Goal: Information Seeking & Learning: Compare options

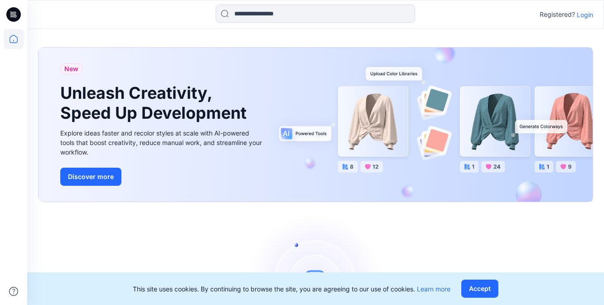
click at [587, 19] on p "Login" at bounding box center [585, 15] width 16 height 10
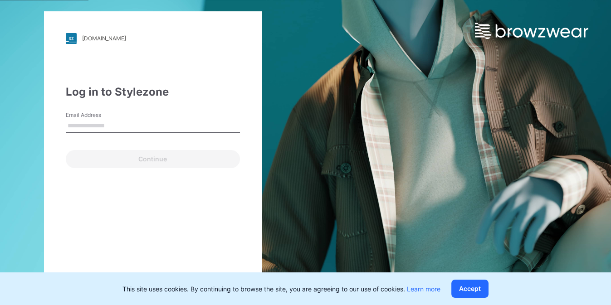
click at [116, 120] on input "Email Address" at bounding box center [153, 126] width 174 height 14
type input "**********"
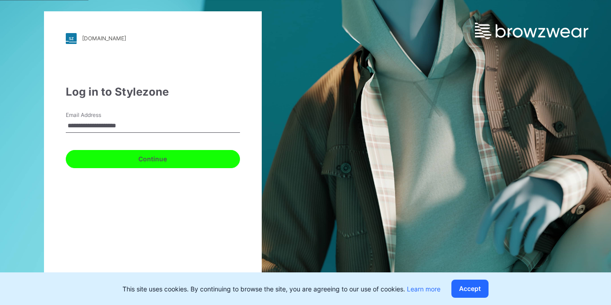
click at [165, 156] on button "Continue" at bounding box center [153, 159] width 174 height 18
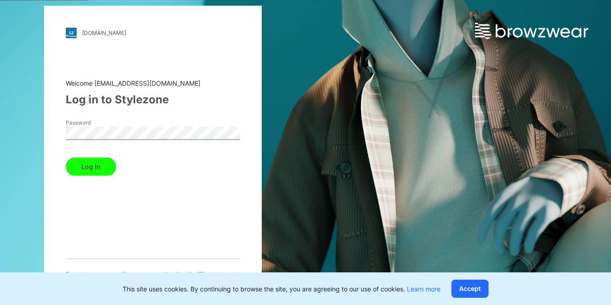
click at [107, 160] on button "Log in" at bounding box center [91, 166] width 50 height 18
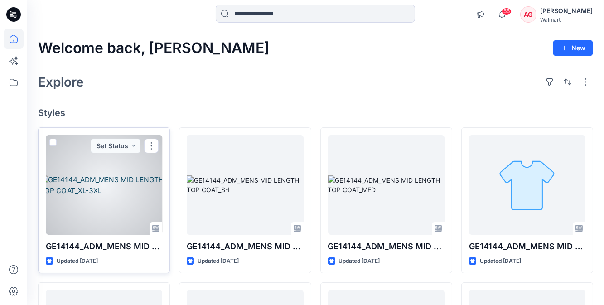
click at [120, 194] on div at bounding box center [104, 185] width 117 height 100
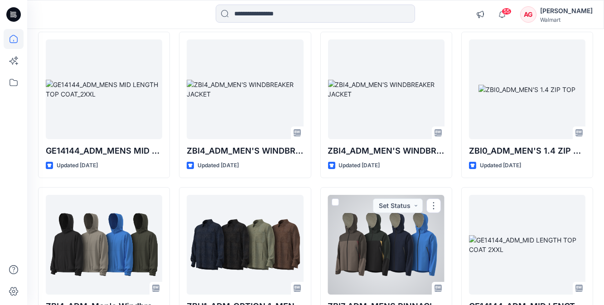
scroll to position [247, 0]
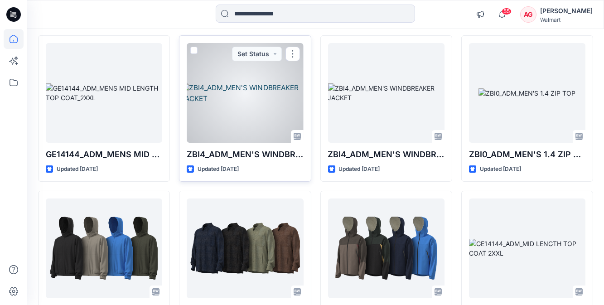
click at [213, 115] on div at bounding box center [245, 93] width 117 height 100
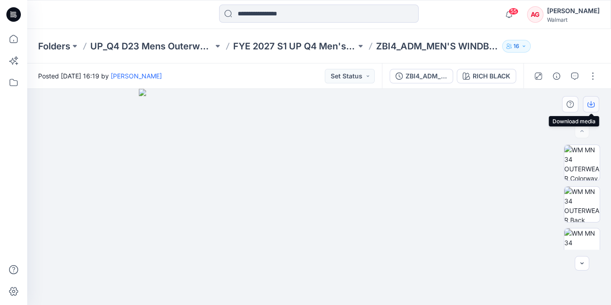
click at [595, 109] on button "button" at bounding box center [591, 104] width 16 height 16
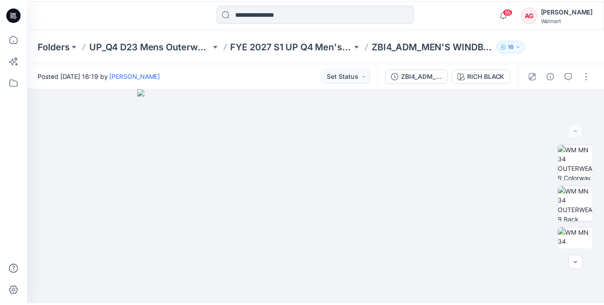
scroll to position [247, 0]
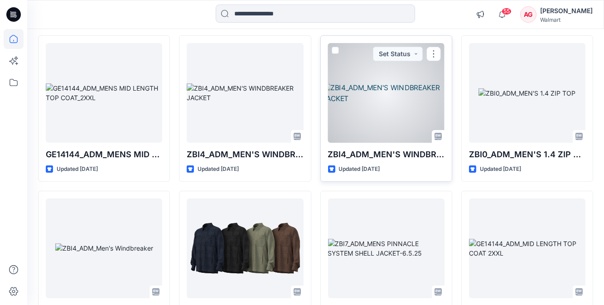
click at [404, 117] on div at bounding box center [386, 93] width 117 height 100
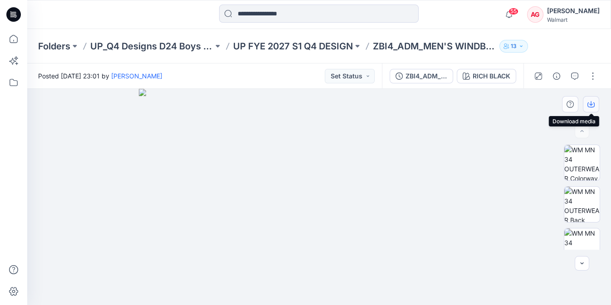
click at [593, 106] on icon "button" at bounding box center [590, 104] width 7 height 7
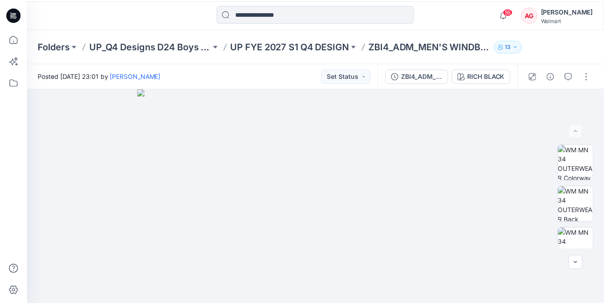
scroll to position [247, 0]
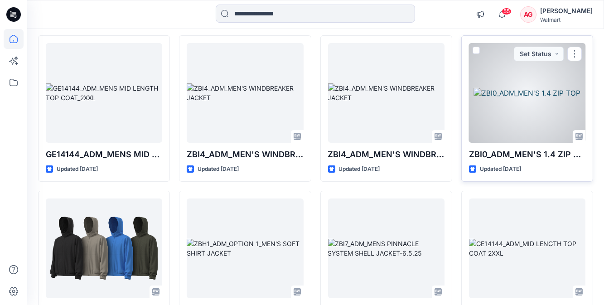
click at [518, 120] on div at bounding box center [527, 93] width 117 height 100
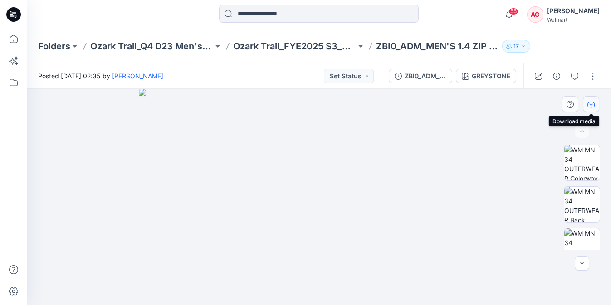
click at [588, 105] on icon "button" at bounding box center [590, 104] width 7 height 7
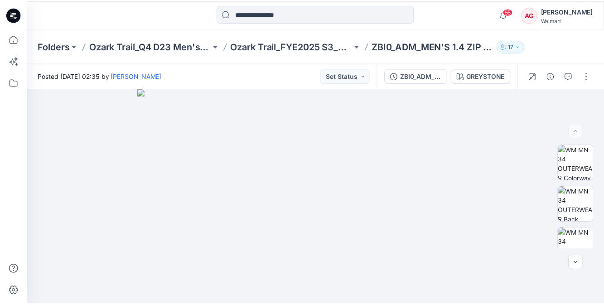
scroll to position [247, 0]
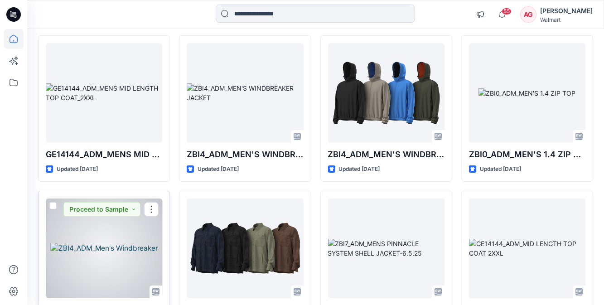
click at [72, 258] on div at bounding box center [104, 249] width 117 height 100
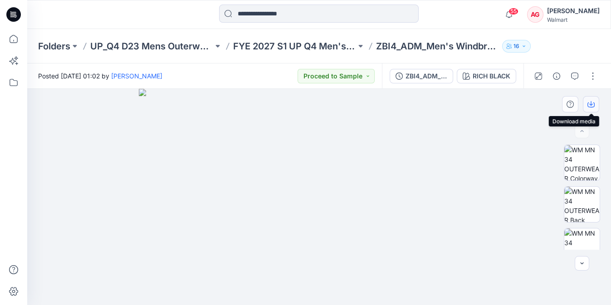
click at [593, 102] on icon "button" at bounding box center [590, 104] width 7 height 5
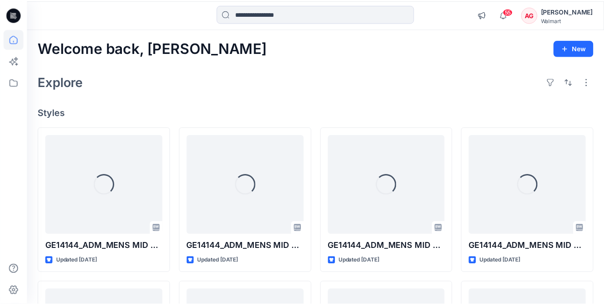
scroll to position [247, 0]
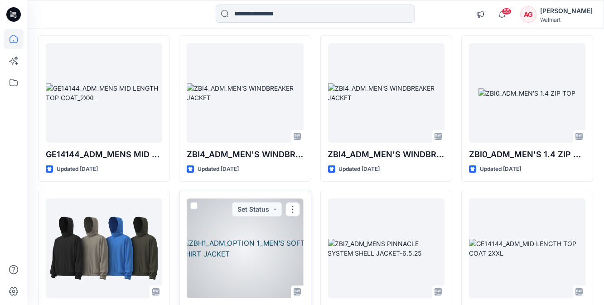
click at [258, 256] on div at bounding box center [245, 249] width 117 height 100
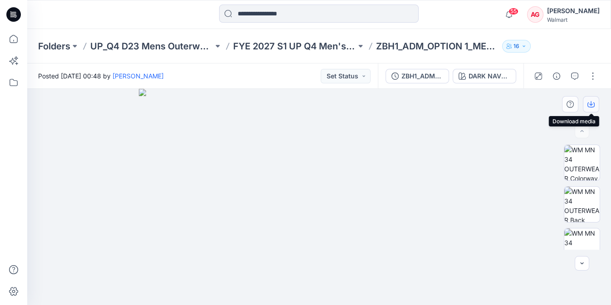
click at [596, 105] on button "button" at bounding box center [591, 104] width 16 height 16
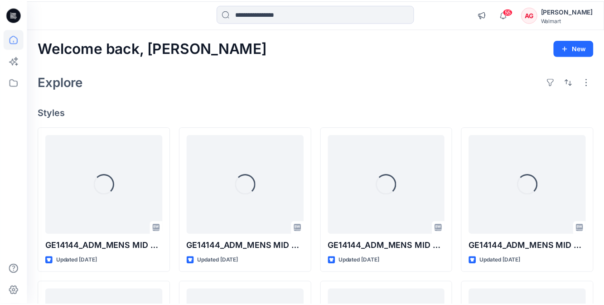
scroll to position [247, 0]
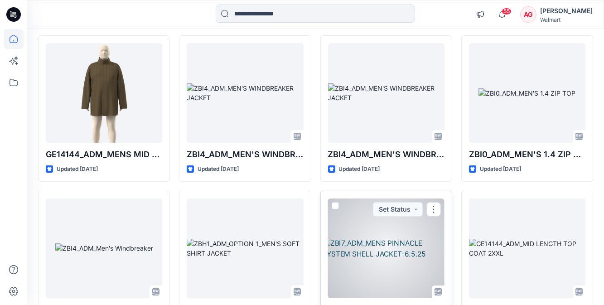
click at [384, 229] on div at bounding box center [386, 249] width 117 height 100
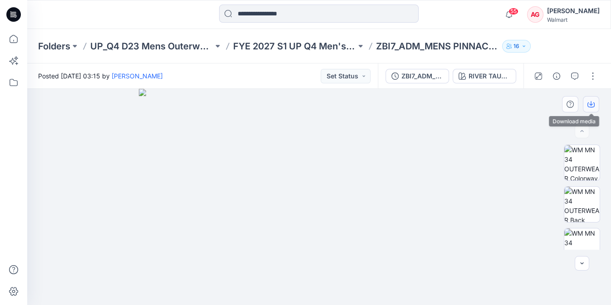
click at [591, 109] on button "button" at bounding box center [591, 104] width 16 height 16
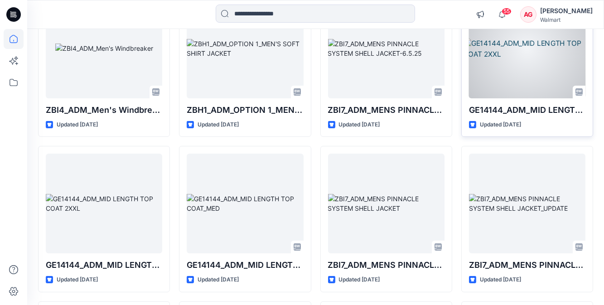
scroll to position [486, 0]
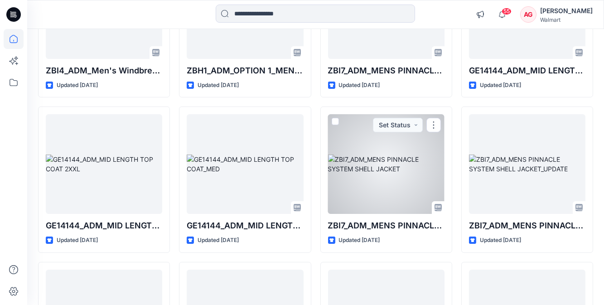
click at [418, 165] on div at bounding box center [386, 164] width 117 height 100
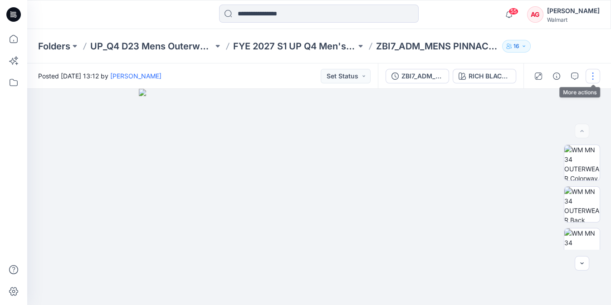
click at [593, 80] on button "button" at bounding box center [592, 76] width 15 height 15
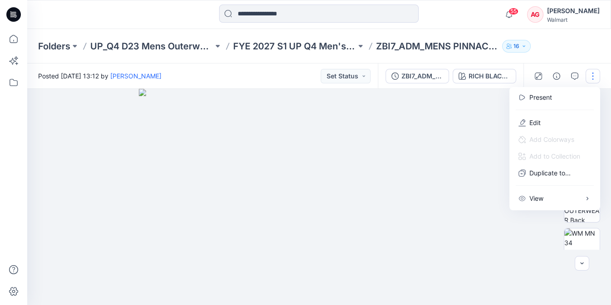
click at [458, 127] on img at bounding box center [319, 197] width 360 height 216
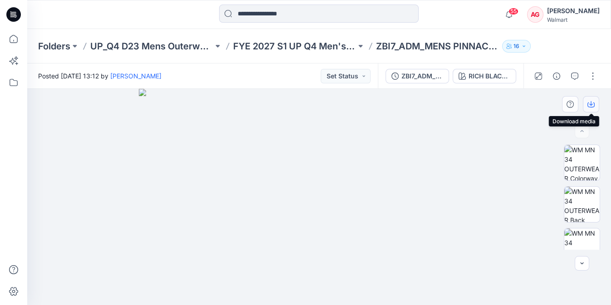
click at [598, 110] on button "button" at bounding box center [591, 104] width 16 height 16
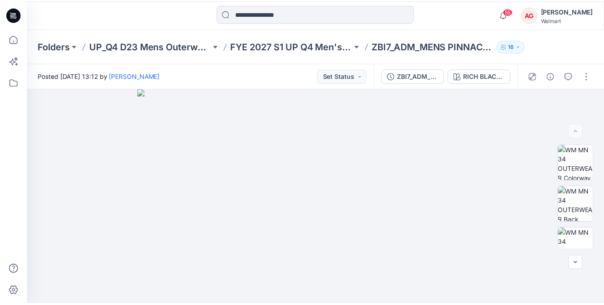
scroll to position [486, 0]
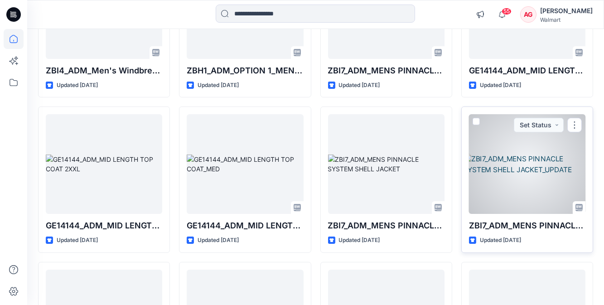
click at [557, 170] on div at bounding box center [527, 164] width 117 height 100
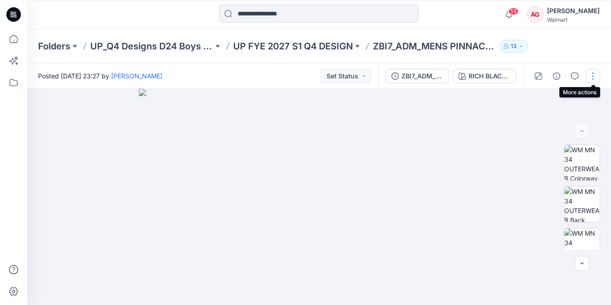
click at [596, 75] on button "button" at bounding box center [592, 76] width 15 height 15
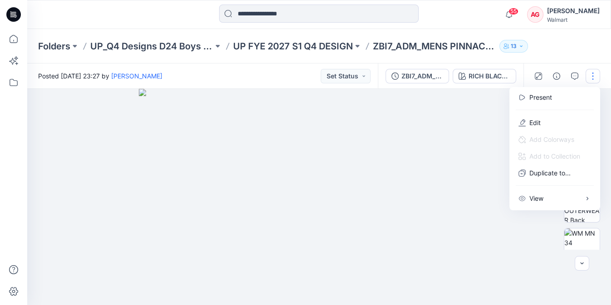
click at [470, 129] on img at bounding box center [319, 197] width 360 height 216
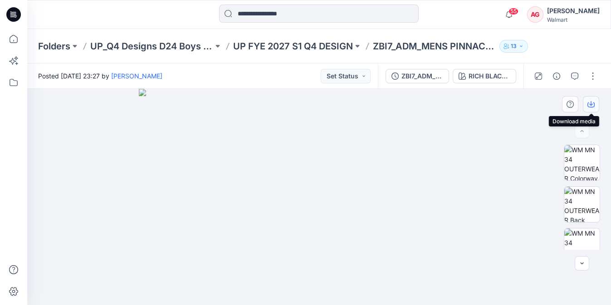
click at [595, 101] on button "button" at bounding box center [591, 104] width 16 height 16
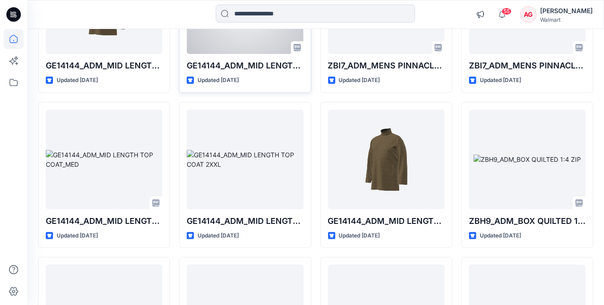
scroll to position [652, 0]
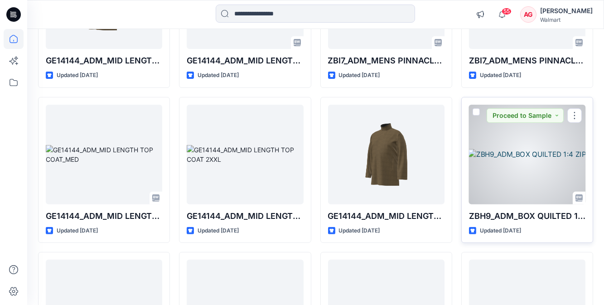
click at [506, 171] on div at bounding box center [527, 155] width 117 height 100
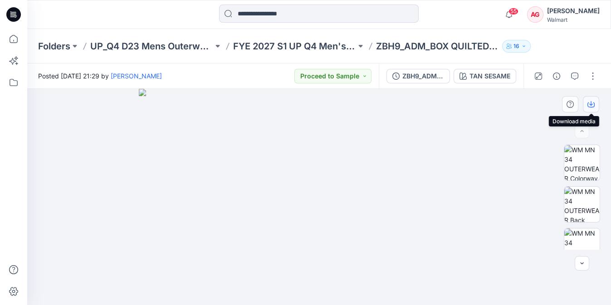
click at [588, 107] on icon "button" at bounding box center [590, 104] width 7 height 5
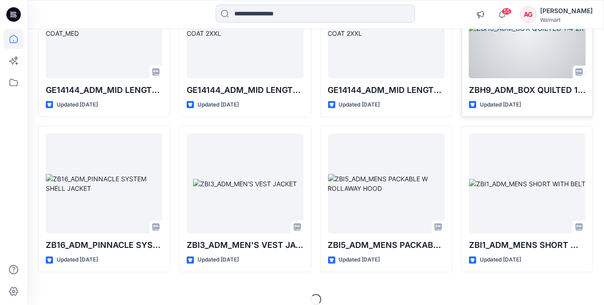
scroll to position [787, 0]
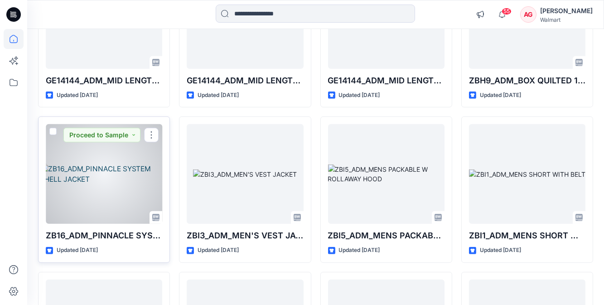
click at [143, 168] on div at bounding box center [104, 174] width 117 height 100
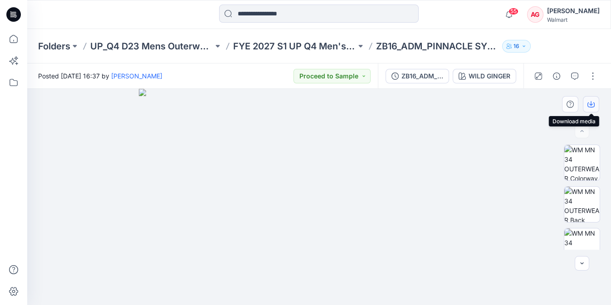
click at [589, 106] on icon "button" at bounding box center [590, 104] width 7 height 7
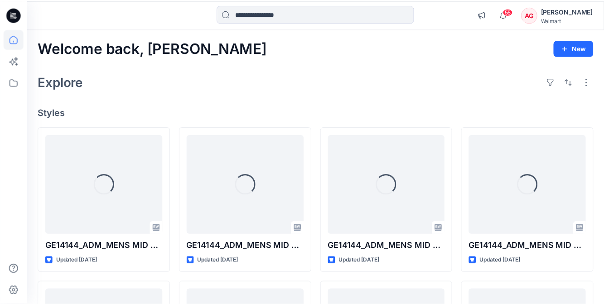
scroll to position [787, 0]
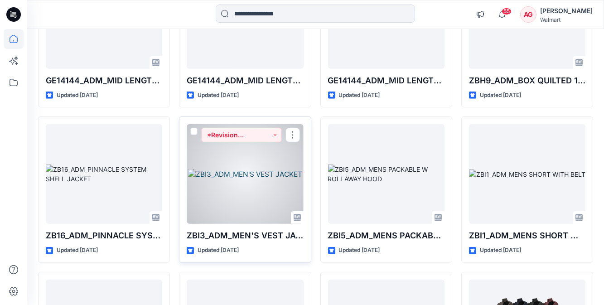
click at [299, 180] on div at bounding box center [245, 174] width 117 height 100
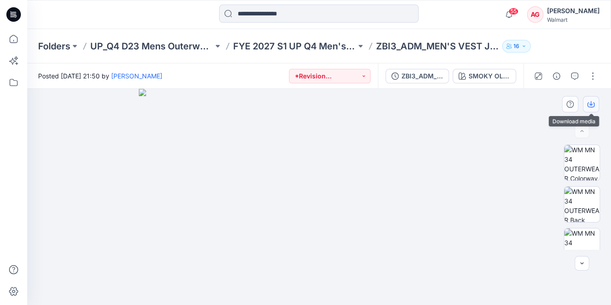
click at [593, 106] on icon "button" at bounding box center [590, 104] width 7 height 7
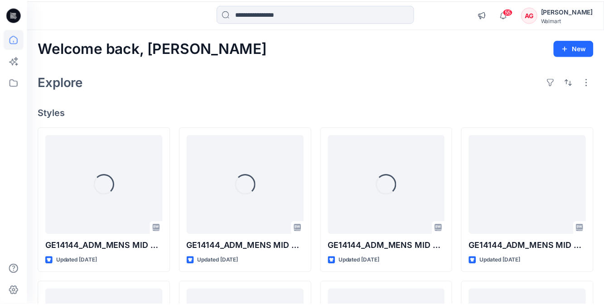
scroll to position [787, 0]
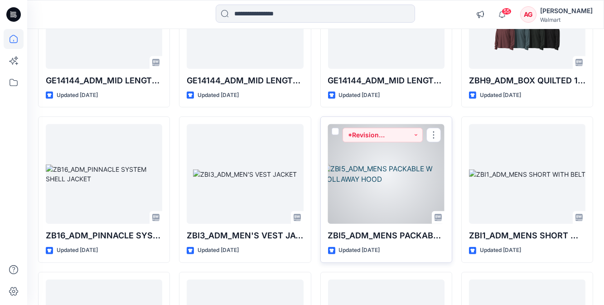
click at [382, 186] on div at bounding box center [386, 174] width 117 height 100
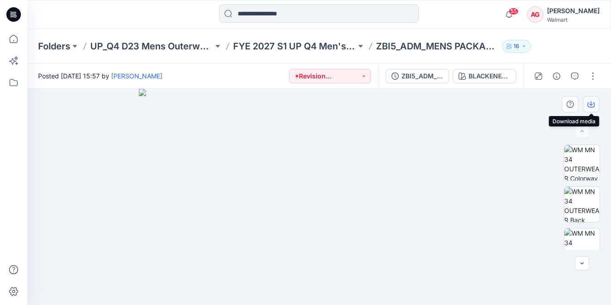
click at [590, 102] on icon "button" at bounding box center [591, 103] width 4 height 5
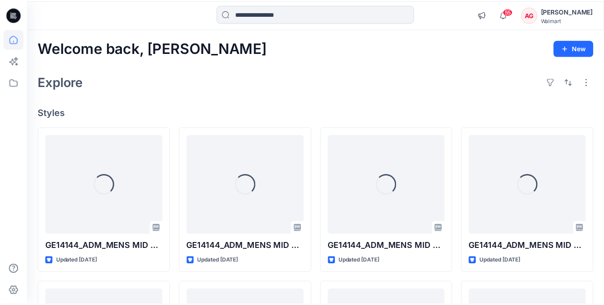
scroll to position [787, 0]
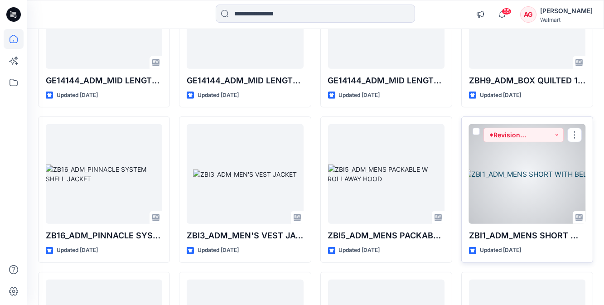
click at [533, 162] on div at bounding box center [527, 174] width 117 height 100
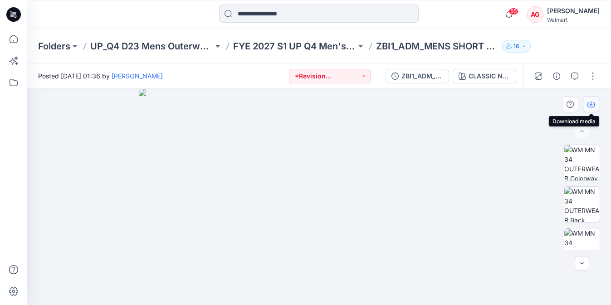
click at [593, 105] on icon "button" at bounding box center [590, 104] width 7 height 7
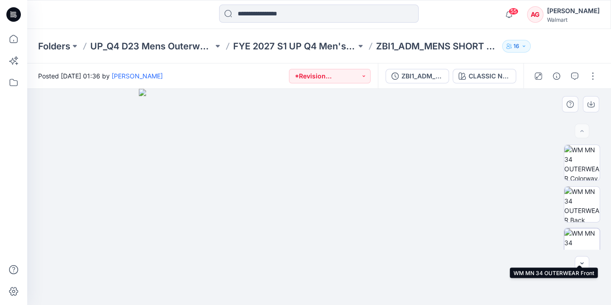
click at [587, 233] on img at bounding box center [581, 246] width 35 height 35
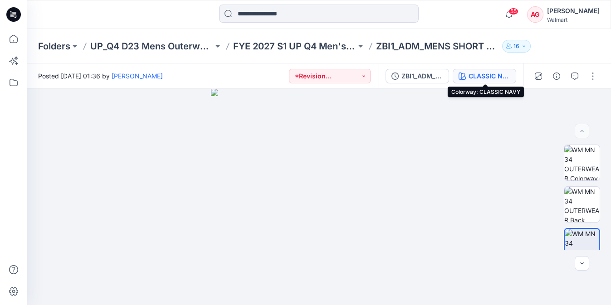
click at [506, 73] on div "CLASSIC NAVY" at bounding box center [489, 76] width 42 height 10
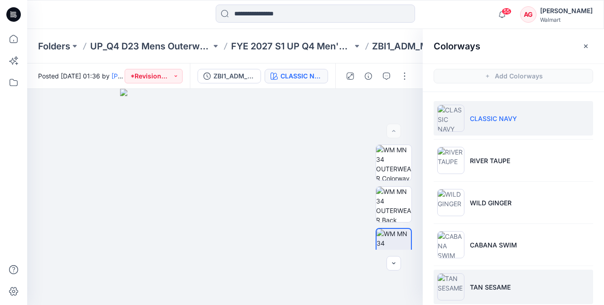
click at [515, 276] on li "TAN SESAME" at bounding box center [514, 287] width 160 height 34
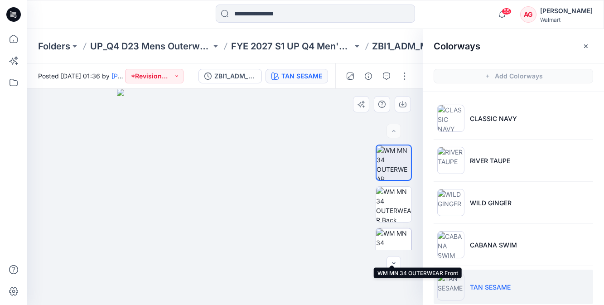
click at [395, 229] on img at bounding box center [393, 246] width 35 height 35
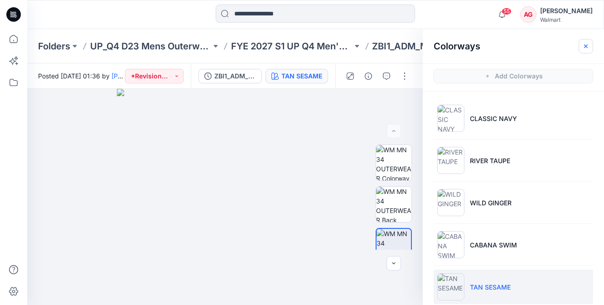
click at [584, 48] on icon "button" at bounding box center [586, 46] width 7 height 7
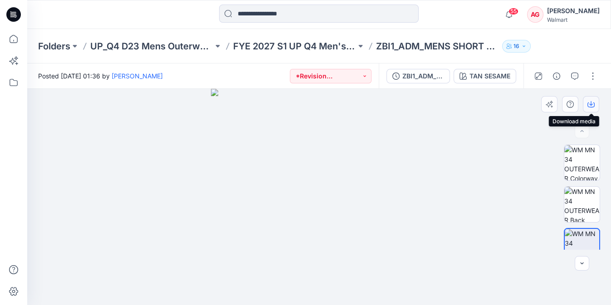
click at [592, 102] on icon "button" at bounding box center [590, 104] width 7 height 7
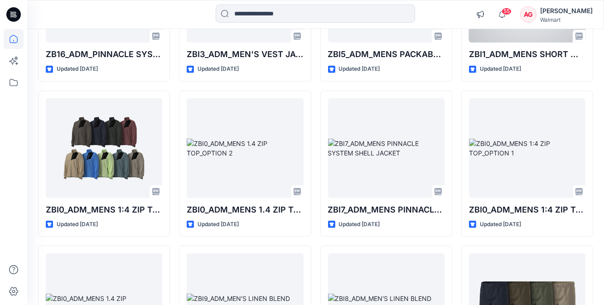
scroll to position [993, 0]
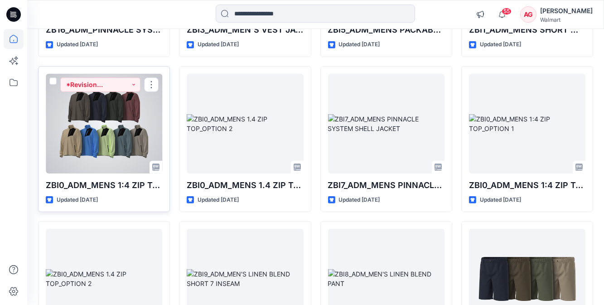
click at [122, 129] on div at bounding box center [104, 124] width 117 height 100
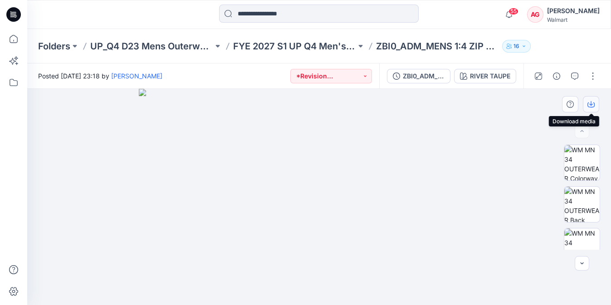
click at [592, 109] on button "button" at bounding box center [591, 104] width 16 height 16
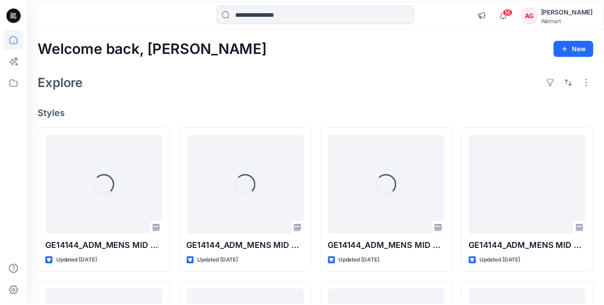
scroll to position [993, 0]
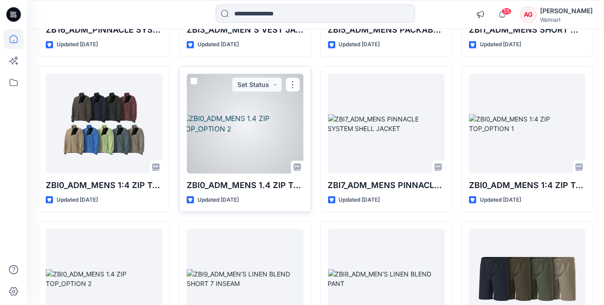
click at [239, 121] on div at bounding box center [245, 124] width 117 height 100
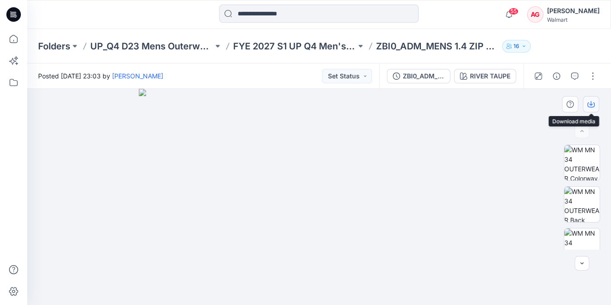
click at [591, 100] on button "button" at bounding box center [591, 104] width 16 height 16
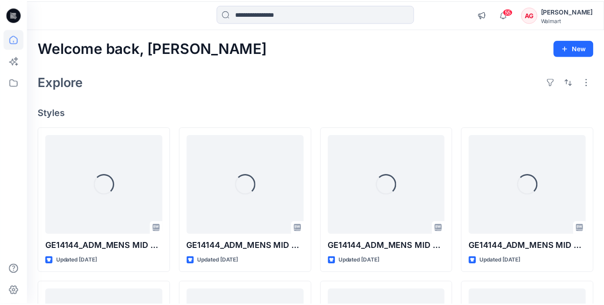
scroll to position [993, 0]
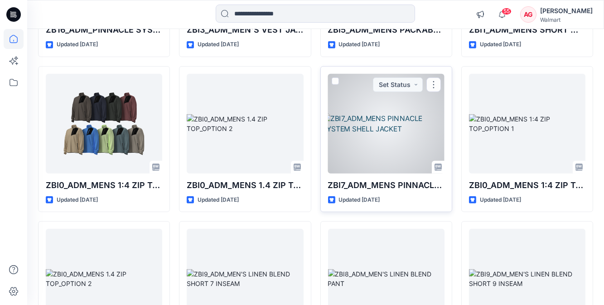
click at [382, 117] on div at bounding box center [386, 124] width 117 height 100
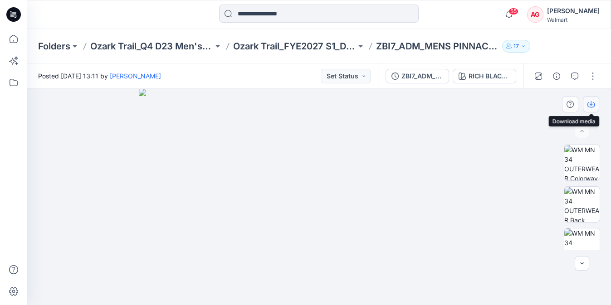
click at [589, 107] on icon "button" at bounding box center [590, 104] width 7 height 5
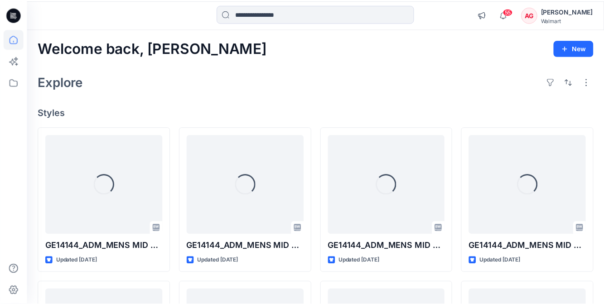
scroll to position [993, 0]
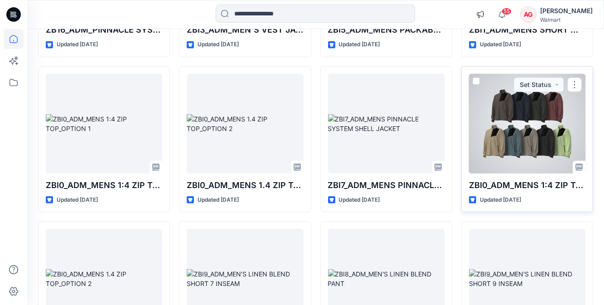
click at [558, 153] on div at bounding box center [527, 124] width 117 height 100
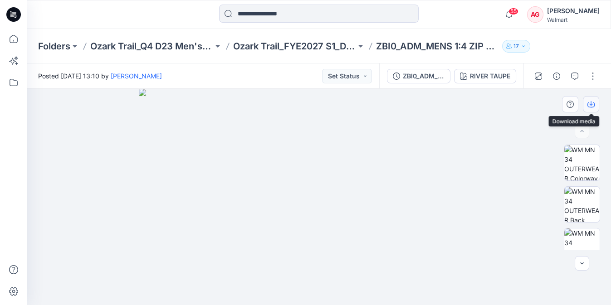
click at [593, 101] on icon "button" at bounding box center [590, 104] width 7 height 7
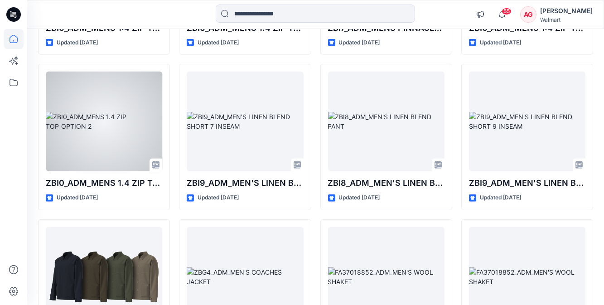
scroll to position [1158, 0]
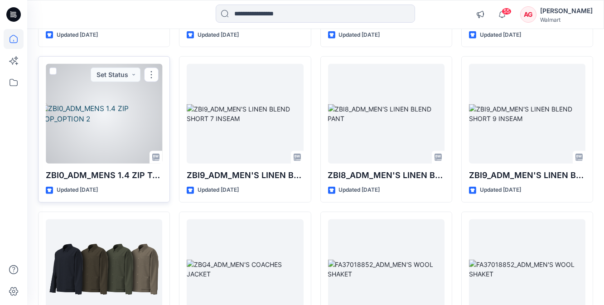
click at [135, 120] on div at bounding box center [104, 114] width 117 height 100
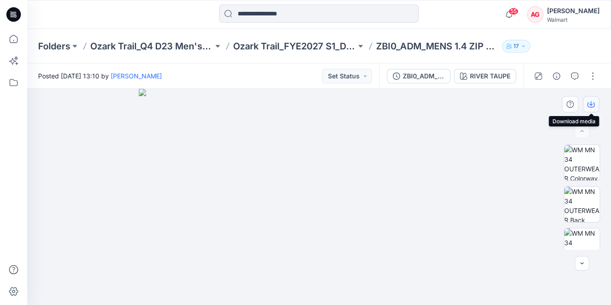
click at [589, 99] on button "button" at bounding box center [591, 104] width 16 height 16
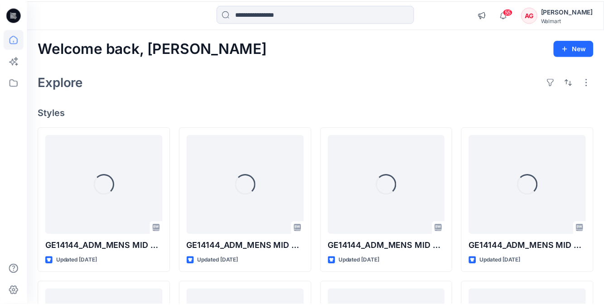
scroll to position [1158, 0]
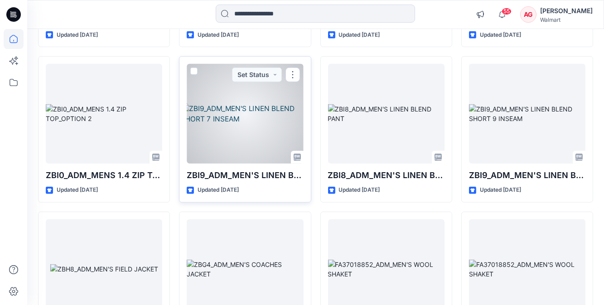
click at [287, 124] on div at bounding box center [245, 114] width 117 height 100
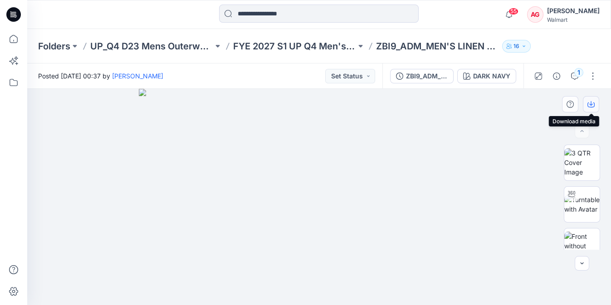
click at [593, 102] on icon "button" at bounding box center [590, 104] width 7 height 7
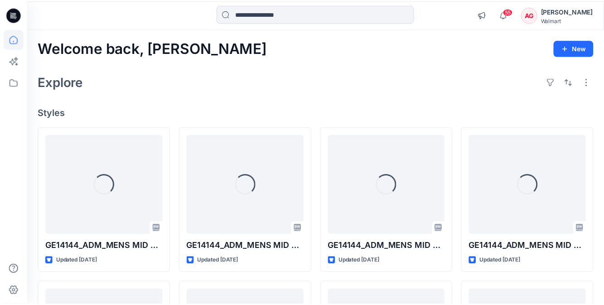
scroll to position [1158, 0]
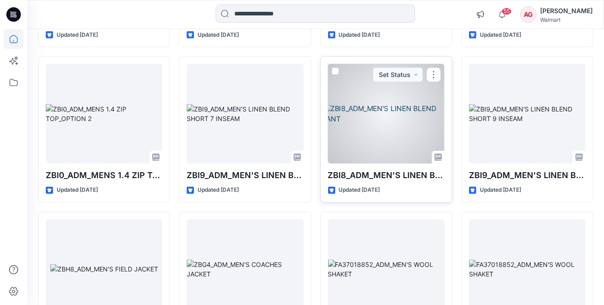
click at [405, 138] on div at bounding box center [386, 114] width 117 height 100
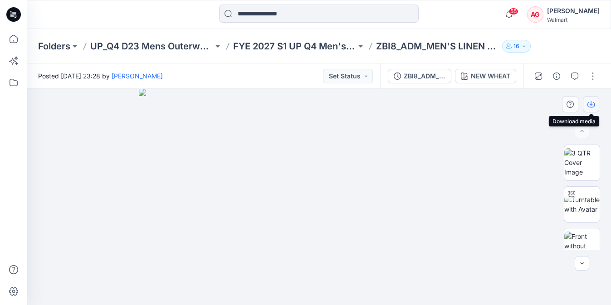
click at [589, 107] on icon "button" at bounding box center [590, 104] width 7 height 5
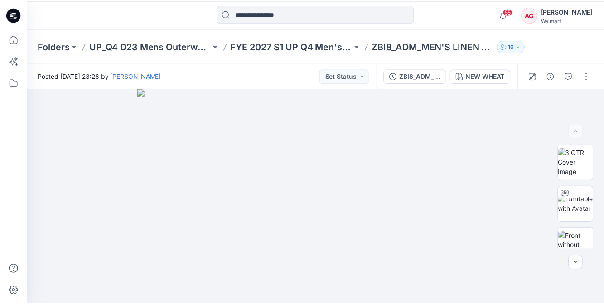
scroll to position [1158, 0]
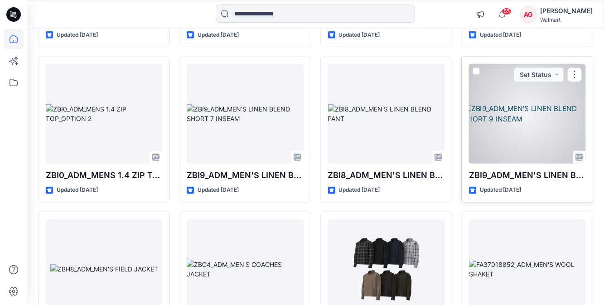
click at [545, 135] on div at bounding box center [527, 114] width 117 height 100
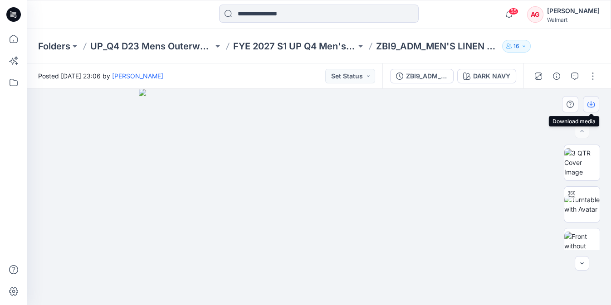
click at [592, 107] on icon "button" at bounding box center [590, 104] width 7 height 7
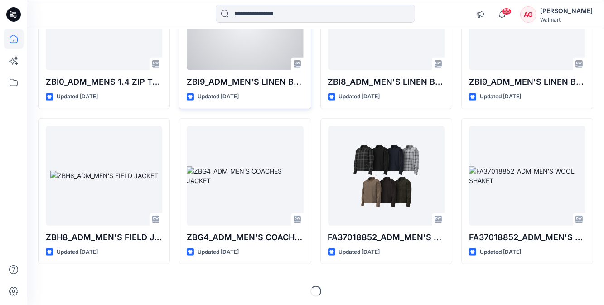
scroll to position [1252, 0]
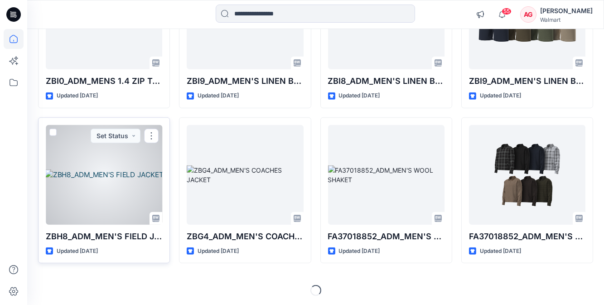
click at [140, 166] on div at bounding box center [104, 175] width 117 height 100
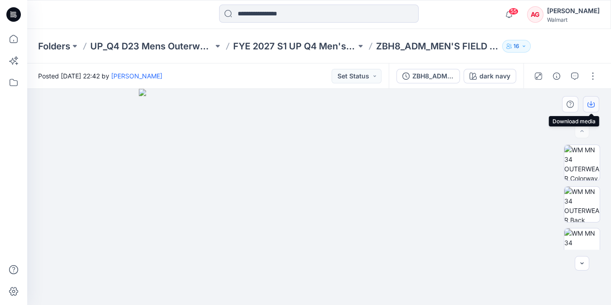
click at [592, 105] on icon "button" at bounding box center [590, 104] width 7 height 7
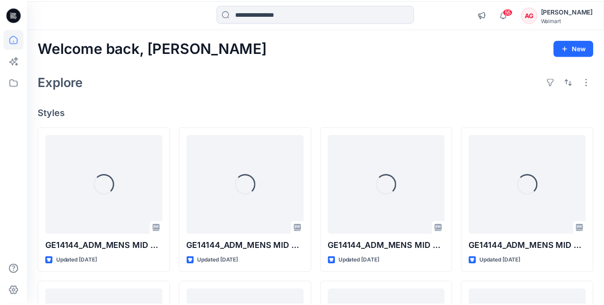
scroll to position [1252, 0]
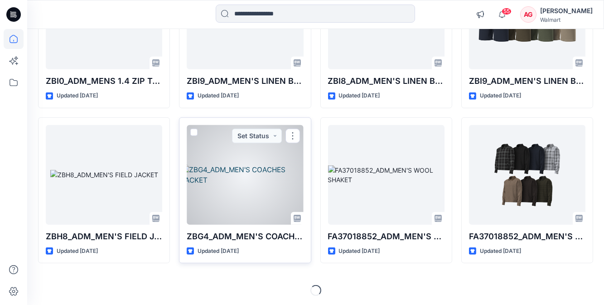
click at [257, 183] on div at bounding box center [245, 175] width 117 height 100
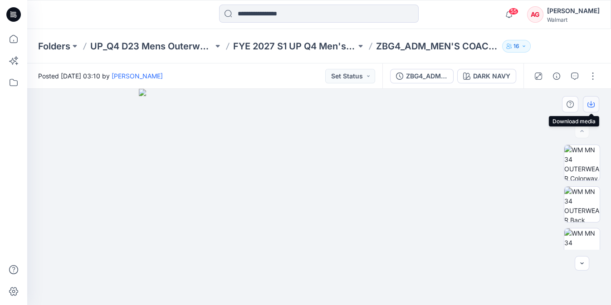
click at [591, 107] on icon "button" at bounding box center [590, 104] width 7 height 5
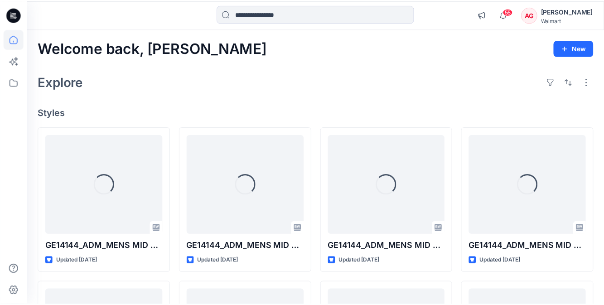
scroll to position [1252, 0]
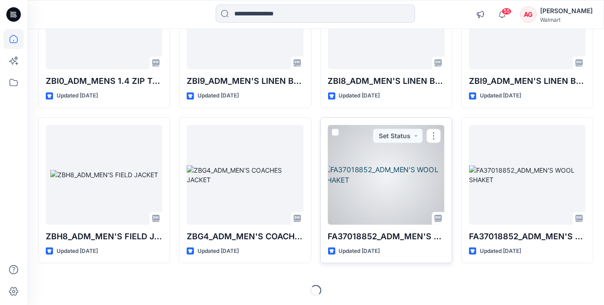
click at [422, 185] on div at bounding box center [386, 175] width 117 height 100
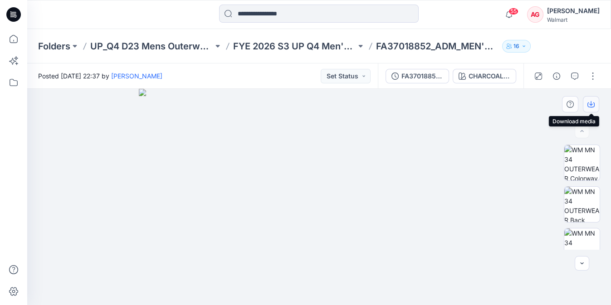
click at [594, 107] on icon "button" at bounding box center [590, 104] width 7 height 7
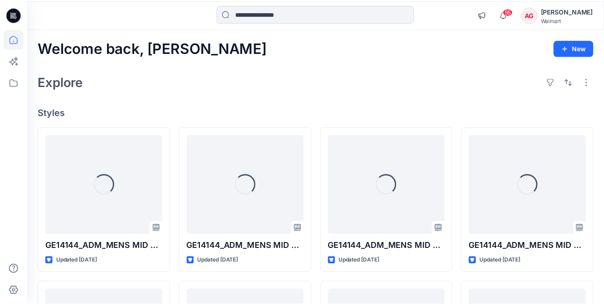
scroll to position [1252, 0]
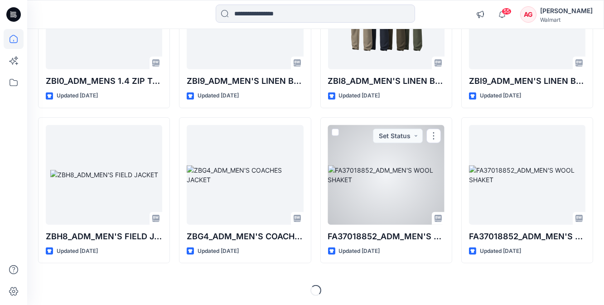
click at [387, 199] on div at bounding box center [386, 175] width 117 height 100
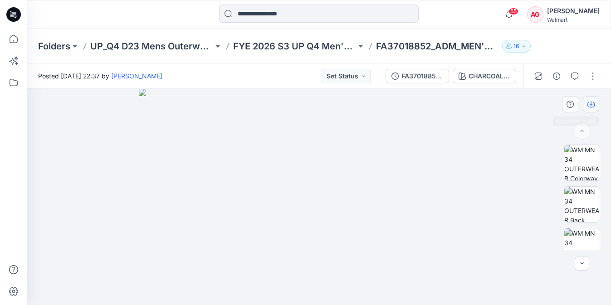
click at [588, 104] on icon "button" at bounding box center [590, 104] width 7 height 7
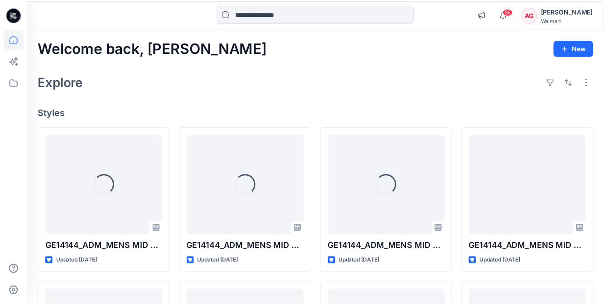
scroll to position [1252, 0]
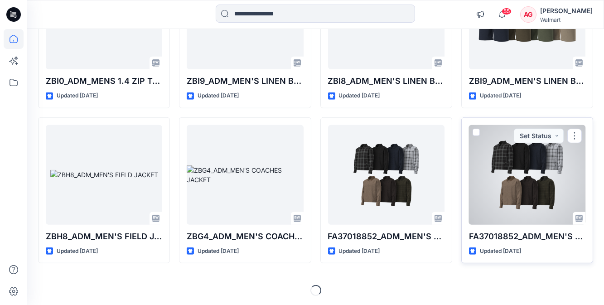
click at [549, 163] on div at bounding box center [527, 175] width 117 height 100
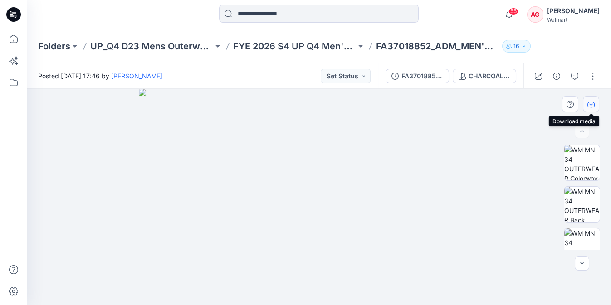
click at [591, 104] on icon "button" at bounding box center [591, 103] width 4 height 5
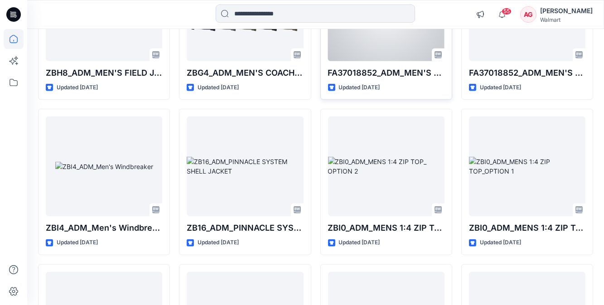
scroll to position [1417, 0]
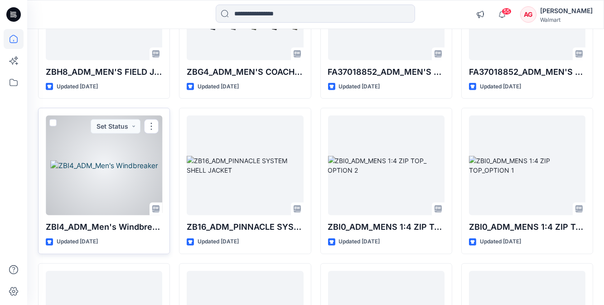
click at [146, 185] on div at bounding box center [104, 166] width 117 height 100
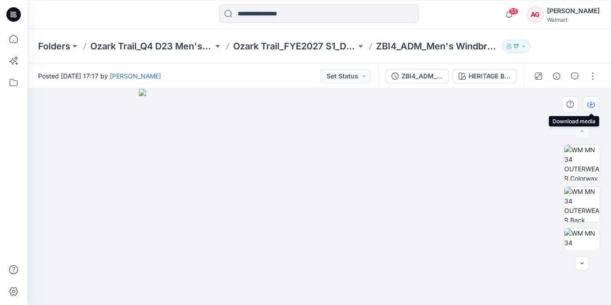
click at [589, 101] on icon "button" at bounding box center [590, 104] width 7 height 7
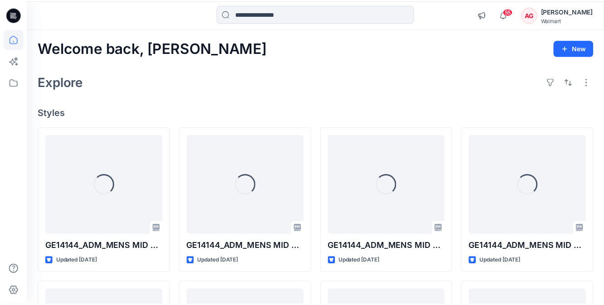
scroll to position [1417, 0]
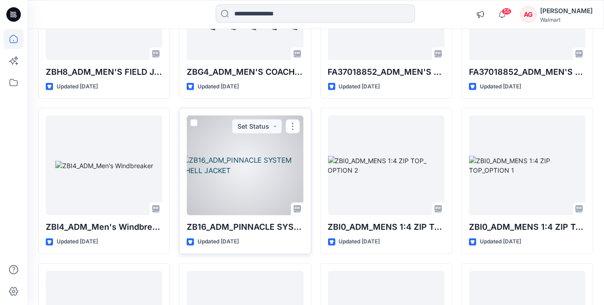
click at [261, 142] on div at bounding box center [245, 166] width 117 height 100
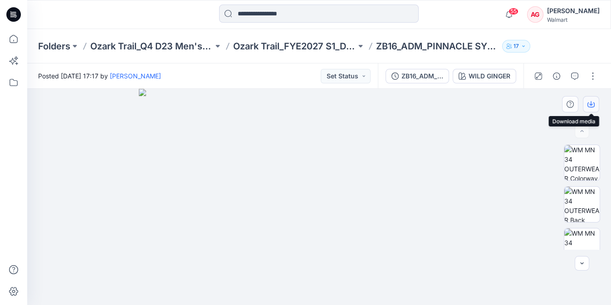
click at [593, 101] on icon "button" at bounding box center [590, 104] width 7 height 7
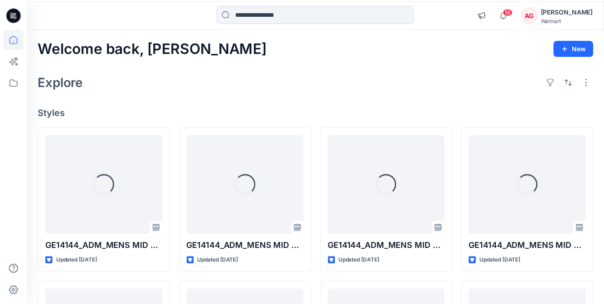
scroll to position [1417, 0]
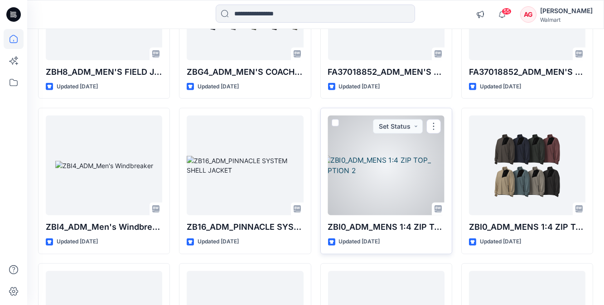
click at [371, 188] on div at bounding box center [386, 166] width 117 height 100
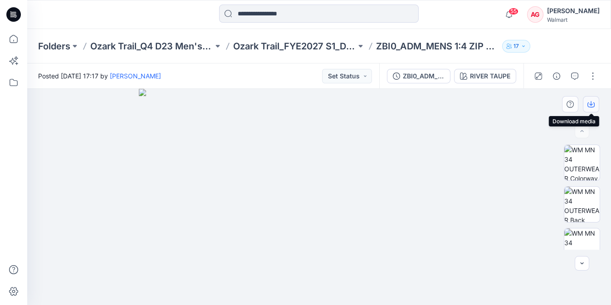
click at [596, 108] on button "button" at bounding box center [591, 104] width 16 height 16
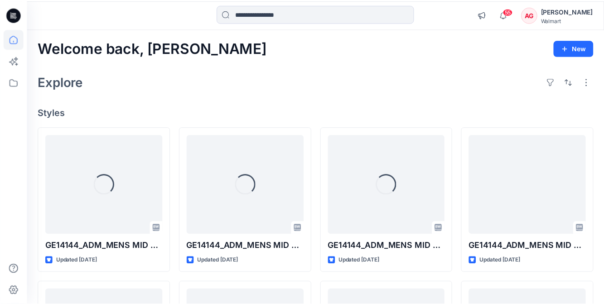
scroll to position [1417, 0]
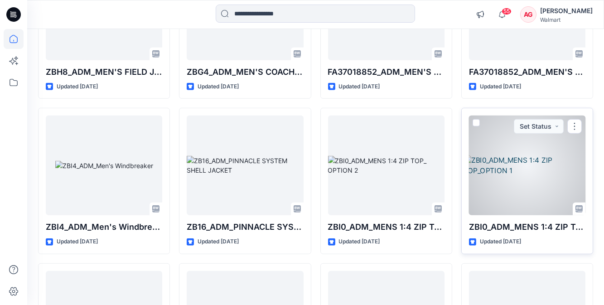
click at [524, 175] on div at bounding box center [527, 166] width 117 height 100
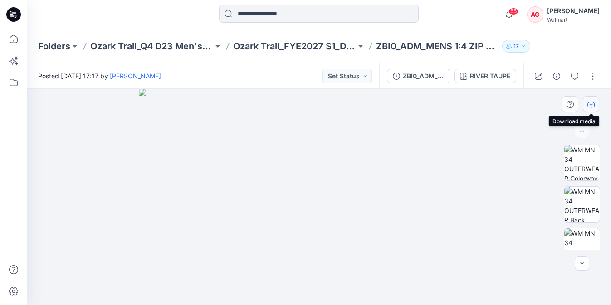
click at [590, 108] on button "button" at bounding box center [591, 104] width 16 height 16
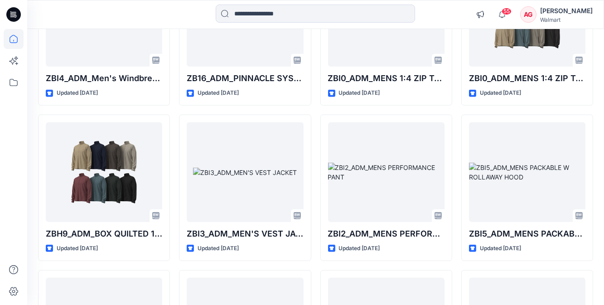
scroll to position [1582, 0]
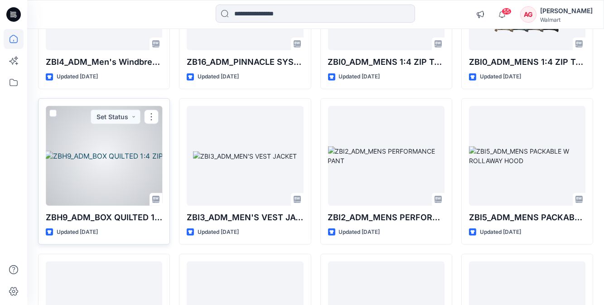
click at [73, 169] on div at bounding box center [104, 156] width 117 height 100
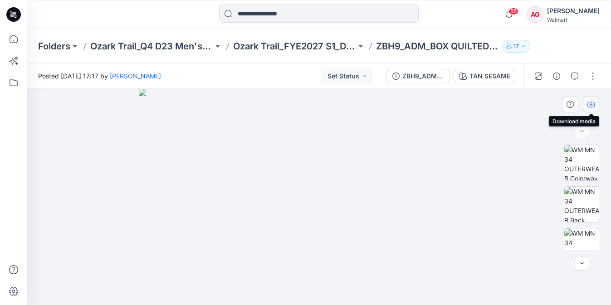
click at [596, 109] on button "button" at bounding box center [591, 104] width 16 height 16
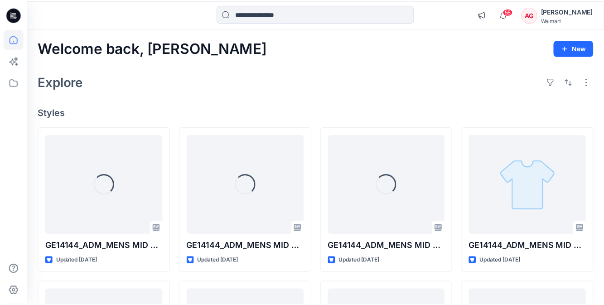
scroll to position [1582, 0]
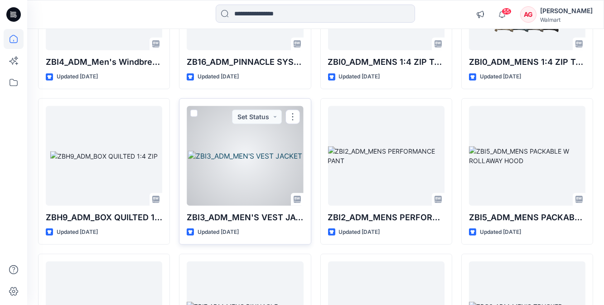
click at [210, 166] on div at bounding box center [245, 156] width 117 height 100
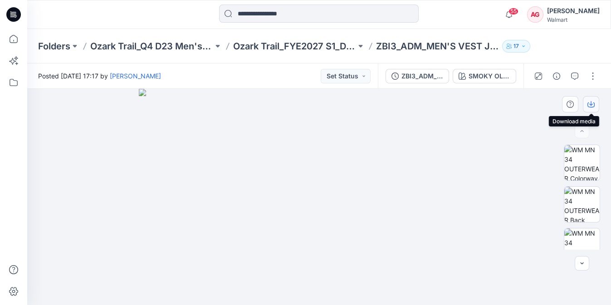
click at [593, 103] on icon "button" at bounding box center [590, 104] width 7 height 7
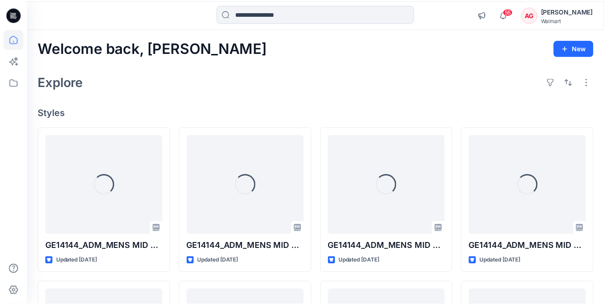
scroll to position [1582, 0]
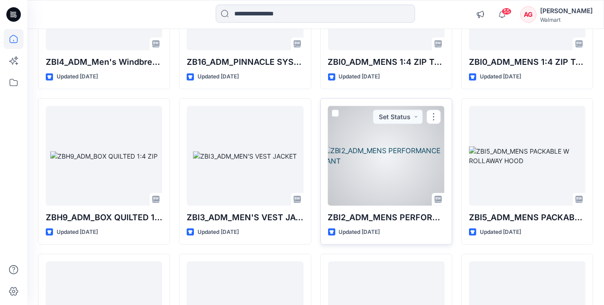
click at [403, 162] on div at bounding box center [386, 156] width 117 height 100
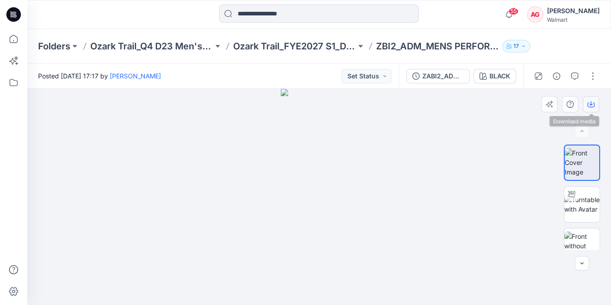
click at [588, 104] on icon "button" at bounding box center [590, 104] width 7 height 7
click at [584, 199] on img at bounding box center [581, 204] width 35 height 19
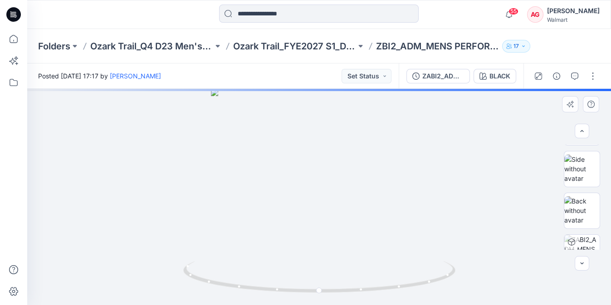
scroll to position [123, 0]
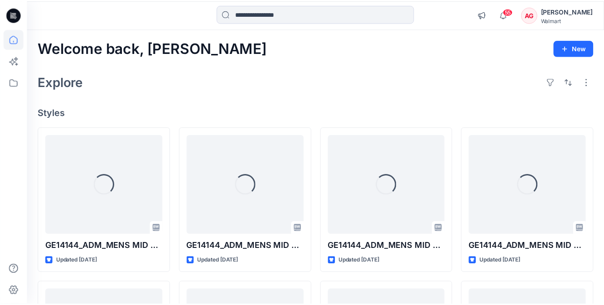
scroll to position [1582, 0]
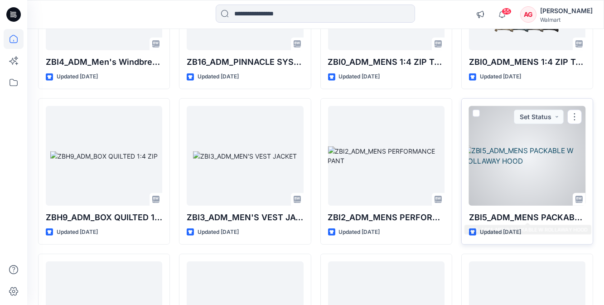
click at [561, 183] on div at bounding box center [527, 156] width 117 height 100
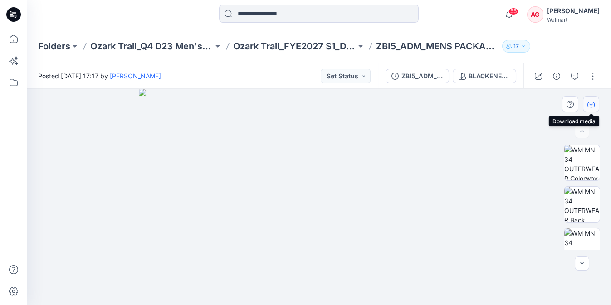
click at [587, 106] on icon "button" at bounding box center [590, 104] width 7 height 7
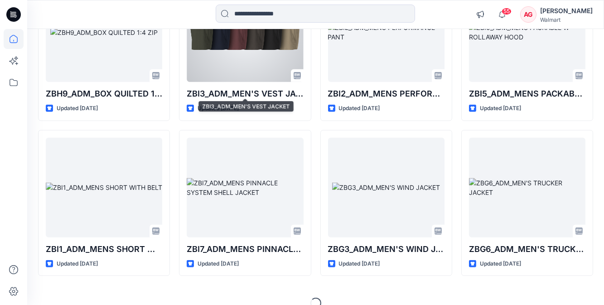
scroll to position [1717, 0]
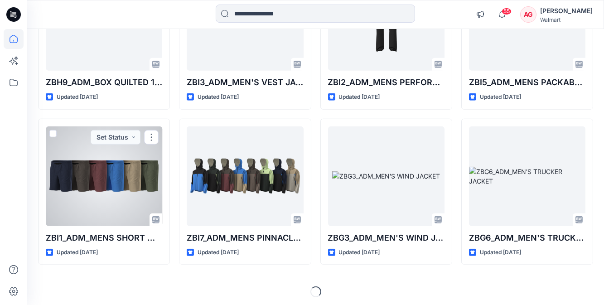
click at [125, 158] on div at bounding box center [104, 176] width 117 height 100
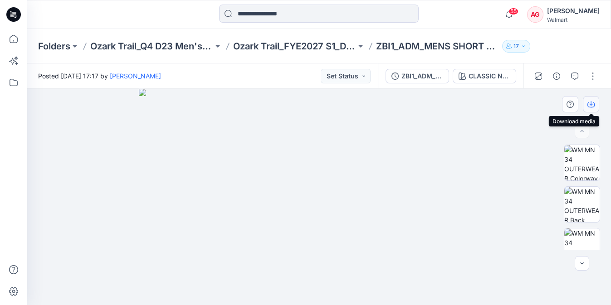
click at [590, 97] on button "button" at bounding box center [591, 104] width 16 height 16
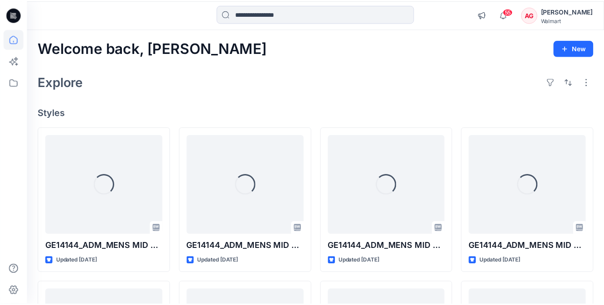
scroll to position [1717, 0]
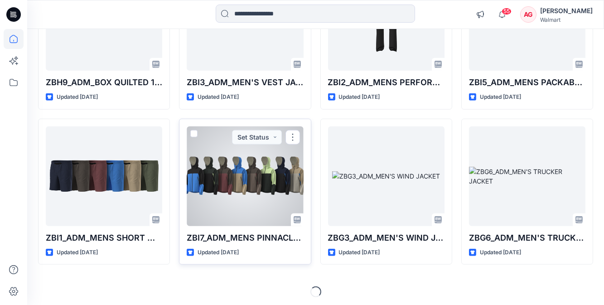
click at [224, 163] on div at bounding box center [245, 176] width 117 height 100
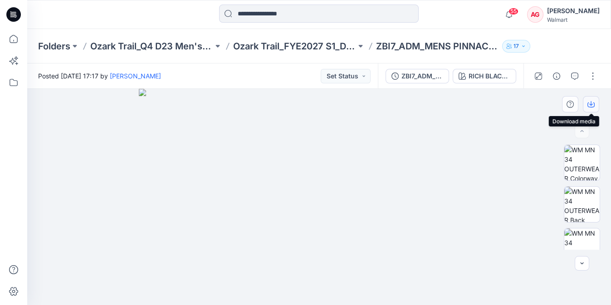
click at [590, 107] on icon "button" at bounding box center [590, 104] width 7 height 5
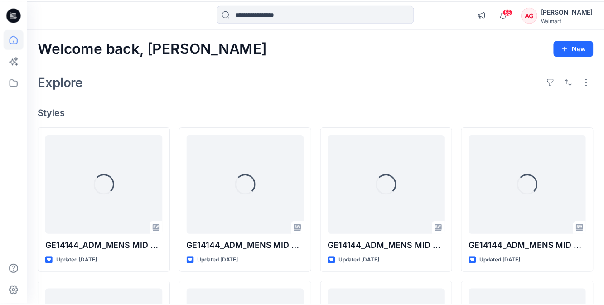
scroll to position [1717, 0]
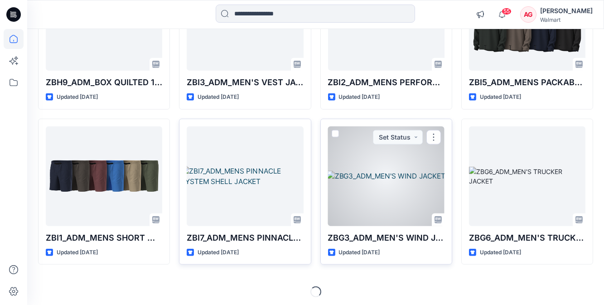
click at [389, 188] on div at bounding box center [386, 176] width 117 height 100
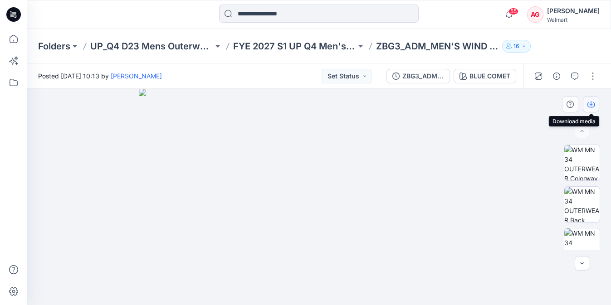
click at [592, 105] on icon "button" at bounding box center [590, 104] width 7 height 7
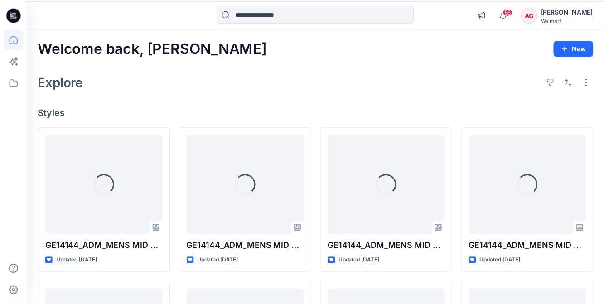
scroll to position [1717, 0]
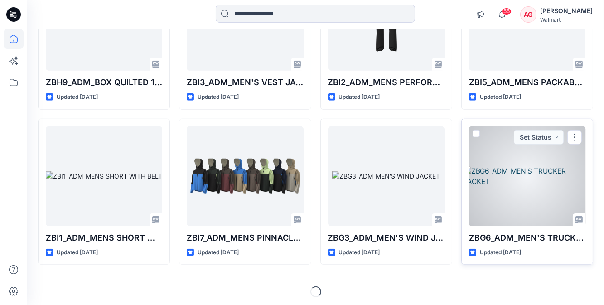
click at [537, 199] on div at bounding box center [527, 176] width 117 height 100
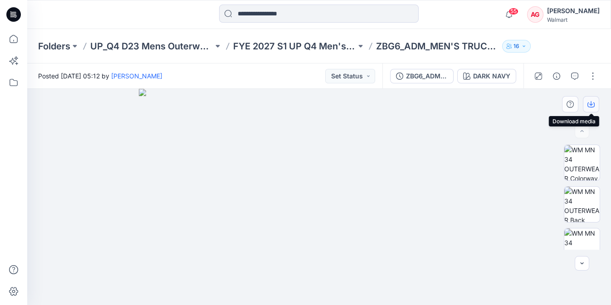
click at [589, 106] on icon "button" at bounding box center [590, 104] width 7 height 7
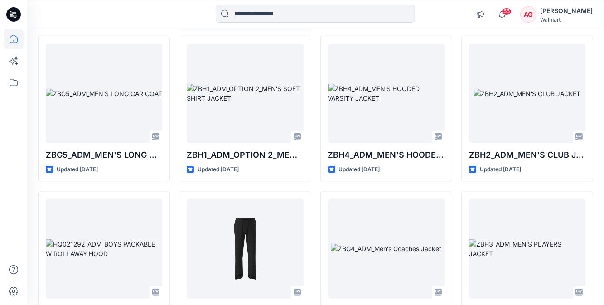
scroll to position [1964, 0]
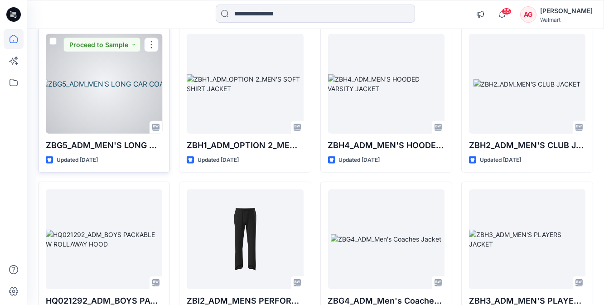
click at [101, 66] on div at bounding box center [104, 84] width 117 height 100
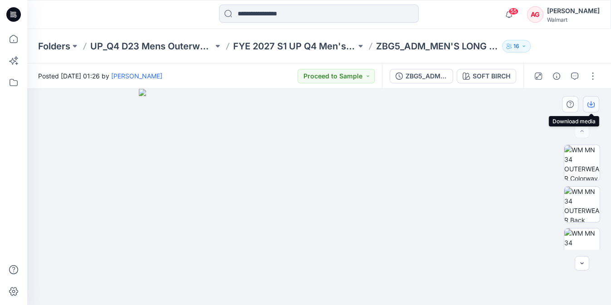
click at [587, 108] on button "button" at bounding box center [591, 104] width 16 height 16
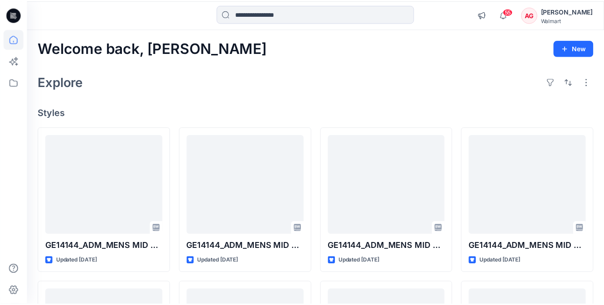
scroll to position [1964, 0]
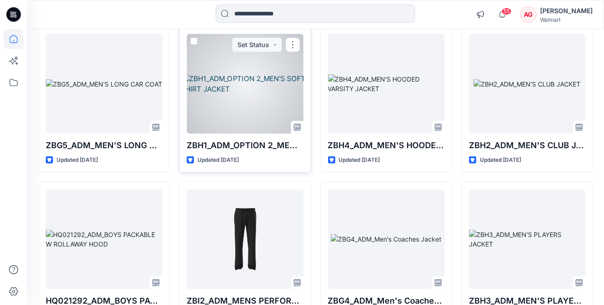
click at [244, 54] on div at bounding box center [245, 84] width 117 height 100
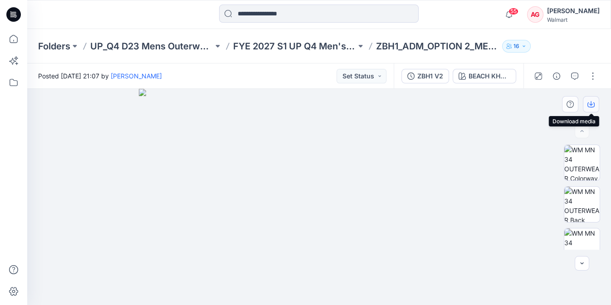
click at [592, 102] on icon "button" at bounding box center [590, 104] width 7 height 7
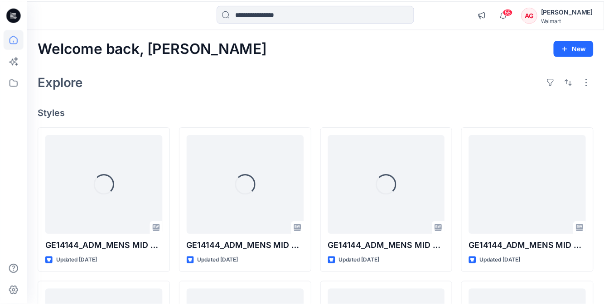
scroll to position [1964, 0]
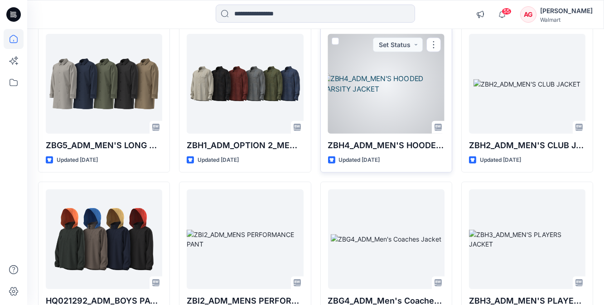
click at [416, 100] on div at bounding box center [386, 84] width 117 height 100
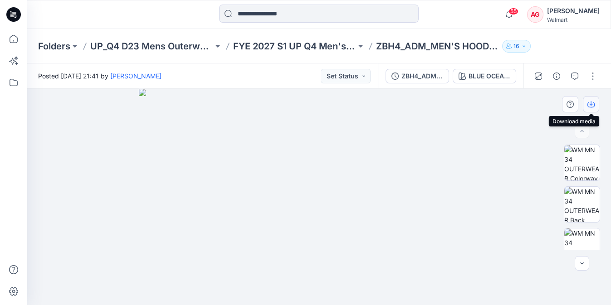
click at [590, 97] on button "button" at bounding box center [591, 104] width 16 height 16
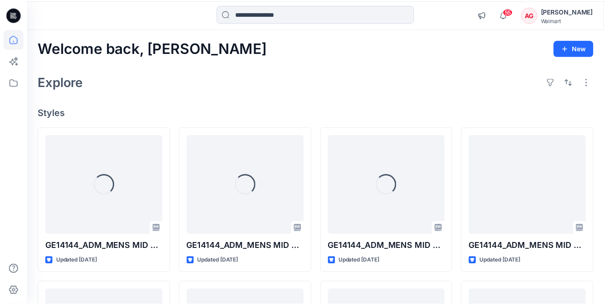
scroll to position [1964, 0]
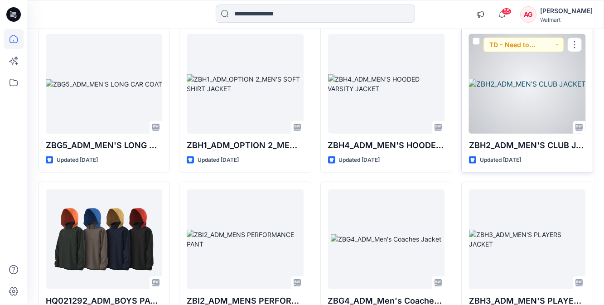
click at [564, 102] on div at bounding box center [527, 84] width 117 height 100
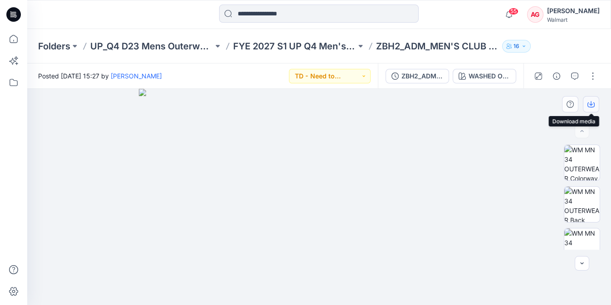
click at [591, 104] on icon "button" at bounding box center [591, 103] width 4 height 5
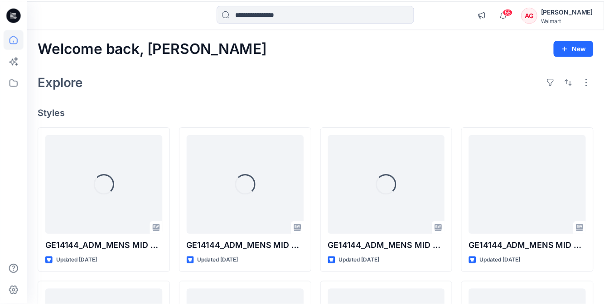
scroll to position [1964, 0]
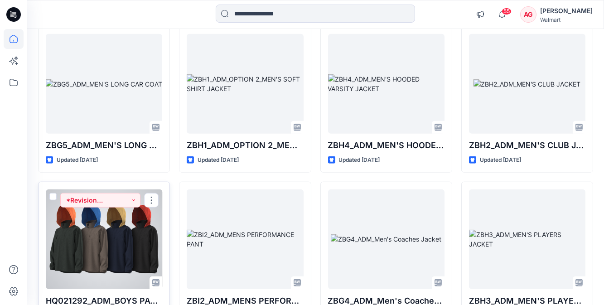
click at [123, 248] on div at bounding box center [104, 240] width 117 height 100
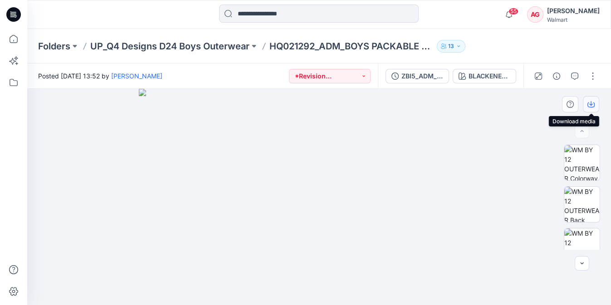
click at [593, 106] on icon "button" at bounding box center [590, 104] width 7 height 5
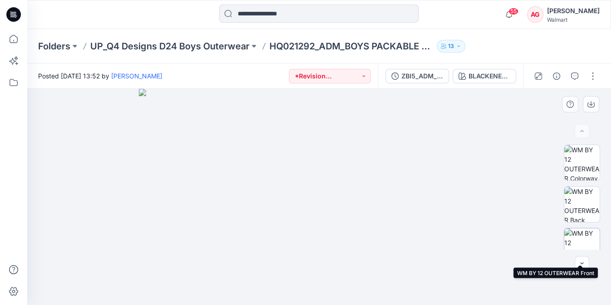
click at [591, 247] on img at bounding box center [581, 246] width 35 height 35
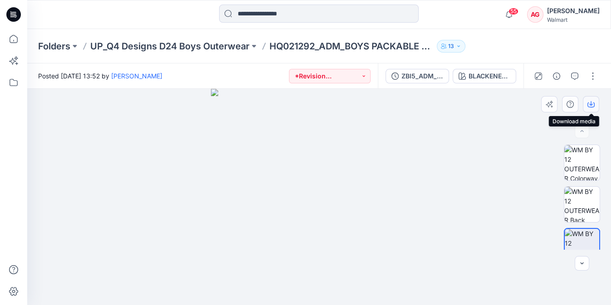
click at [593, 102] on icon "button" at bounding box center [590, 104] width 7 height 7
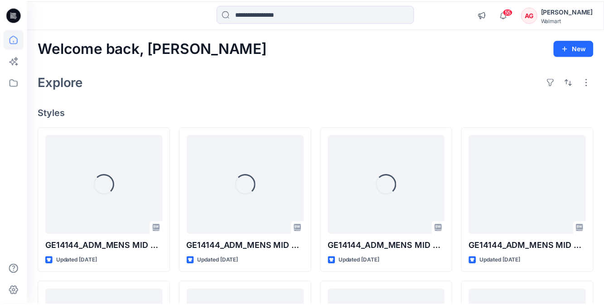
scroll to position [1964, 0]
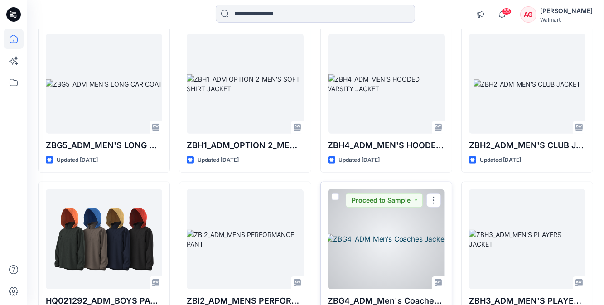
click at [370, 234] on div at bounding box center [386, 240] width 117 height 100
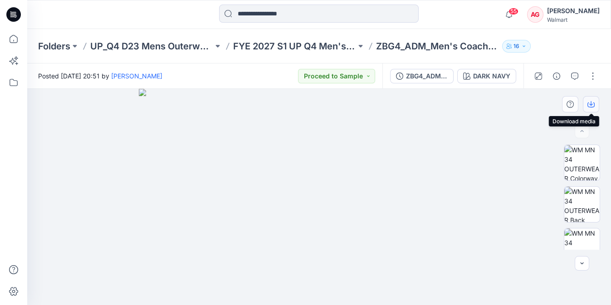
click at [594, 105] on icon "button" at bounding box center [590, 104] width 7 height 5
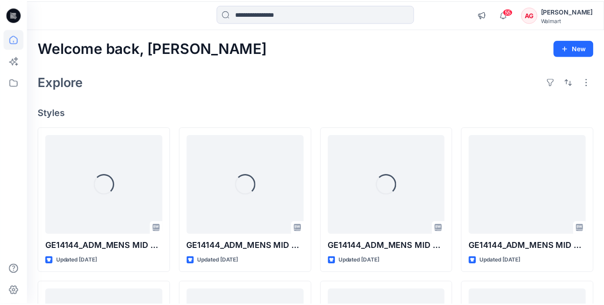
scroll to position [1964, 0]
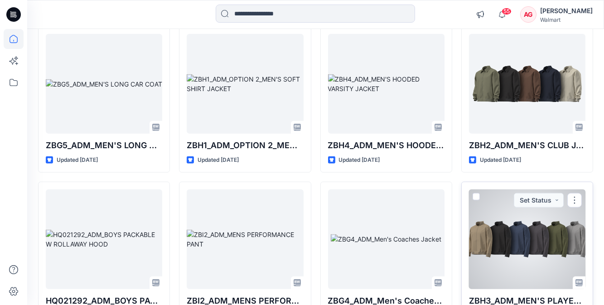
click at [535, 225] on div at bounding box center [527, 240] width 117 height 100
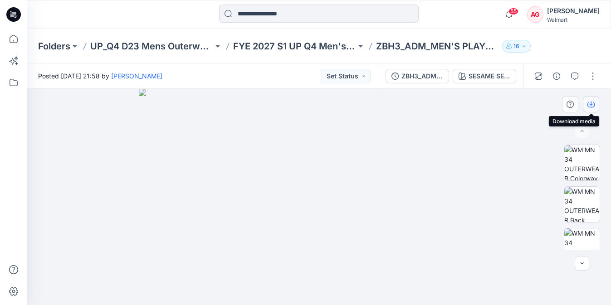
click at [591, 104] on icon "button" at bounding box center [591, 103] width 4 height 5
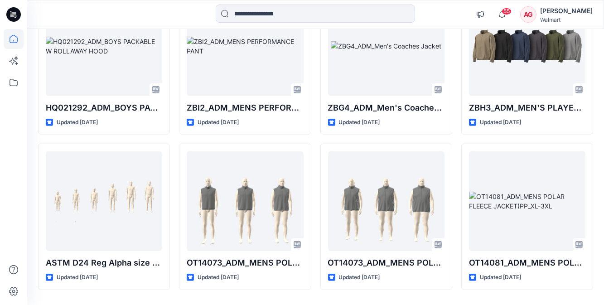
scroll to position [2170, 0]
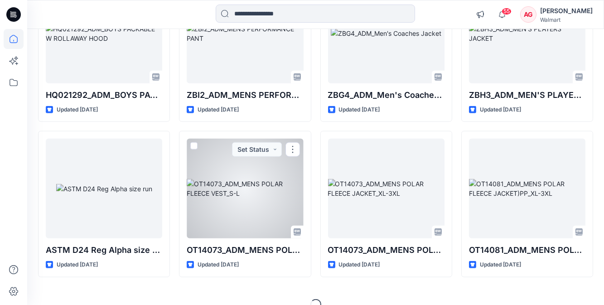
click at [259, 219] on div at bounding box center [245, 189] width 117 height 100
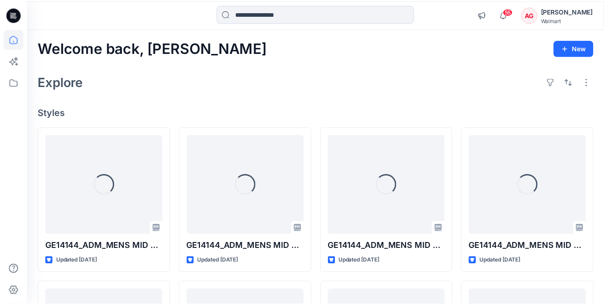
scroll to position [2170, 0]
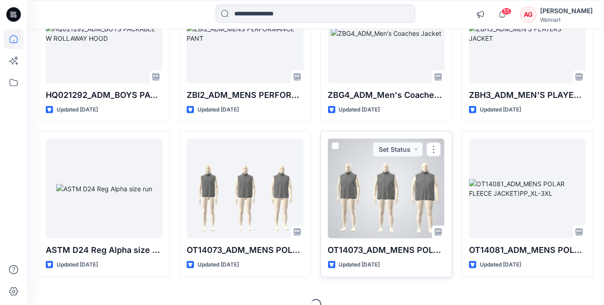
click at [417, 207] on div at bounding box center [386, 189] width 117 height 100
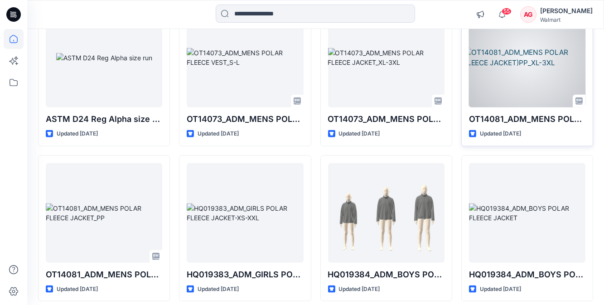
scroll to position [2306, 0]
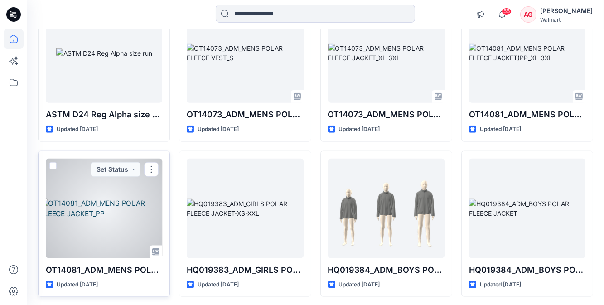
click at [103, 185] on div at bounding box center [104, 209] width 117 height 100
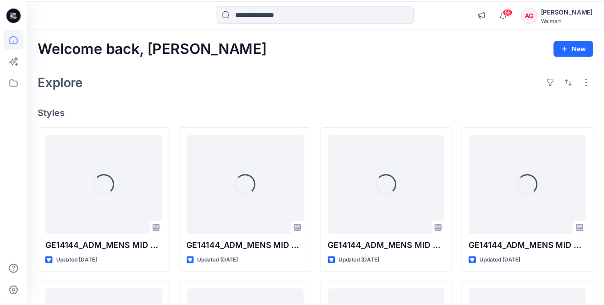
scroll to position [2306, 0]
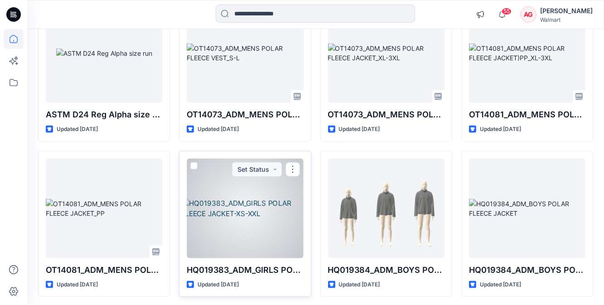
click at [252, 207] on div at bounding box center [245, 209] width 117 height 100
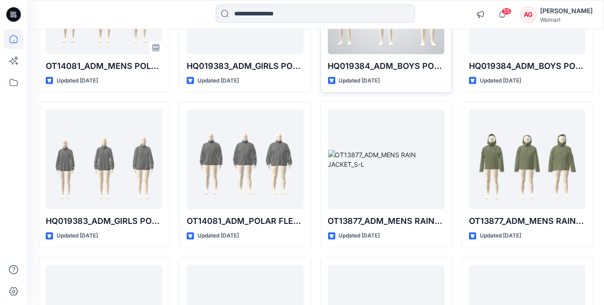
scroll to position [2512, 0]
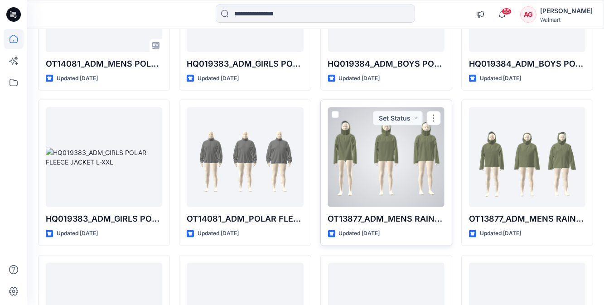
click at [377, 170] on div at bounding box center [386, 157] width 117 height 100
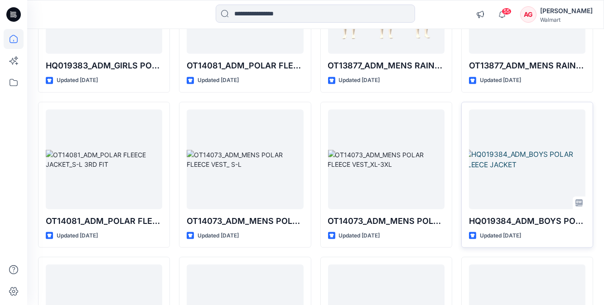
scroll to position [2730, 0]
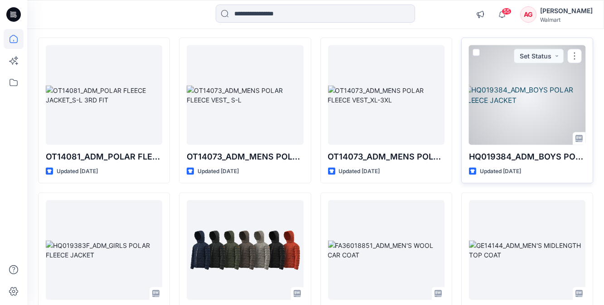
click at [540, 92] on div at bounding box center [527, 95] width 117 height 100
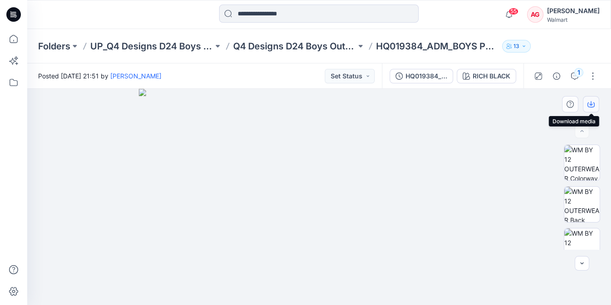
click at [590, 107] on icon "button" at bounding box center [590, 104] width 7 height 5
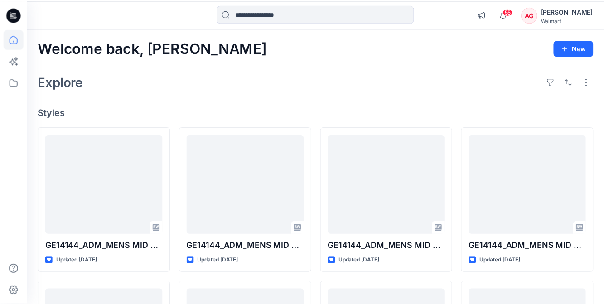
scroll to position [2730, 0]
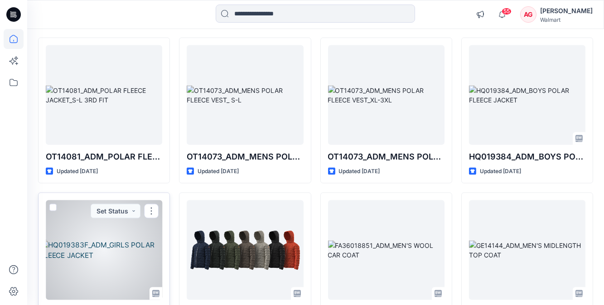
click at [99, 232] on div at bounding box center [104, 250] width 117 height 100
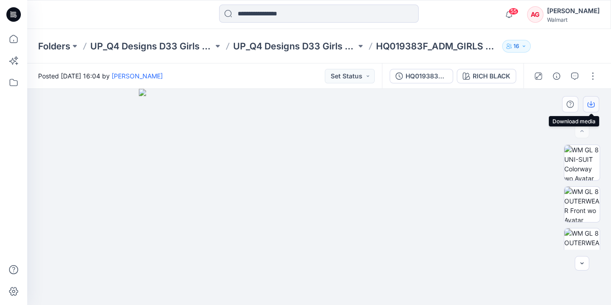
click at [591, 102] on icon "button" at bounding box center [590, 104] width 7 height 7
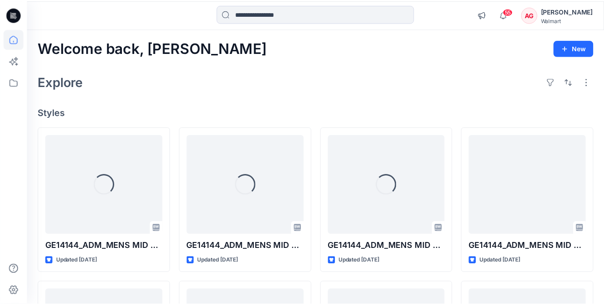
scroll to position [2730, 0]
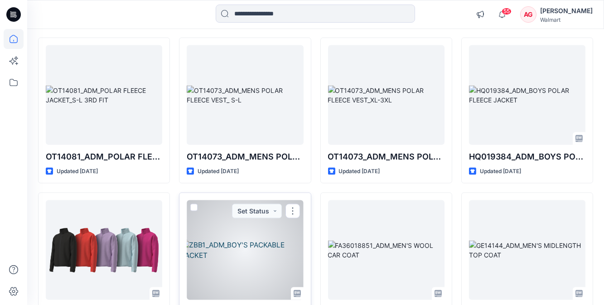
click at [231, 224] on div at bounding box center [245, 250] width 117 height 100
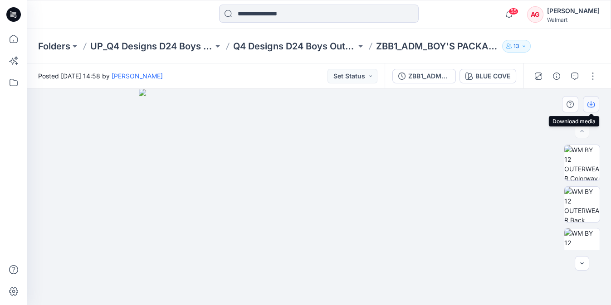
click at [588, 106] on icon "button" at bounding box center [590, 104] width 7 height 7
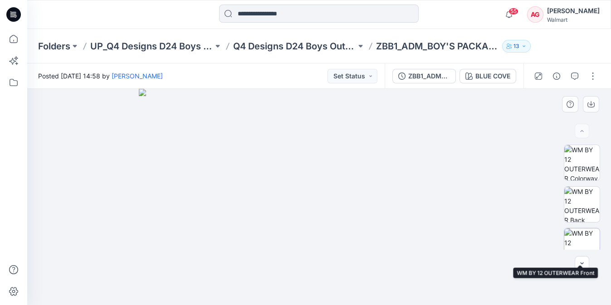
click at [587, 248] on img at bounding box center [581, 246] width 35 height 35
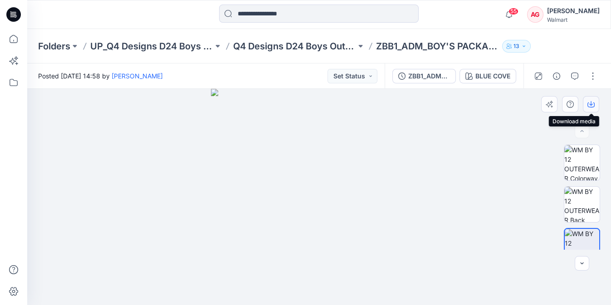
click at [594, 106] on icon "button" at bounding box center [590, 104] width 7 height 7
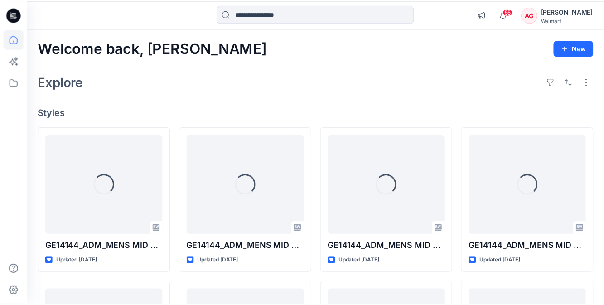
scroll to position [2730, 0]
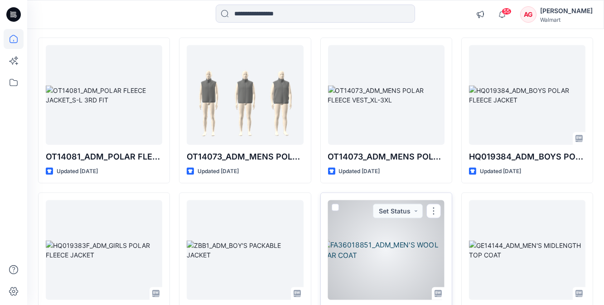
click at [389, 230] on div at bounding box center [386, 250] width 117 height 100
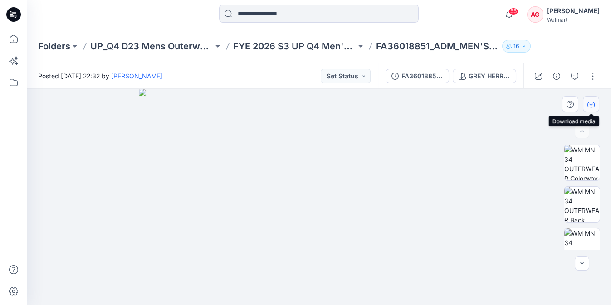
click at [594, 104] on button "button" at bounding box center [591, 104] width 16 height 16
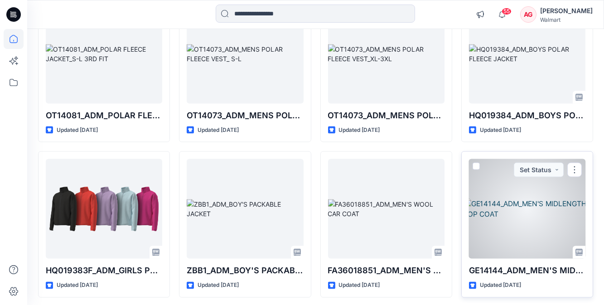
scroll to position [2854, 0]
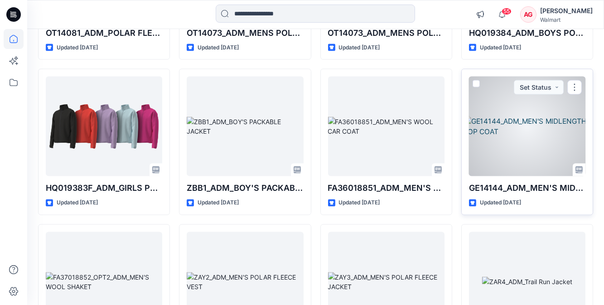
click at [540, 133] on div at bounding box center [527, 127] width 117 height 100
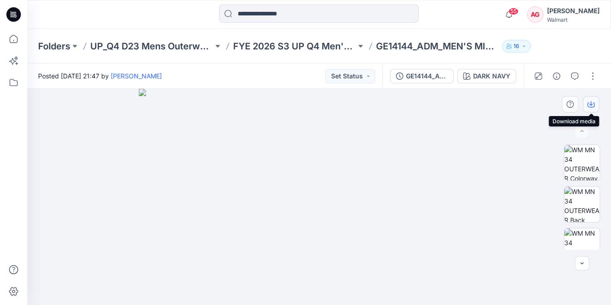
click at [588, 107] on icon "button" at bounding box center [590, 104] width 7 height 5
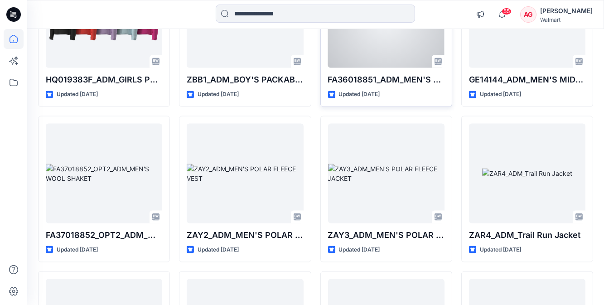
scroll to position [3019, 0]
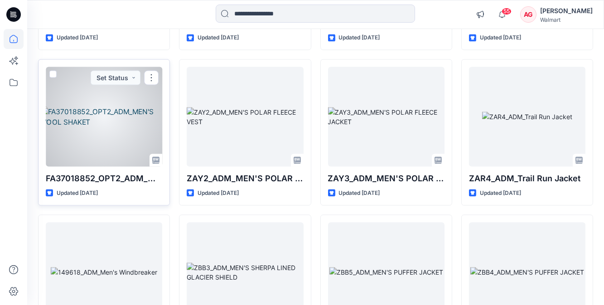
click at [125, 123] on div at bounding box center [104, 117] width 117 height 100
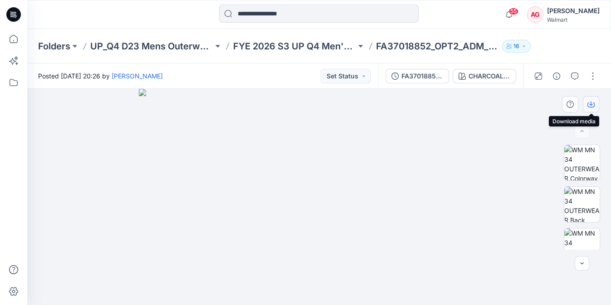
click at [592, 102] on icon "button" at bounding box center [590, 104] width 7 height 7
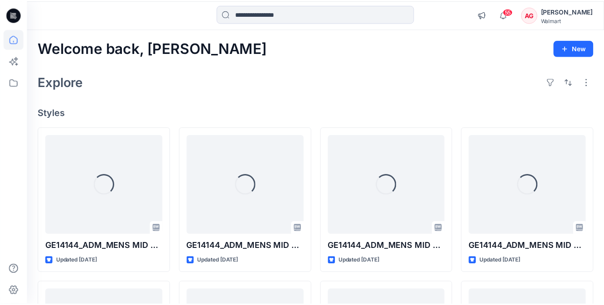
scroll to position [3019, 0]
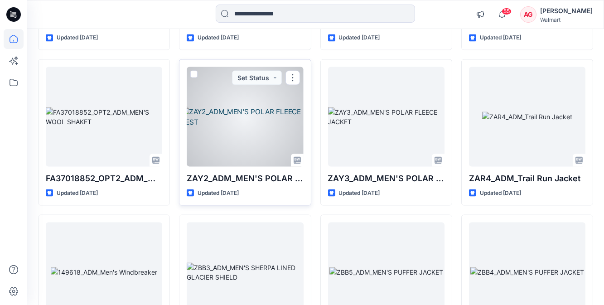
click at [261, 88] on div at bounding box center [245, 117] width 117 height 100
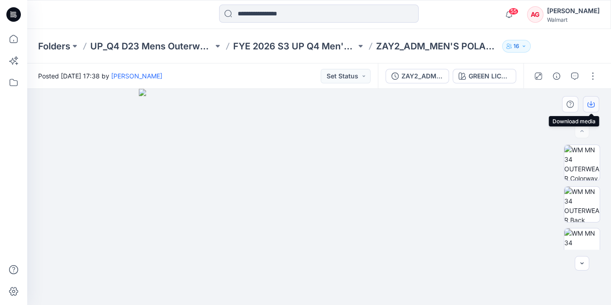
click at [589, 107] on icon "button" at bounding box center [590, 104] width 7 height 7
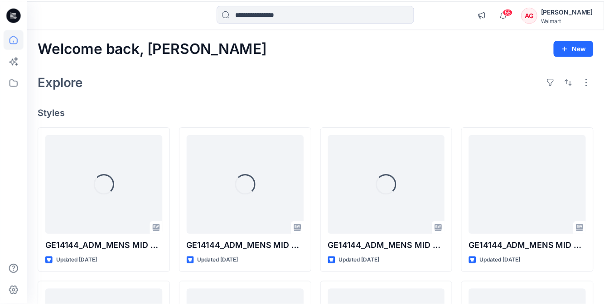
scroll to position [3019, 0]
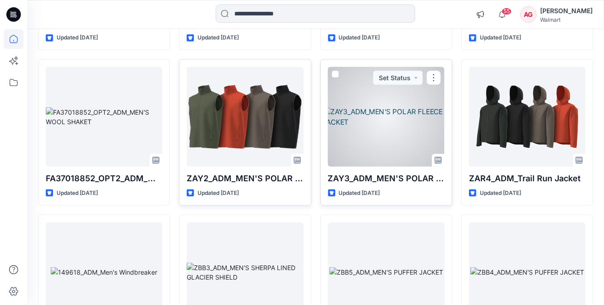
click at [408, 112] on div at bounding box center [386, 117] width 117 height 100
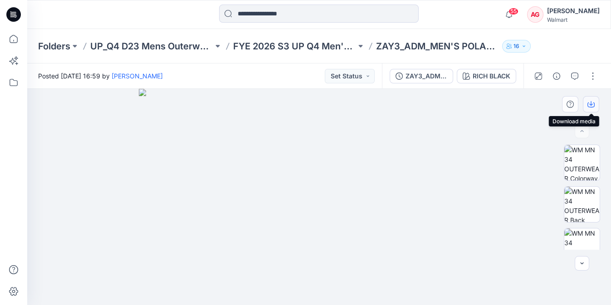
click at [590, 102] on icon "button" at bounding box center [591, 103] width 4 height 5
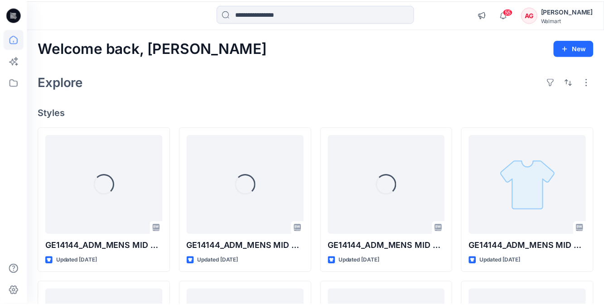
scroll to position [3019, 0]
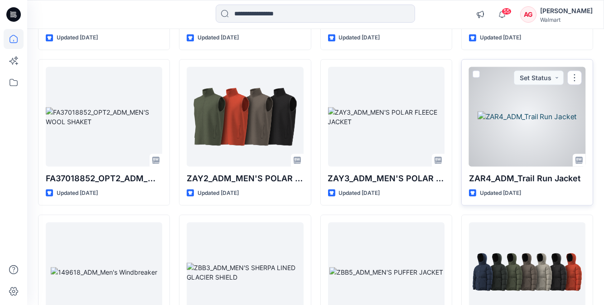
click at [579, 140] on div at bounding box center [527, 117] width 117 height 100
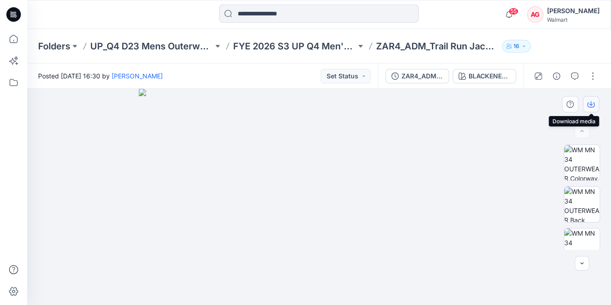
click at [593, 100] on button "button" at bounding box center [591, 104] width 16 height 16
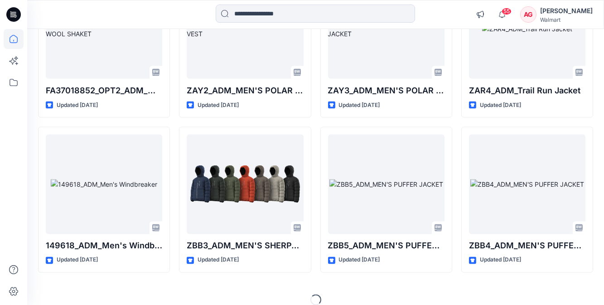
scroll to position [3113, 0]
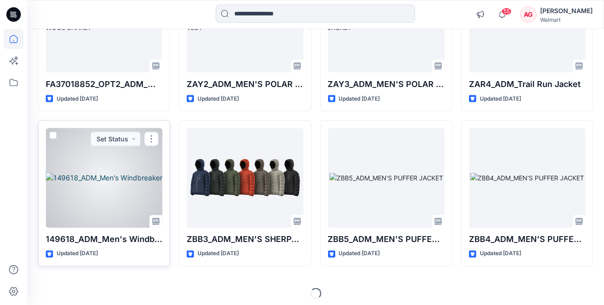
click at [103, 167] on div at bounding box center [104, 178] width 117 height 100
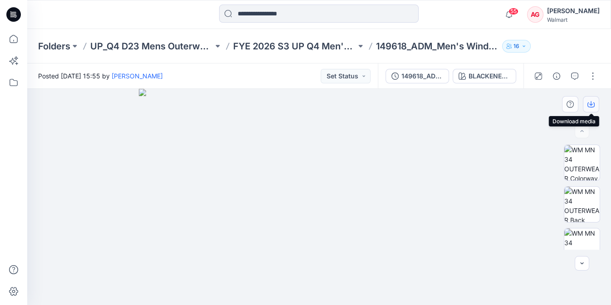
click at [589, 102] on icon "button" at bounding box center [590, 104] width 7 height 7
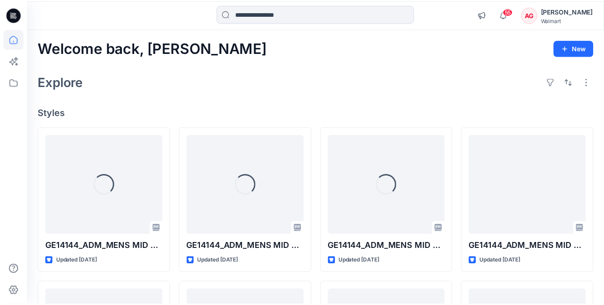
scroll to position [3113, 0]
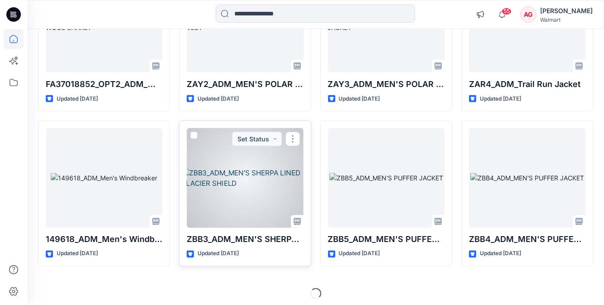
click at [248, 182] on div at bounding box center [245, 178] width 117 height 100
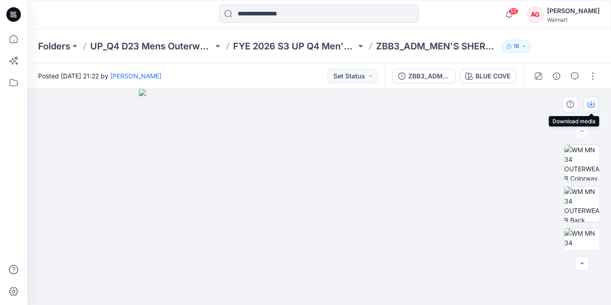
click at [593, 101] on icon "button" at bounding box center [590, 104] width 7 height 7
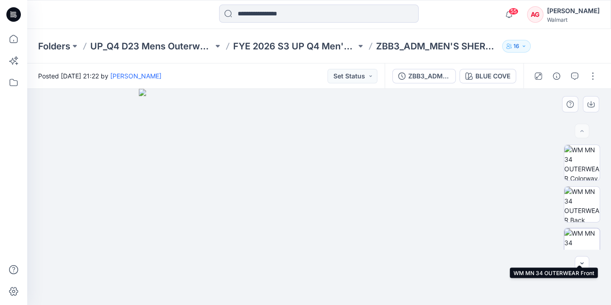
click at [583, 233] on img at bounding box center [581, 246] width 35 height 35
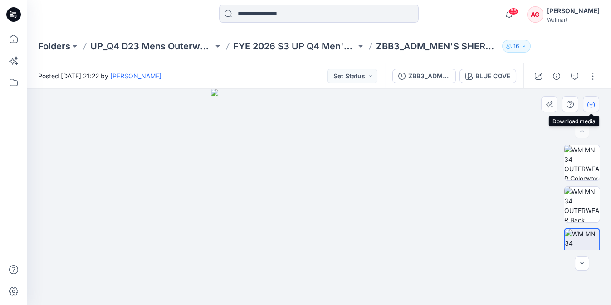
click at [591, 106] on icon "button" at bounding box center [590, 104] width 7 height 7
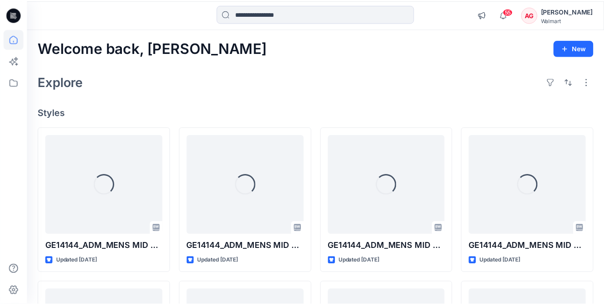
scroll to position [3113, 0]
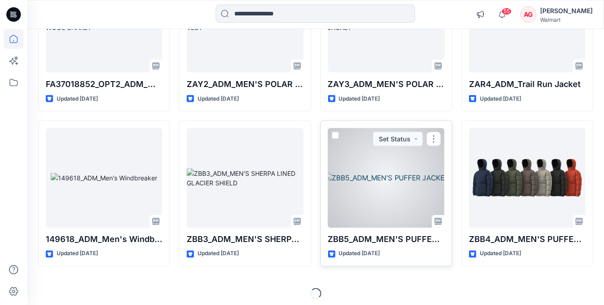
click at [395, 154] on div at bounding box center [386, 178] width 117 height 100
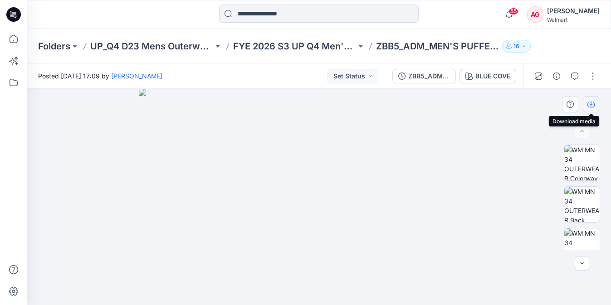
click at [593, 103] on icon "button" at bounding box center [590, 104] width 7 height 7
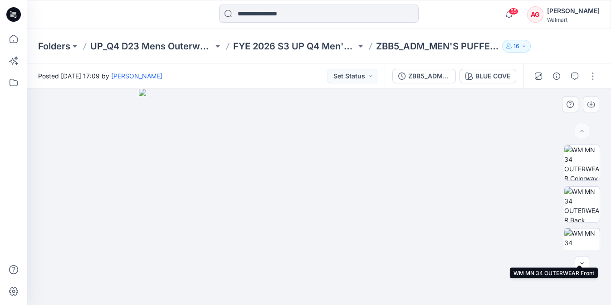
click at [583, 241] on img at bounding box center [581, 246] width 35 height 35
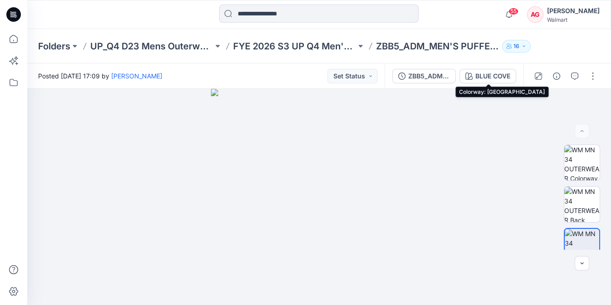
click at [487, 67] on div "ZBB5_ADM_MEN'S PUFFER JACKET BLUE COVE" at bounding box center [453, 75] width 139 height 25
click at [491, 73] on div "BLUE COVE" at bounding box center [492, 76] width 35 height 10
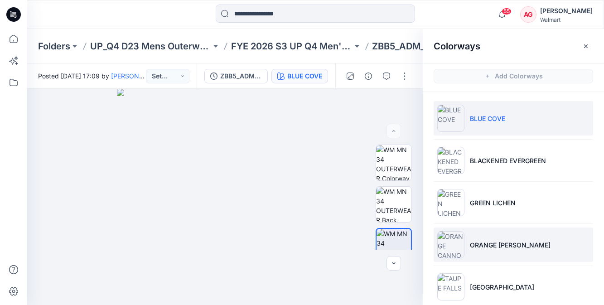
click at [537, 237] on li "ORANGE [PERSON_NAME]" at bounding box center [514, 245] width 160 height 34
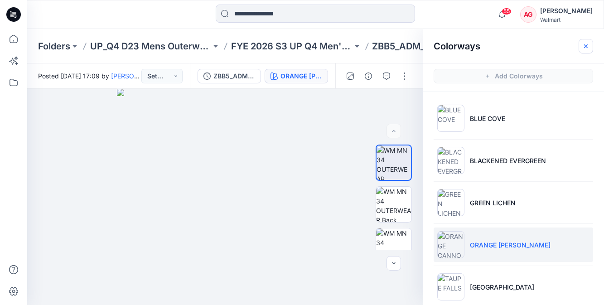
click at [589, 47] on icon "button" at bounding box center [586, 46] width 7 height 7
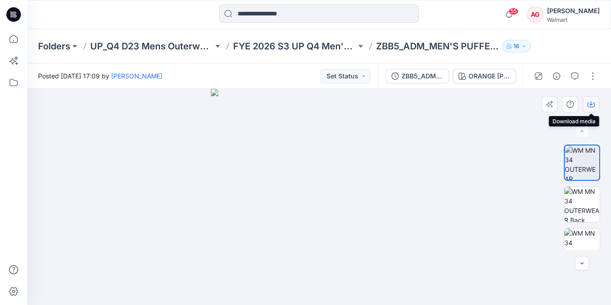
click at [590, 105] on icon "button" at bounding box center [591, 103] width 4 height 5
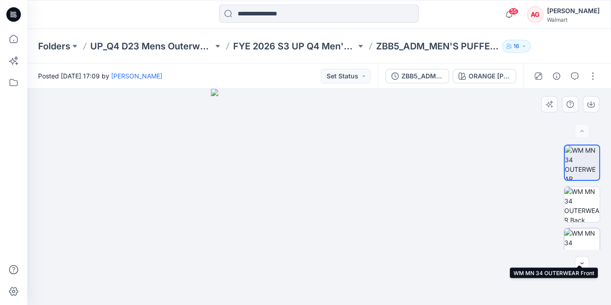
click at [580, 243] on img at bounding box center [581, 246] width 35 height 35
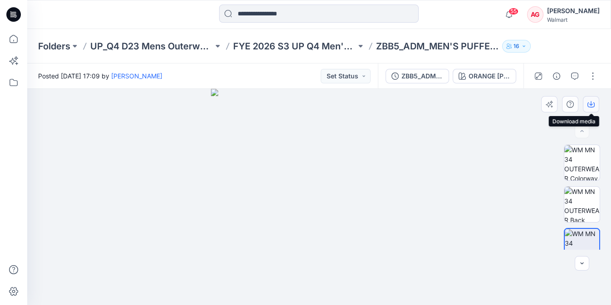
click at [590, 103] on icon "button" at bounding box center [591, 103] width 4 height 5
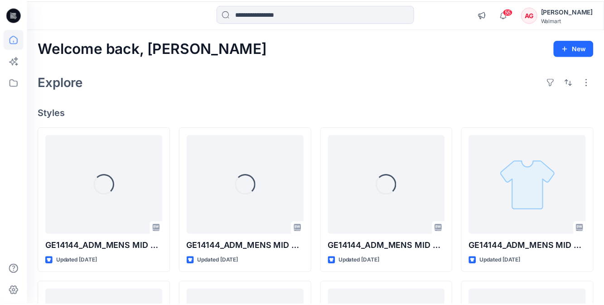
scroll to position [3113, 0]
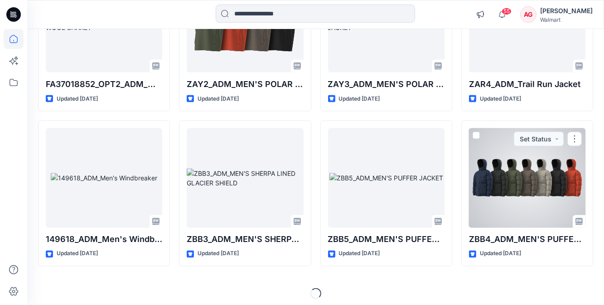
click at [496, 170] on div at bounding box center [527, 178] width 117 height 100
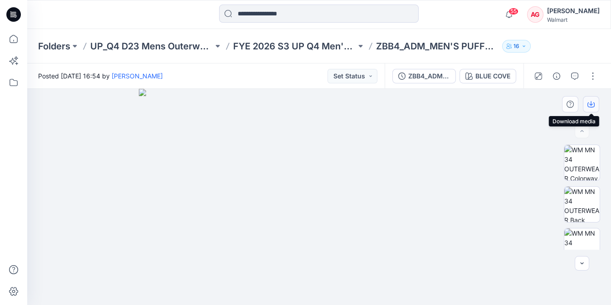
click at [590, 107] on icon "button" at bounding box center [590, 104] width 7 height 7
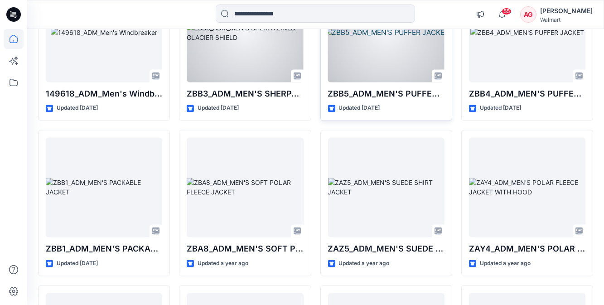
scroll to position [3319, 0]
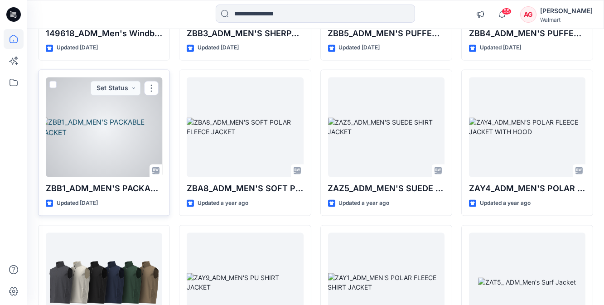
click at [137, 138] on div at bounding box center [104, 128] width 117 height 100
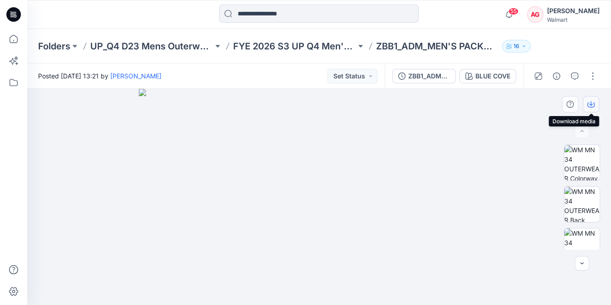
click at [593, 102] on icon "button" at bounding box center [590, 104] width 7 height 7
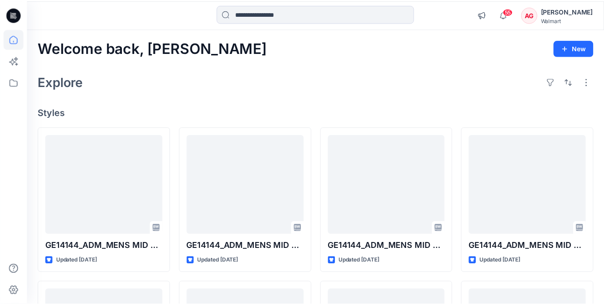
scroll to position [3319, 0]
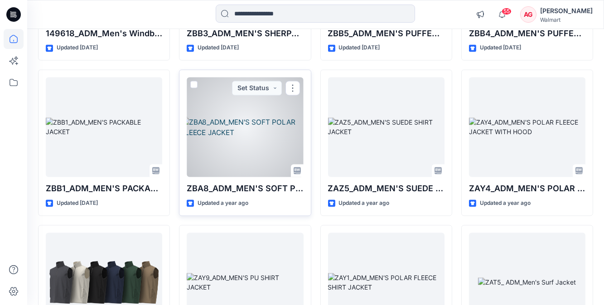
click at [277, 130] on div at bounding box center [245, 128] width 117 height 100
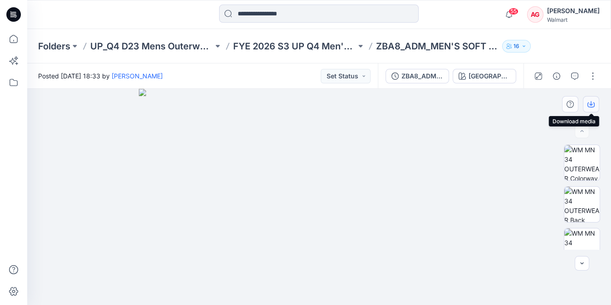
click at [595, 99] on button "button" at bounding box center [591, 104] width 16 height 16
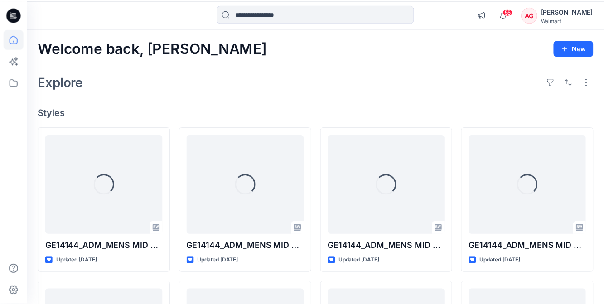
scroll to position [3319, 0]
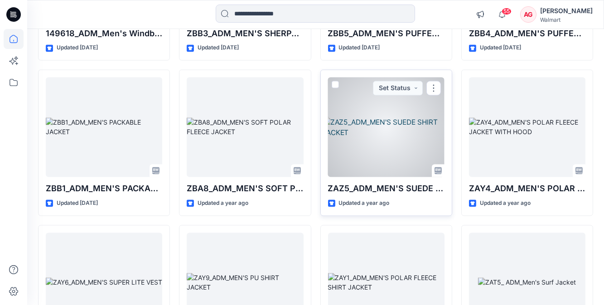
click at [380, 141] on div at bounding box center [386, 128] width 117 height 100
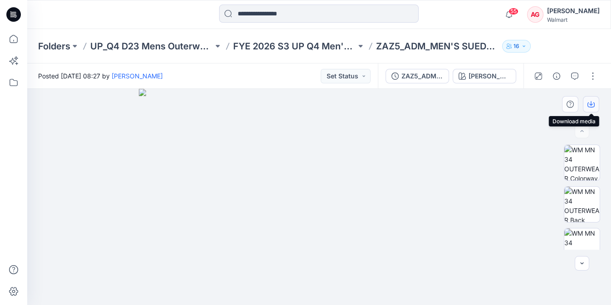
click at [588, 103] on icon "button" at bounding box center [590, 104] width 7 height 7
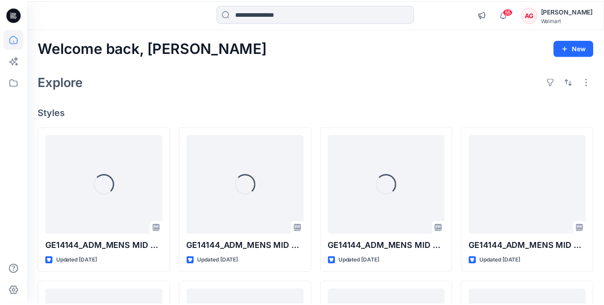
scroll to position [3319, 0]
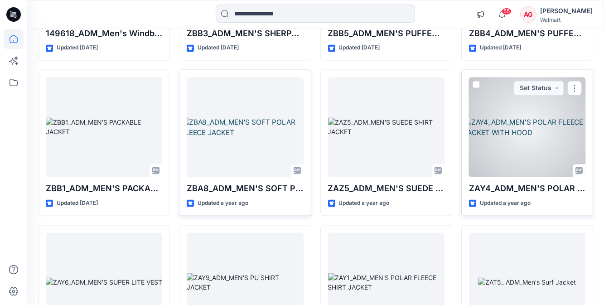
click at [535, 131] on div at bounding box center [527, 128] width 117 height 100
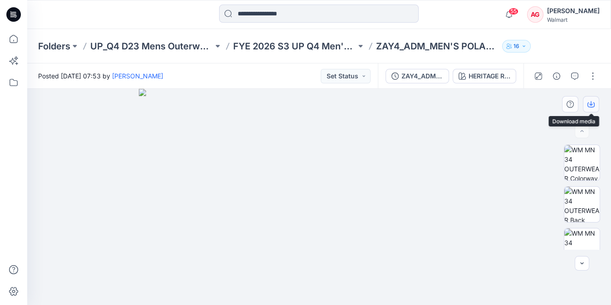
click at [590, 105] on icon "button" at bounding box center [591, 103] width 4 height 5
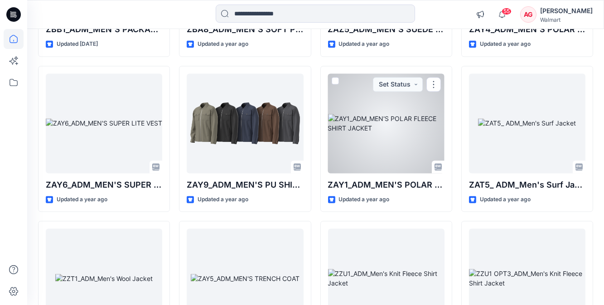
scroll to position [3484, 0]
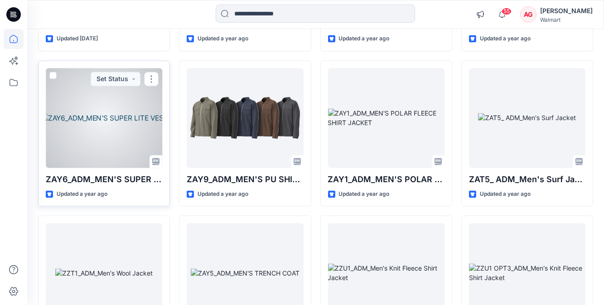
click at [128, 152] on div at bounding box center [104, 118] width 117 height 100
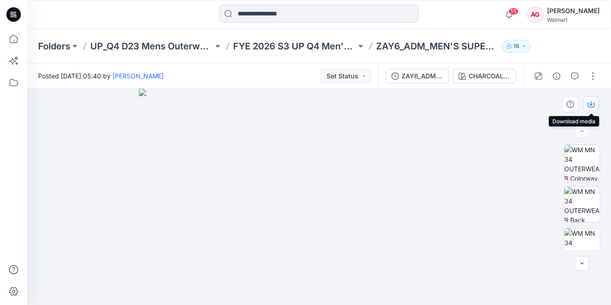
click at [588, 105] on icon "button" at bounding box center [590, 104] width 7 height 7
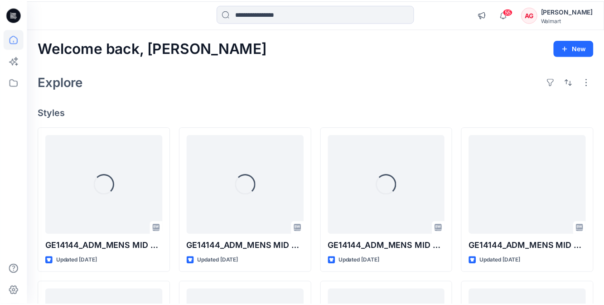
scroll to position [3484, 0]
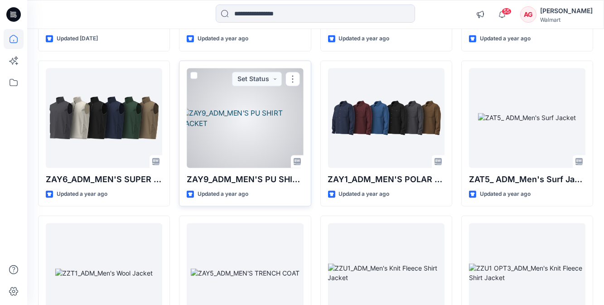
click at [248, 134] on div at bounding box center [245, 118] width 117 height 100
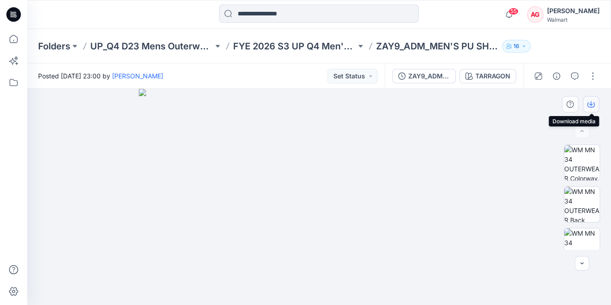
click at [589, 105] on icon "button" at bounding box center [590, 104] width 7 height 7
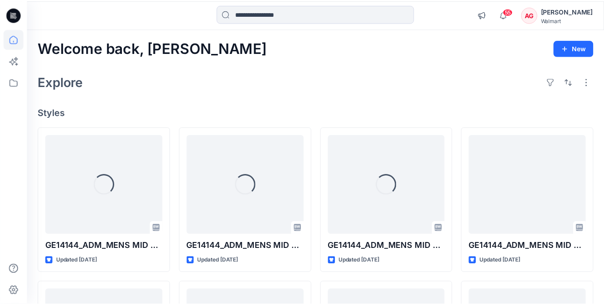
scroll to position [3484, 0]
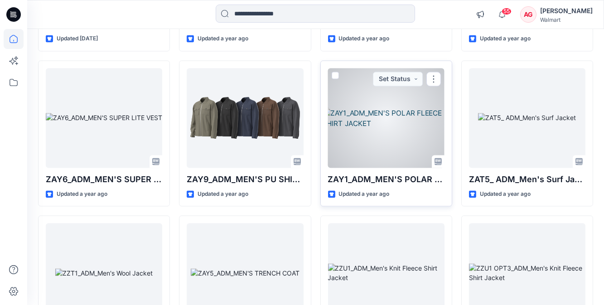
click at [416, 143] on div at bounding box center [386, 118] width 117 height 100
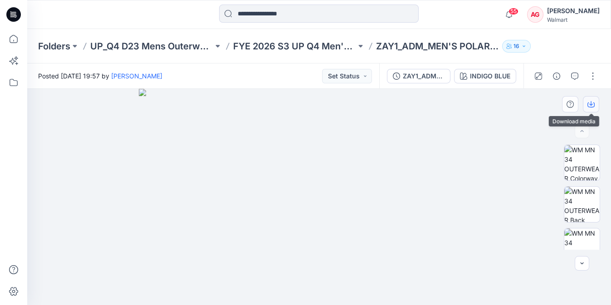
click at [596, 107] on button "button" at bounding box center [591, 104] width 16 height 16
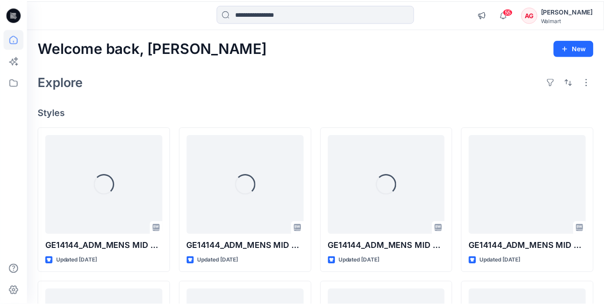
scroll to position [3484, 0]
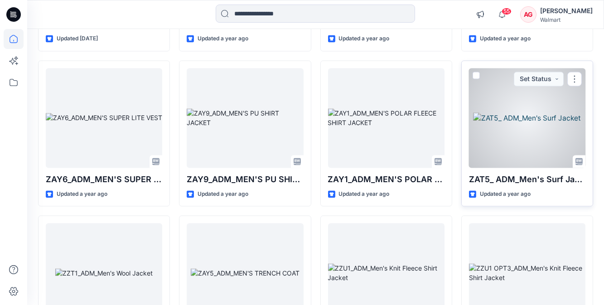
click at [535, 131] on div at bounding box center [527, 118] width 117 height 100
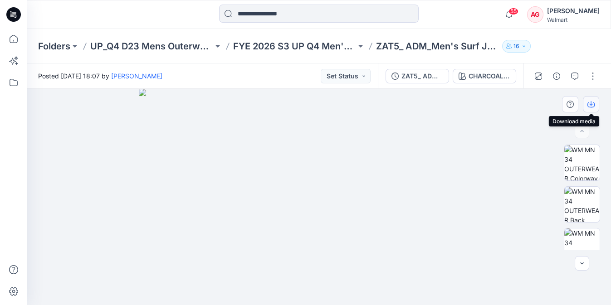
click at [588, 106] on icon "button" at bounding box center [590, 104] width 7 height 5
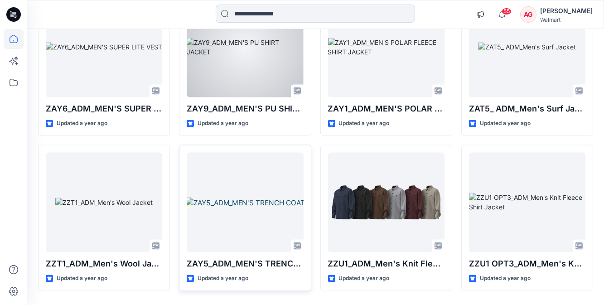
scroll to position [3566, 0]
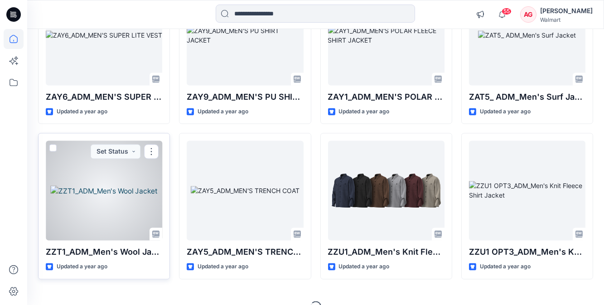
click at [127, 181] on div at bounding box center [104, 191] width 117 height 100
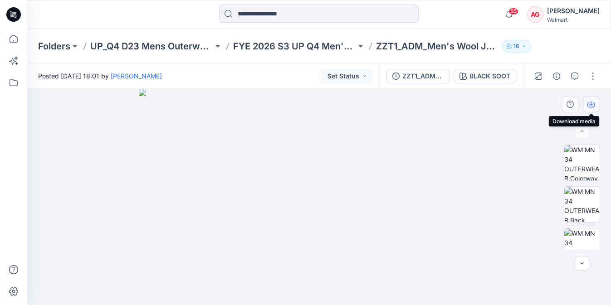
click at [589, 99] on button "button" at bounding box center [591, 104] width 16 height 16
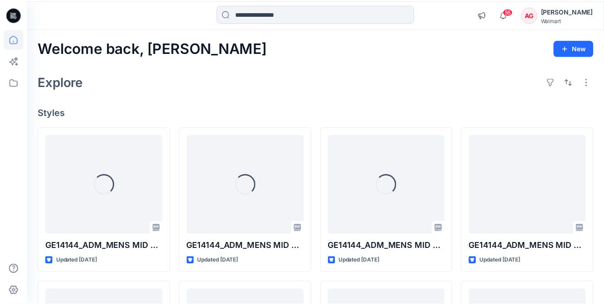
scroll to position [3566, 0]
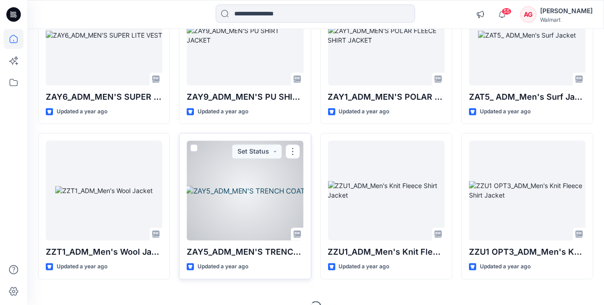
click at [275, 186] on div at bounding box center [245, 191] width 117 height 100
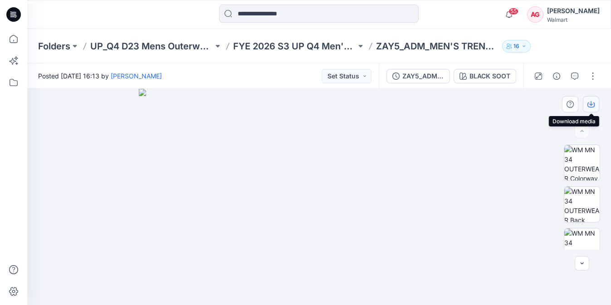
click at [597, 103] on button "button" at bounding box center [591, 104] width 16 height 16
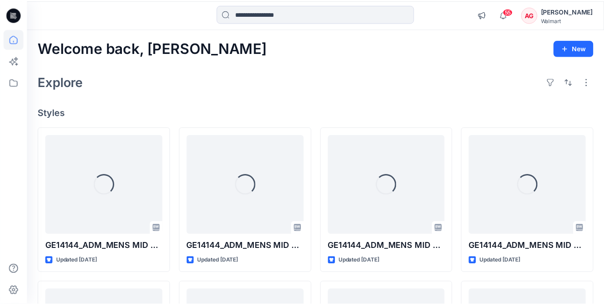
scroll to position [3566, 0]
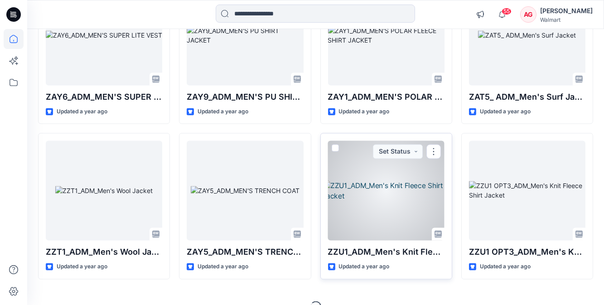
click at [384, 191] on div at bounding box center [386, 191] width 117 height 100
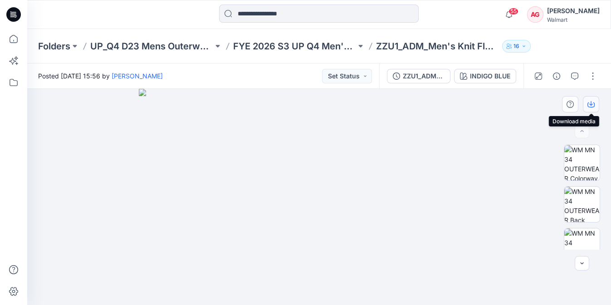
click at [588, 102] on icon "button" at bounding box center [590, 104] width 7 height 5
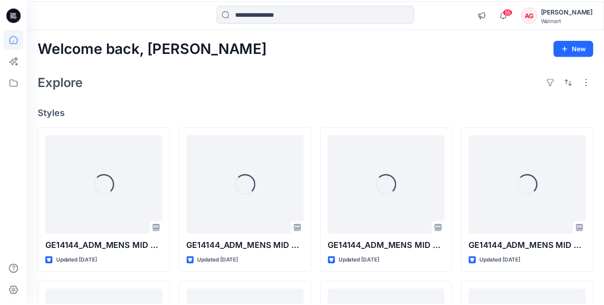
scroll to position [3566, 0]
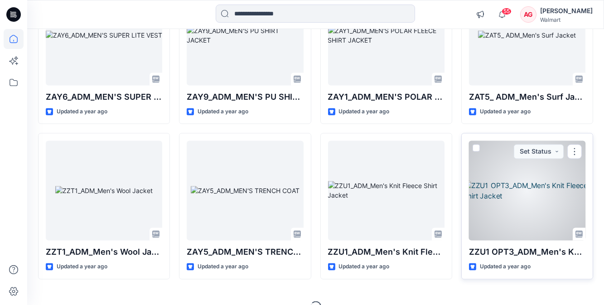
click at [543, 199] on div at bounding box center [527, 191] width 117 height 100
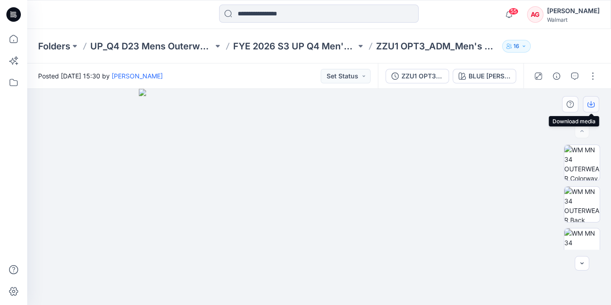
click at [588, 104] on icon "button" at bounding box center [590, 104] width 7 height 7
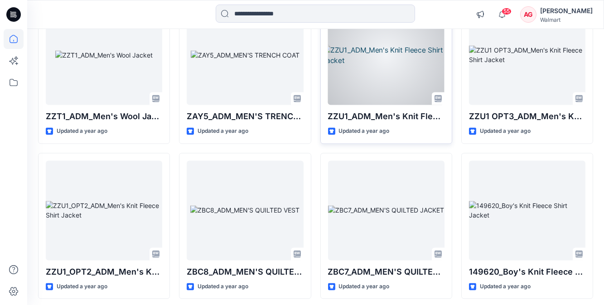
scroll to position [3784, 0]
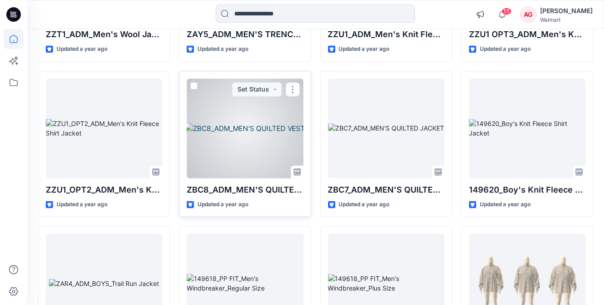
click at [258, 101] on div at bounding box center [245, 128] width 117 height 100
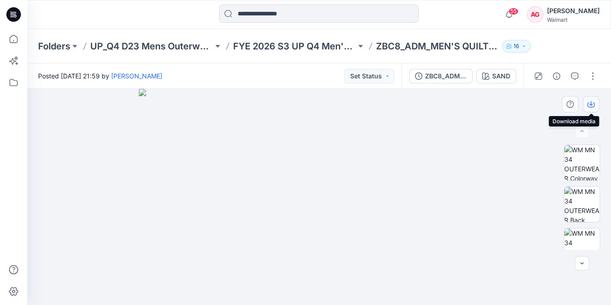
click at [589, 103] on icon "button" at bounding box center [590, 104] width 7 height 7
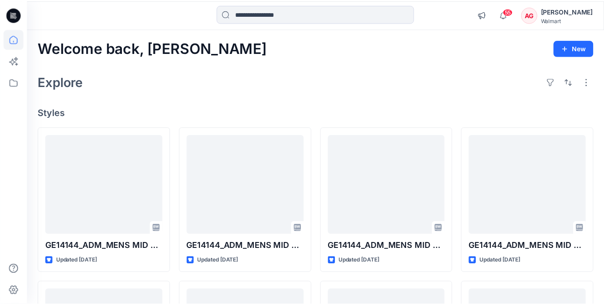
scroll to position [3784, 0]
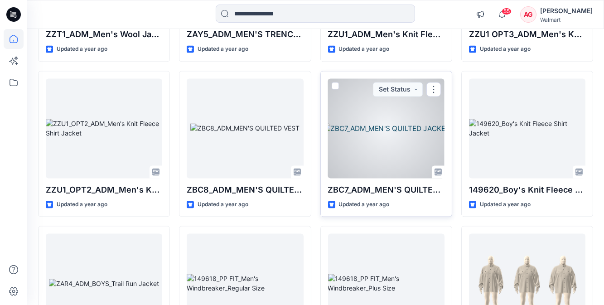
click at [384, 128] on div at bounding box center [386, 128] width 117 height 100
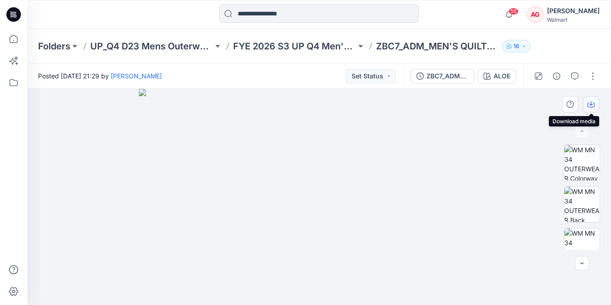
click at [588, 98] on button "button" at bounding box center [591, 104] width 16 height 16
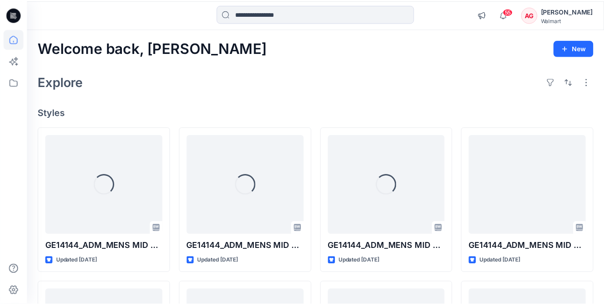
scroll to position [3784, 0]
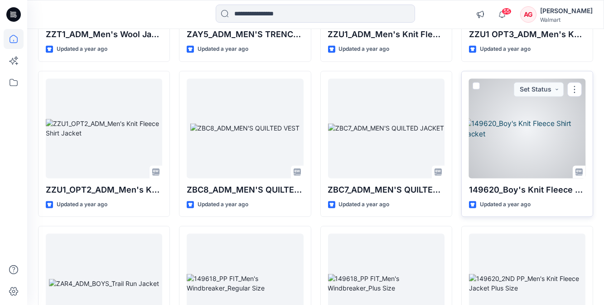
click at [514, 150] on div at bounding box center [527, 128] width 117 height 100
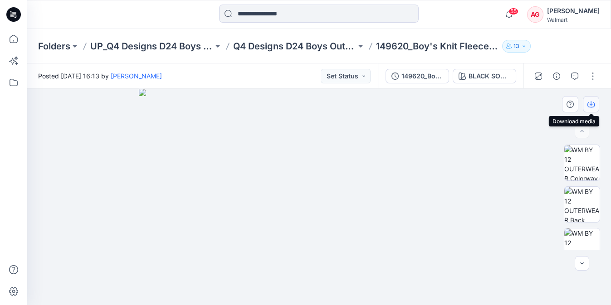
click at [587, 101] on icon "button" at bounding box center [590, 104] width 7 height 7
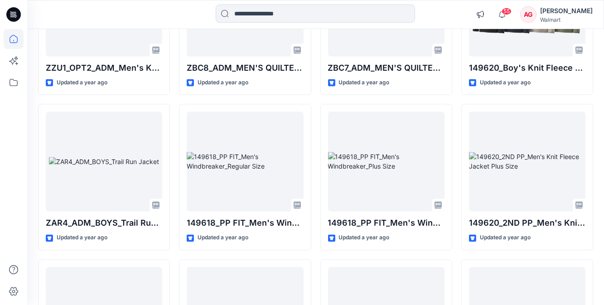
scroll to position [3908, 0]
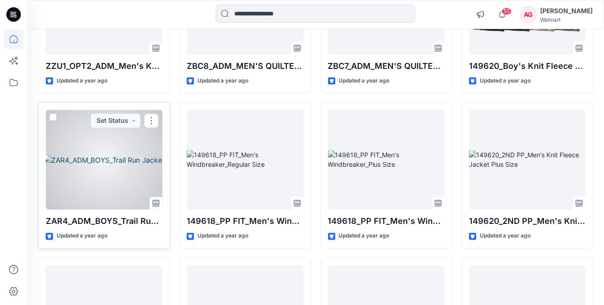
click at [123, 165] on div at bounding box center [104, 160] width 117 height 100
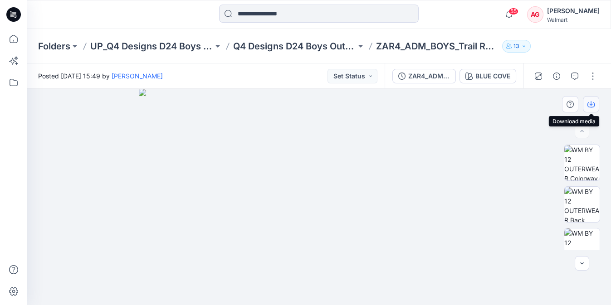
click at [595, 109] on button "button" at bounding box center [591, 104] width 16 height 16
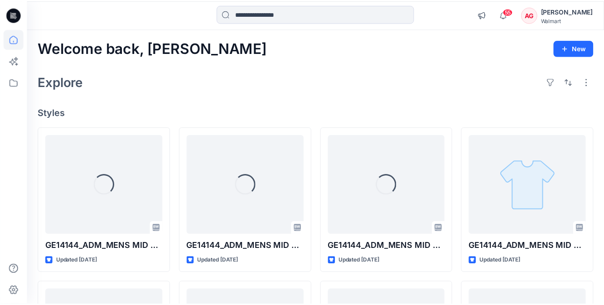
scroll to position [3908, 0]
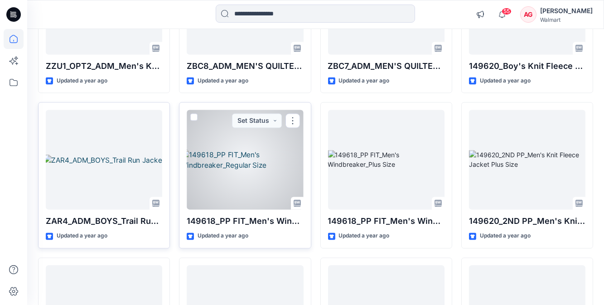
click at [264, 165] on div at bounding box center [245, 160] width 117 height 100
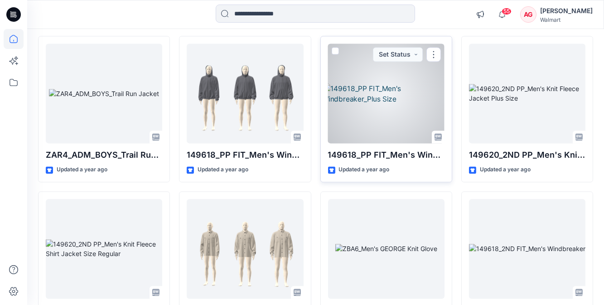
scroll to position [3990, 0]
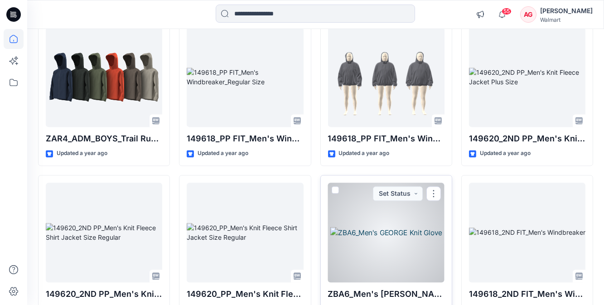
click at [424, 226] on div at bounding box center [386, 233] width 117 height 100
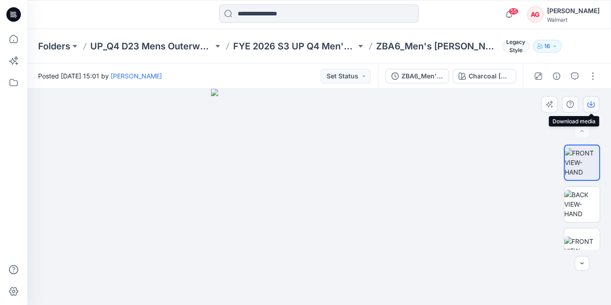
click at [591, 103] on icon "button" at bounding box center [590, 104] width 7 height 7
drag, startPoint x: 588, startPoint y: 198, endPoint x: 608, endPoint y: 198, distance: 20.0
click at [604, 210] on html "55 Notifications Your style GE14144_ADM_MENS MID LENGTH TOP COAT_XL-3XL has bee…" at bounding box center [305, 152] width 611 height 305
click at [584, 200] on img at bounding box center [581, 204] width 35 height 29
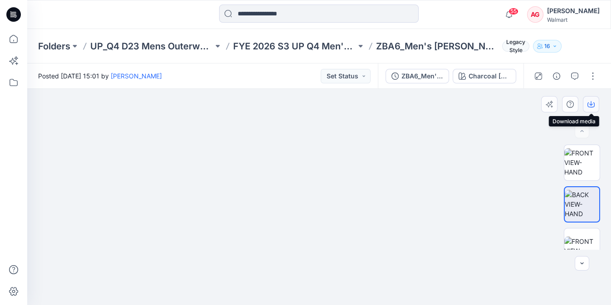
click at [596, 103] on button "button" at bounding box center [591, 104] width 16 height 16
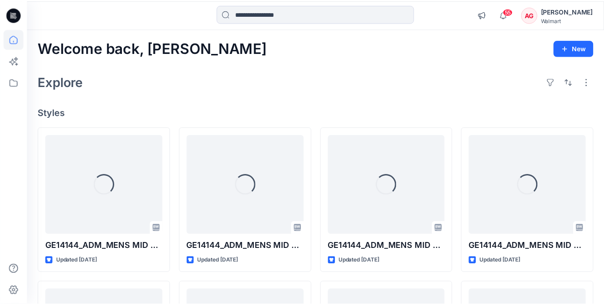
scroll to position [3990, 0]
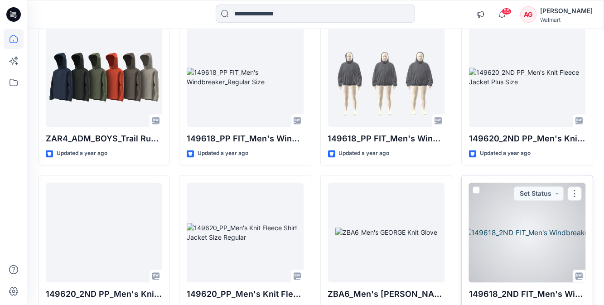
click at [557, 250] on div at bounding box center [527, 233] width 117 height 100
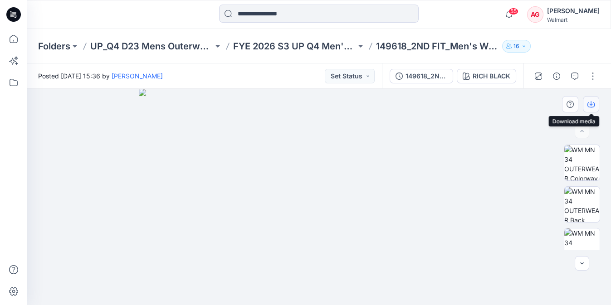
click at [585, 101] on button "button" at bounding box center [591, 104] width 16 height 16
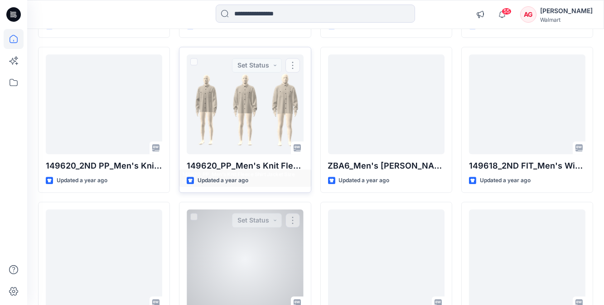
scroll to position [4208, 0]
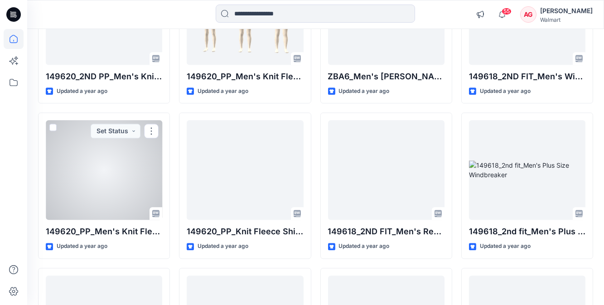
drag, startPoint x: 78, startPoint y: 182, endPoint x: 450, endPoint y: 169, distance: 372.9
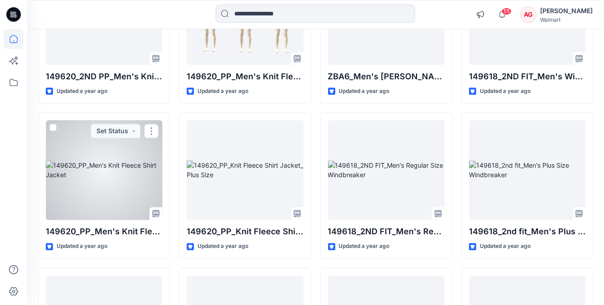
click at [78, 182] on div at bounding box center [104, 170] width 117 height 100
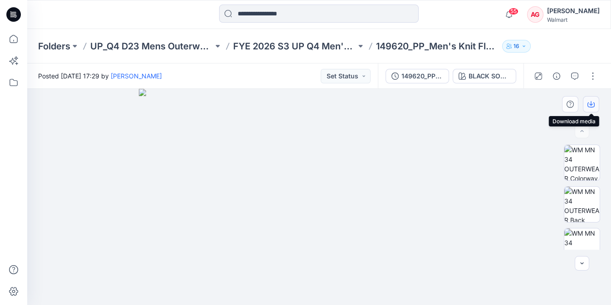
click at [585, 106] on button "button" at bounding box center [591, 104] width 16 height 16
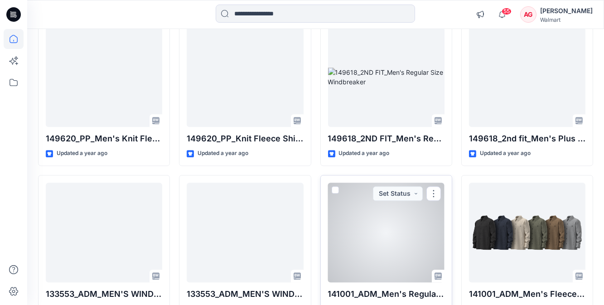
scroll to position [4290, 0]
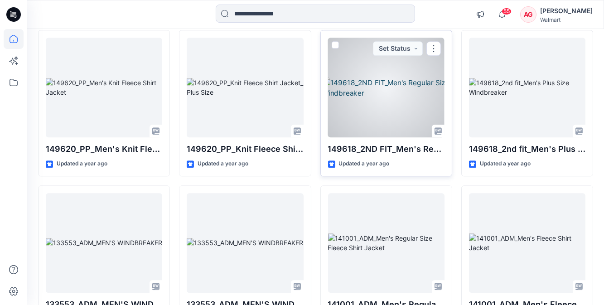
click at [405, 75] on div at bounding box center [386, 88] width 117 height 100
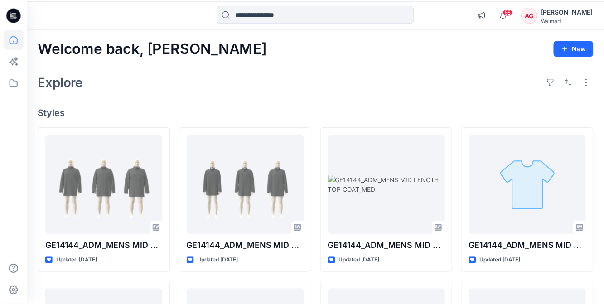
scroll to position [4290, 0]
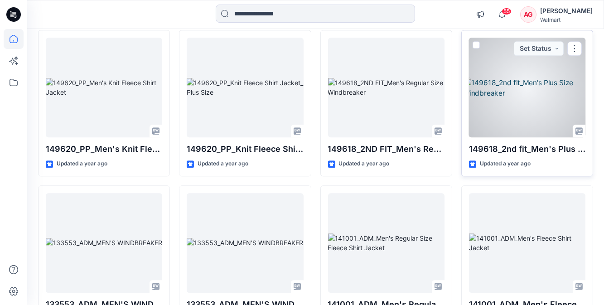
click at [545, 91] on div at bounding box center [527, 88] width 117 height 100
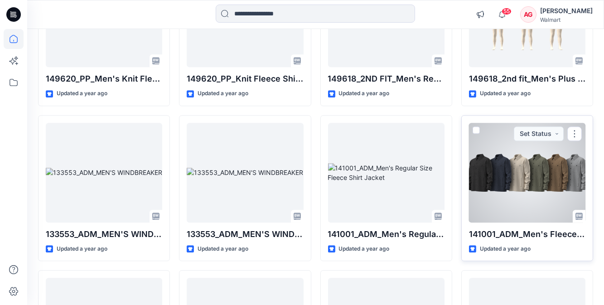
scroll to position [4373, 0]
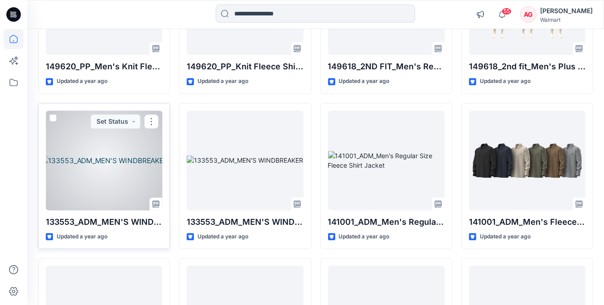
click at [104, 170] on div at bounding box center [104, 161] width 117 height 100
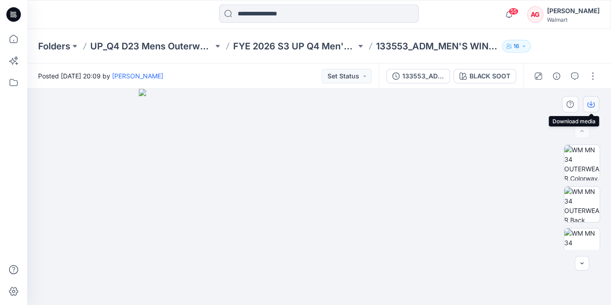
click at [590, 102] on icon "button" at bounding box center [590, 104] width 7 height 7
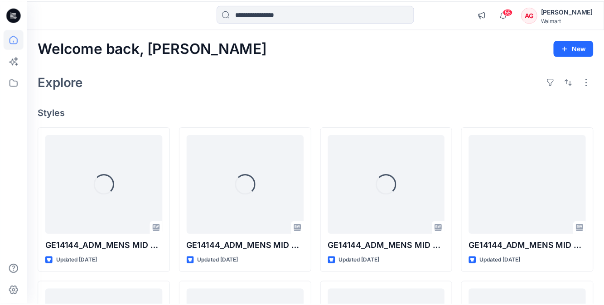
scroll to position [4373, 0]
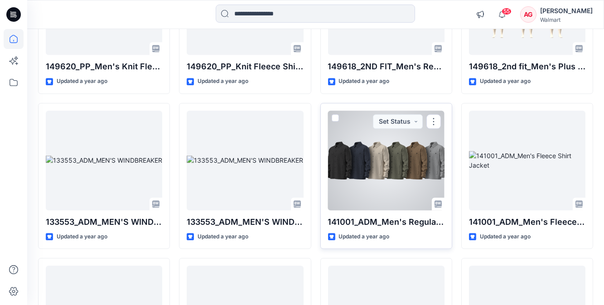
click at [368, 176] on div at bounding box center [386, 161] width 117 height 100
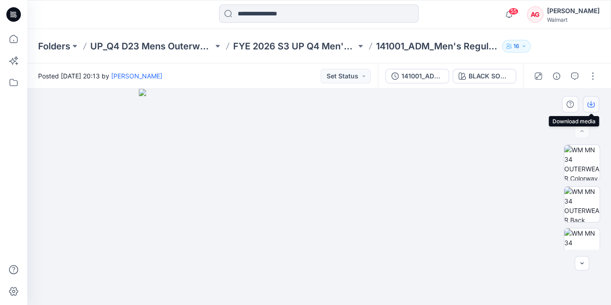
click at [590, 109] on button "button" at bounding box center [591, 104] width 16 height 16
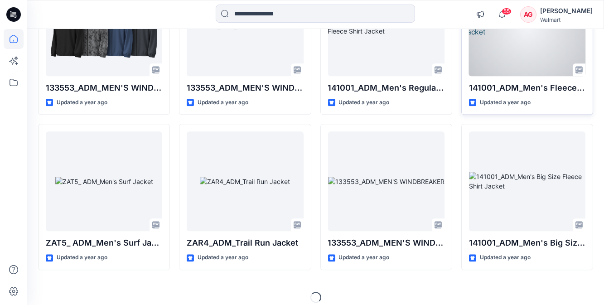
scroll to position [4508, 0]
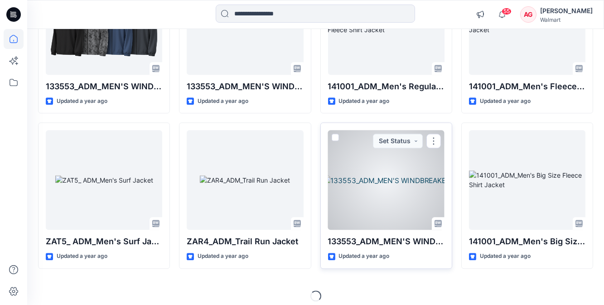
click at [386, 184] on div at bounding box center [386, 180] width 117 height 100
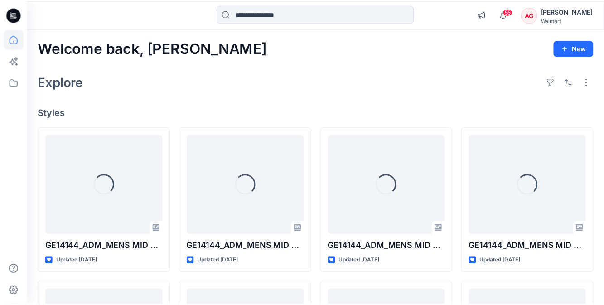
scroll to position [4508, 0]
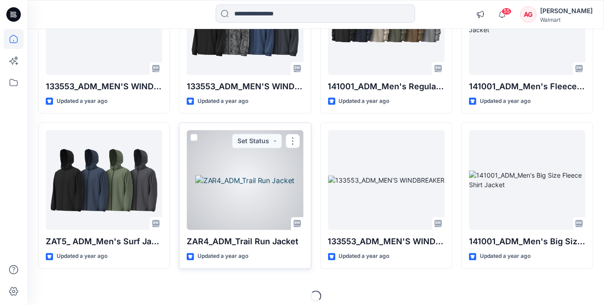
click at [218, 160] on div at bounding box center [245, 180] width 117 height 100
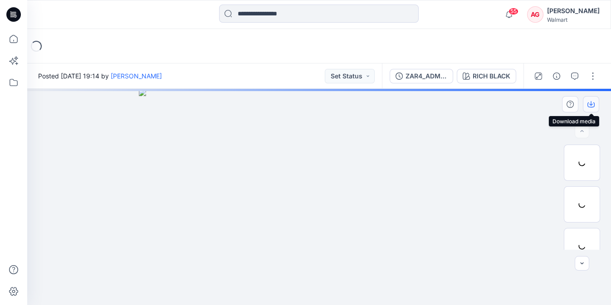
click at [593, 103] on icon "button" at bounding box center [590, 104] width 7 height 7
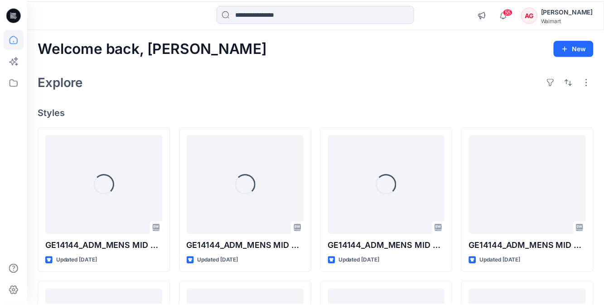
scroll to position [4508, 0]
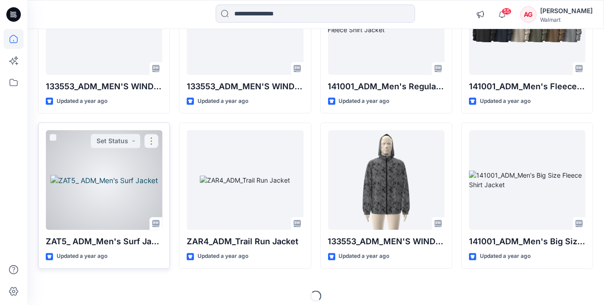
click at [128, 194] on div at bounding box center [104, 180] width 117 height 100
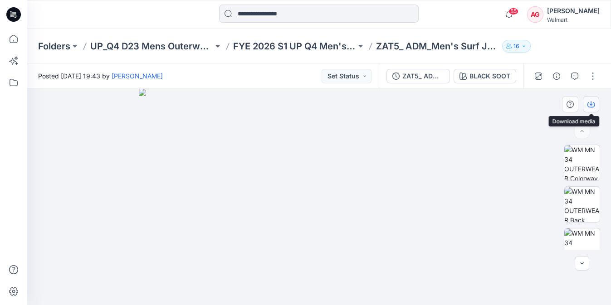
click at [591, 105] on icon "button" at bounding box center [591, 103] width 4 height 5
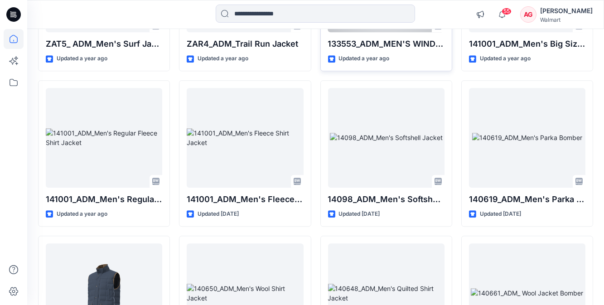
scroll to position [4714, 0]
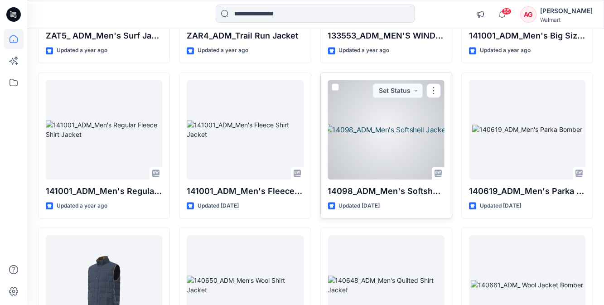
click at [391, 126] on div at bounding box center [386, 130] width 117 height 100
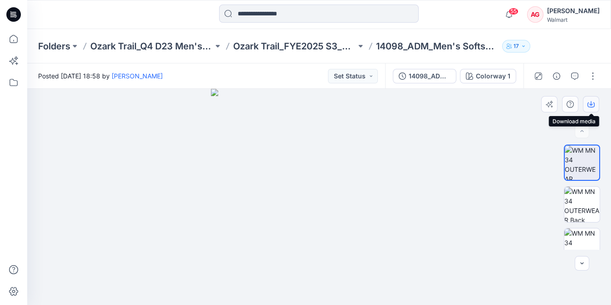
click at [591, 105] on icon "button" at bounding box center [591, 103] width 4 height 5
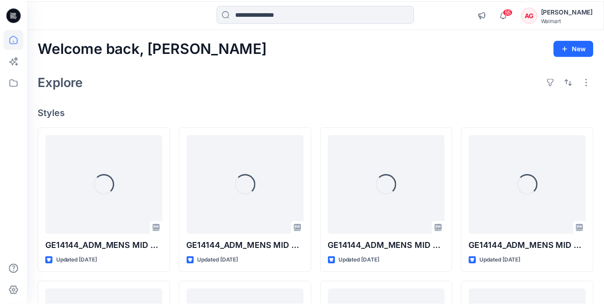
scroll to position [4714, 0]
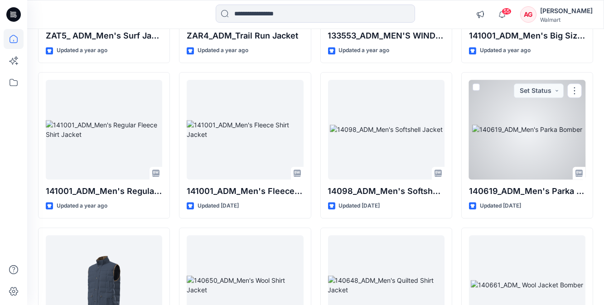
click at [521, 138] on div at bounding box center [527, 130] width 117 height 100
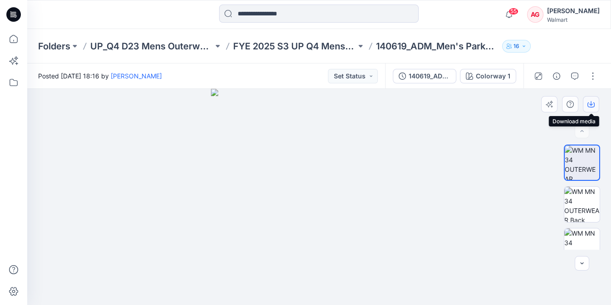
click at [587, 103] on icon "button" at bounding box center [590, 104] width 7 height 5
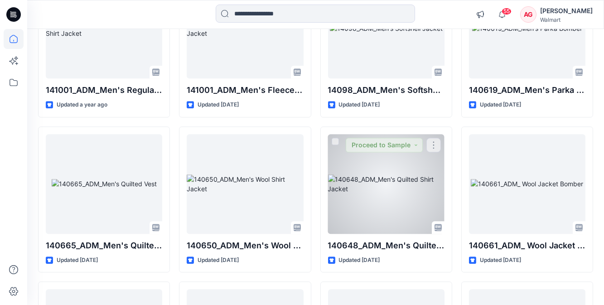
scroll to position [4838, 0]
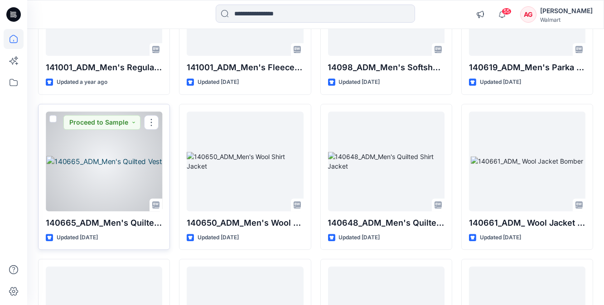
click at [120, 159] on div at bounding box center [104, 162] width 117 height 100
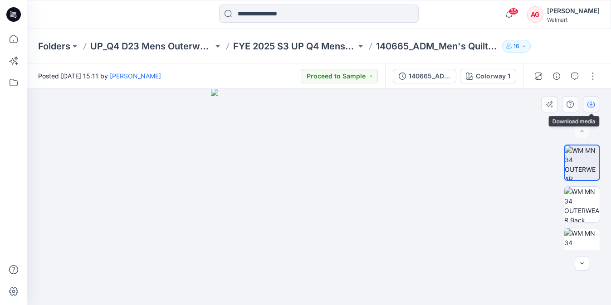
click at [591, 103] on icon "button" at bounding box center [590, 104] width 7 height 7
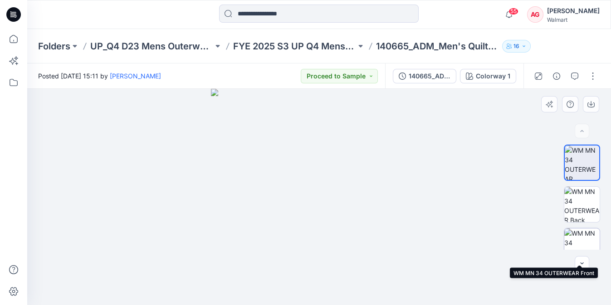
click at [577, 233] on img at bounding box center [581, 246] width 35 height 35
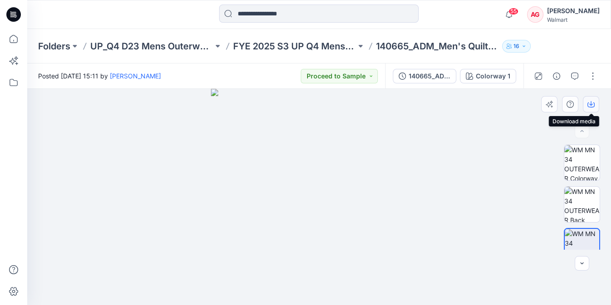
click at [591, 105] on icon "button" at bounding box center [590, 104] width 7 height 7
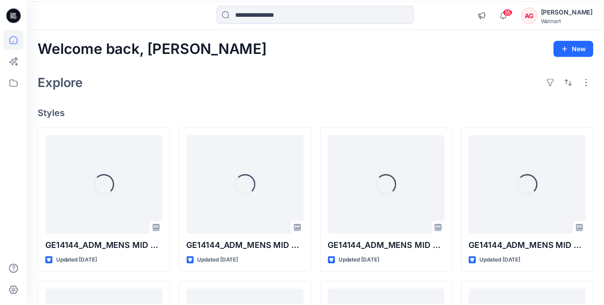
scroll to position [4838, 0]
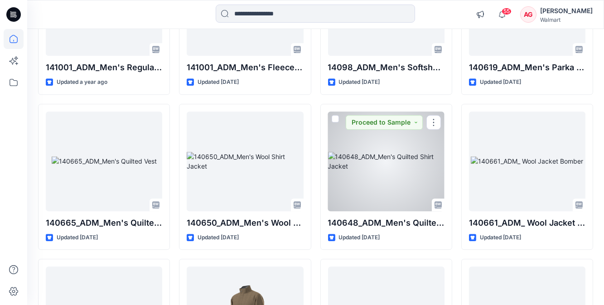
click at [409, 167] on div at bounding box center [386, 162] width 117 height 100
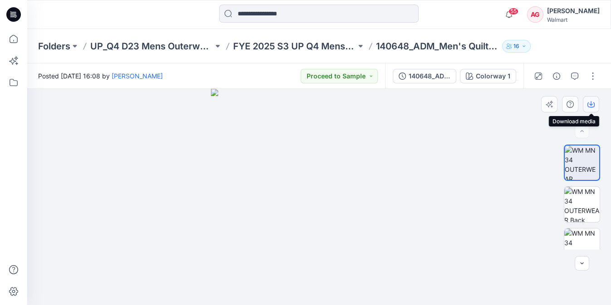
click at [591, 99] on button "button" at bounding box center [591, 104] width 16 height 16
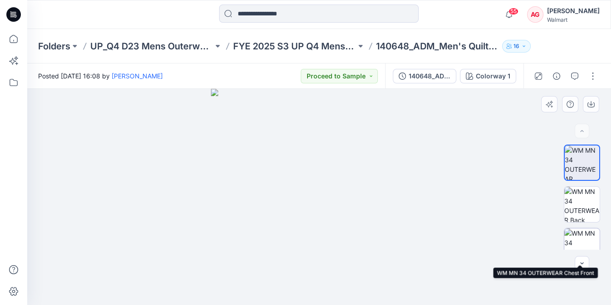
click at [580, 243] on img at bounding box center [581, 246] width 35 height 35
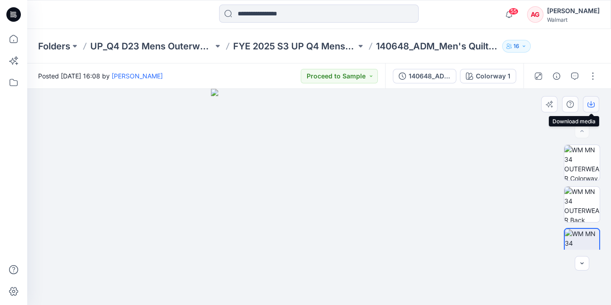
click at [590, 102] on icon "button" at bounding box center [591, 103] width 4 height 5
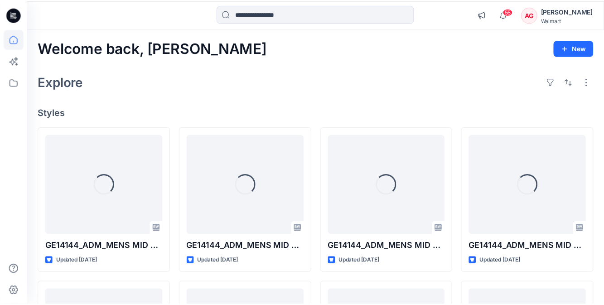
scroll to position [4838, 0]
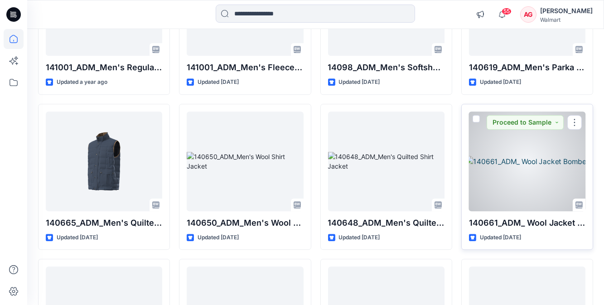
click at [534, 162] on div at bounding box center [527, 162] width 117 height 100
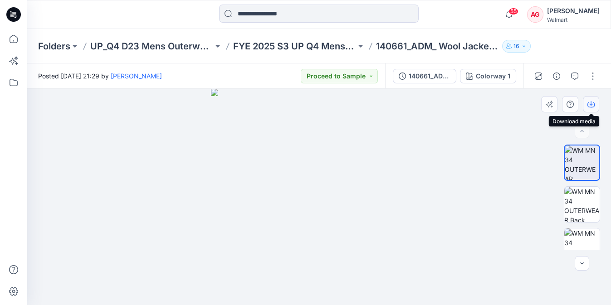
click at [595, 102] on button "button" at bounding box center [591, 104] width 16 height 16
click at [580, 239] on img at bounding box center [581, 246] width 35 height 35
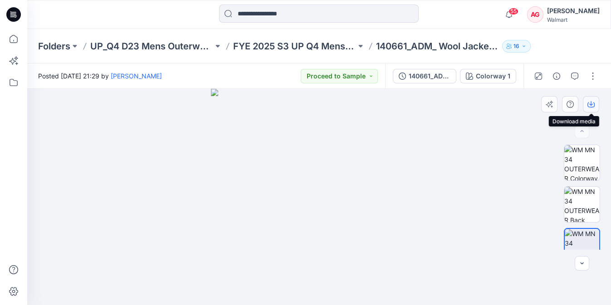
click at [589, 104] on icon "button" at bounding box center [591, 103] width 4 height 5
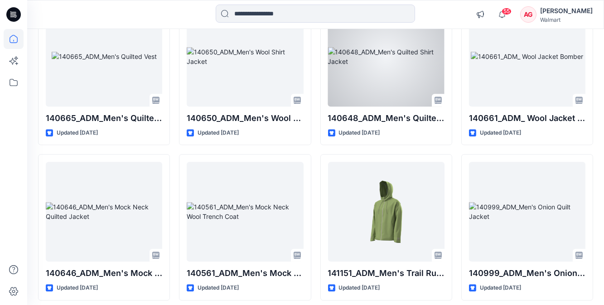
scroll to position [4974, 0]
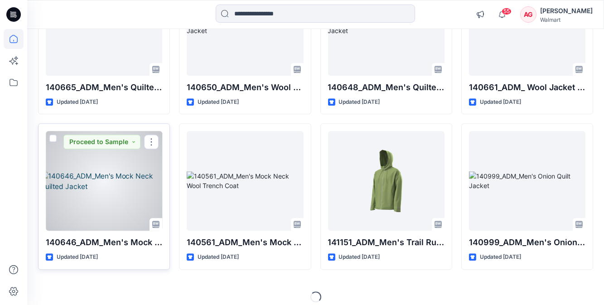
click at [125, 195] on div at bounding box center [104, 181] width 117 height 100
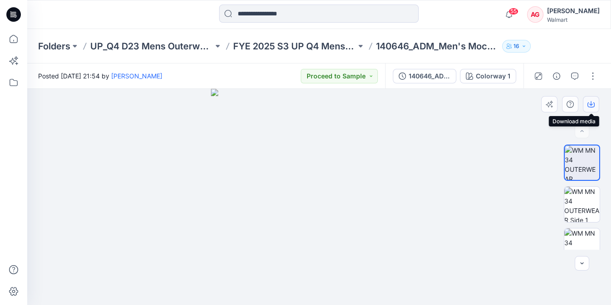
click at [591, 104] on icon "button" at bounding box center [591, 103] width 4 height 5
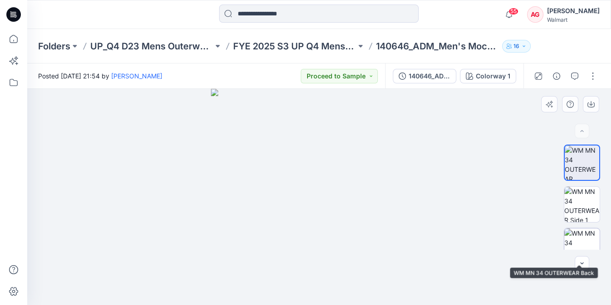
click at [587, 238] on img at bounding box center [581, 246] width 35 height 35
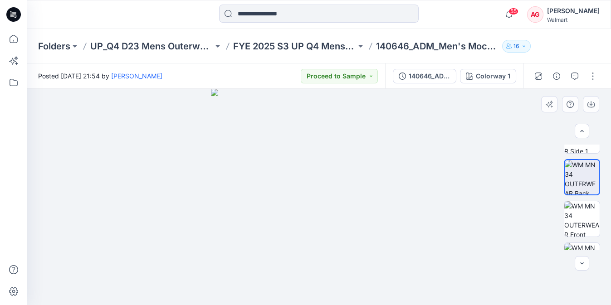
scroll to position [82, 0]
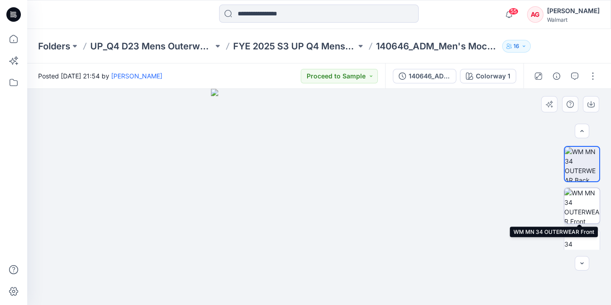
click at [584, 197] on img at bounding box center [581, 205] width 35 height 35
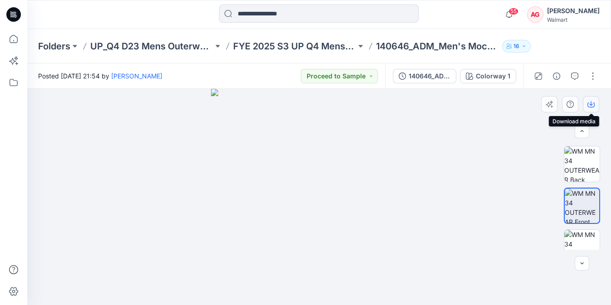
click at [591, 102] on icon "button" at bounding box center [591, 103] width 4 height 5
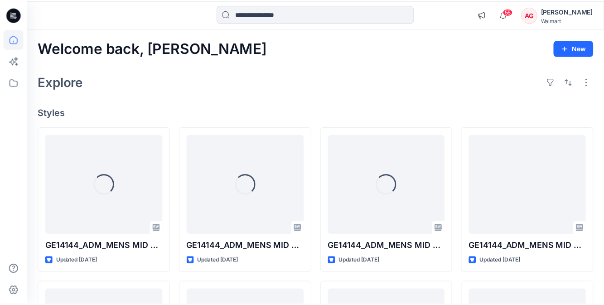
scroll to position [4974, 0]
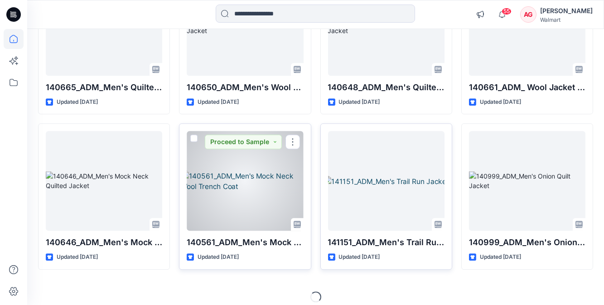
click at [278, 198] on div at bounding box center [245, 181] width 117 height 100
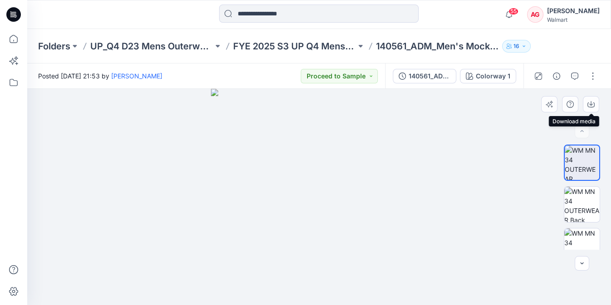
drag, startPoint x: 592, startPoint y: 102, endPoint x: 598, endPoint y: 127, distance: 25.7
click at [593, 102] on icon "button" at bounding box center [590, 104] width 7 height 7
click at [584, 253] on div at bounding box center [318, 197] width 583 height 216
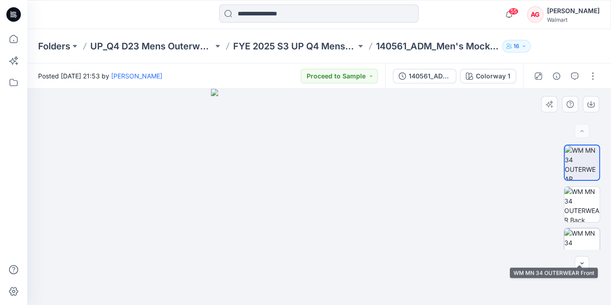
click at [586, 230] on img at bounding box center [581, 246] width 35 height 35
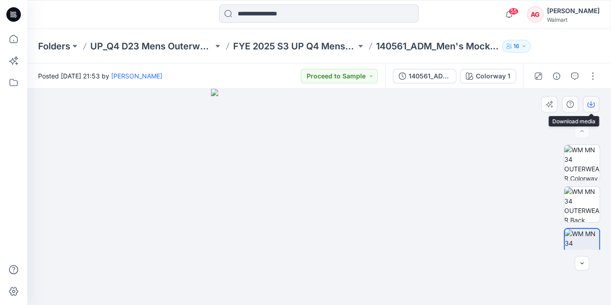
click at [590, 102] on icon "button" at bounding box center [590, 104] width 7 height 7
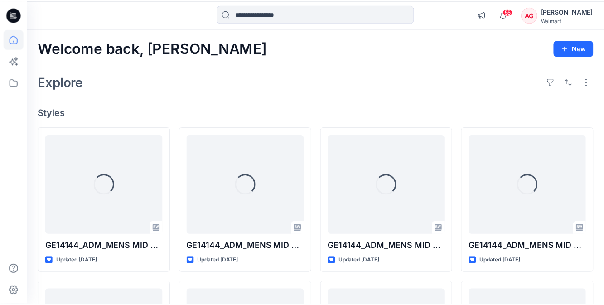
scroll to position [4974, 0]
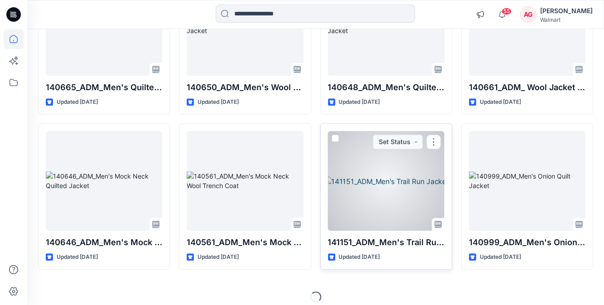
click at [388, 202] on div at bounding box center [386, 181] width 117 height 100
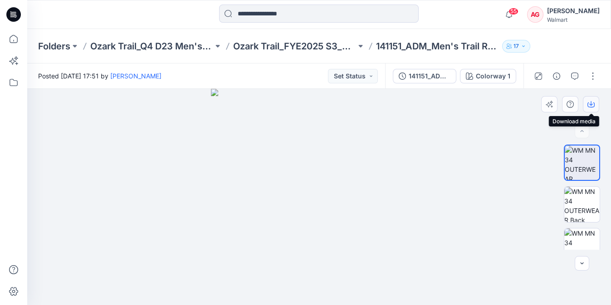
click at [595, 104] on button "button" at bounding box center [591, 104] width 16 height 16
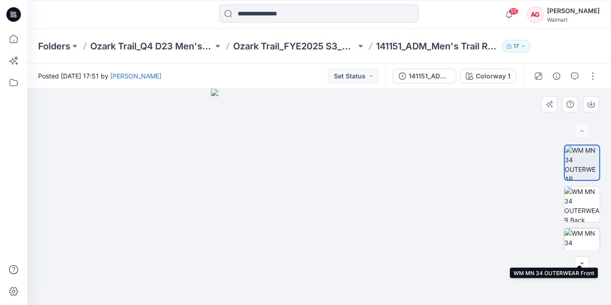
click at [583, 242] on img at bounding box center [581, 246] width 35 height 35
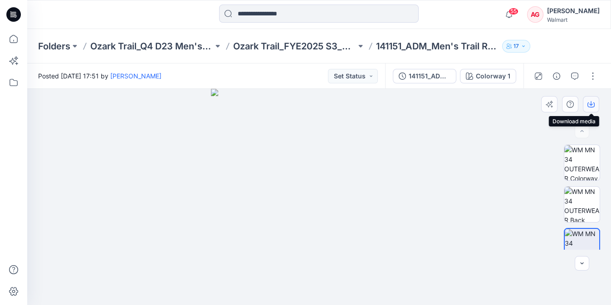
click at [591, 105] on icon "button" at bounding box center [591, 103] width 4 height 5
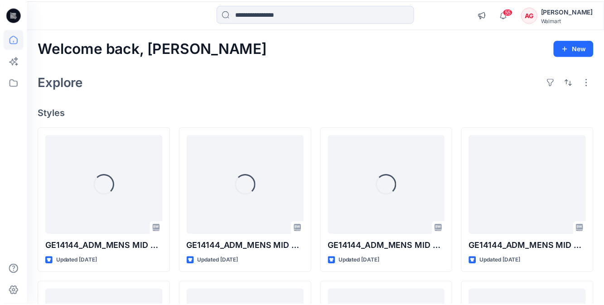
scroll to position [4974, 0]
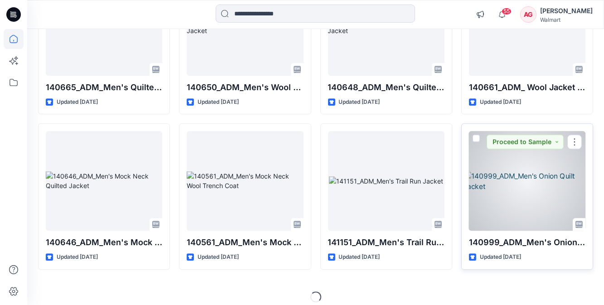
click at [533, 185] on div at bounding box center [527, 181] width 117 height 100
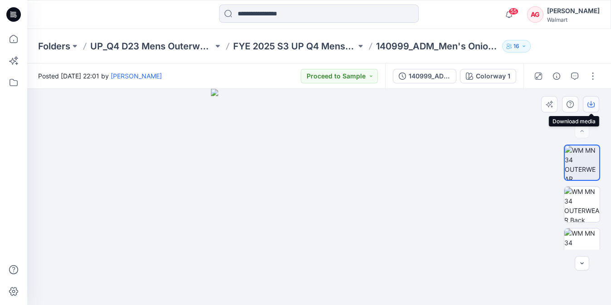
click at [589, 97] on button "button" at bounding box center [591, 104] width 16 height 16
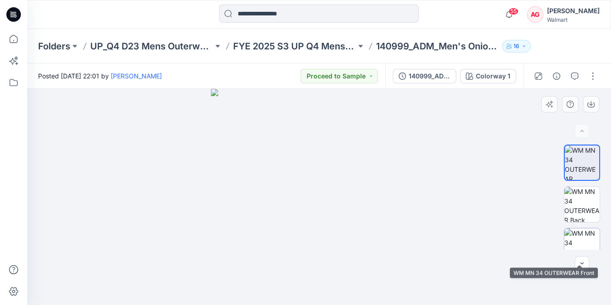
click at [580, 229] on img at bounding box center [581, 246] width 35 height 35
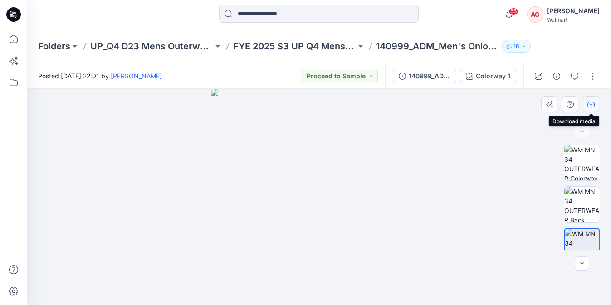
click at [589, 105] on icon "button" at bounding box center [590, 104] width 7 height 7
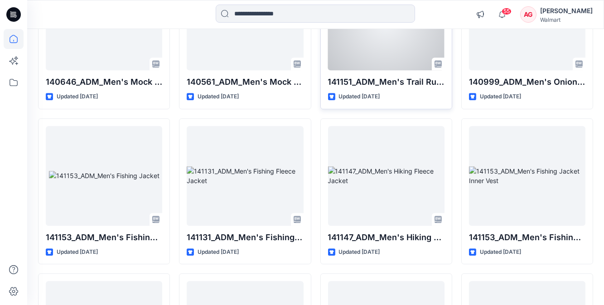
scroll to position [5138, 0]
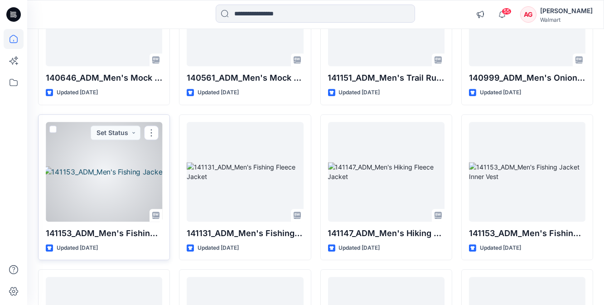
click at [115, 181] on div at bounding box center [104, 172] width 117 height 100
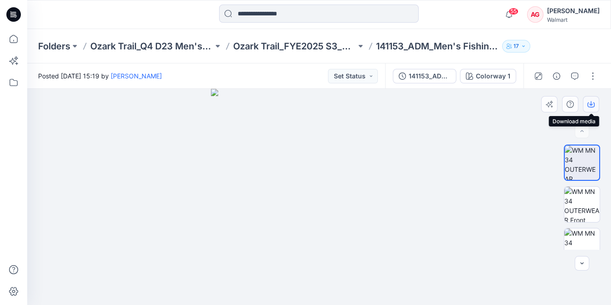
click at [591, 102] on icon "button" at bounding box center [591, 103] width 4 height 5
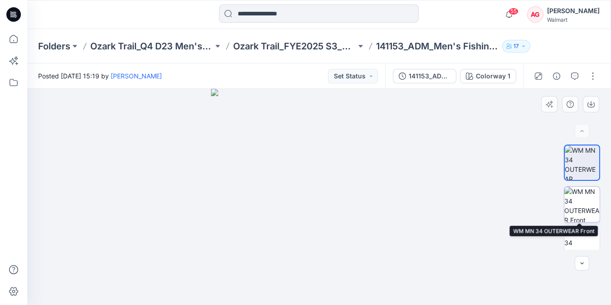
click at [583, 208] on img at bounding box center [581, 204] width 35 height 35
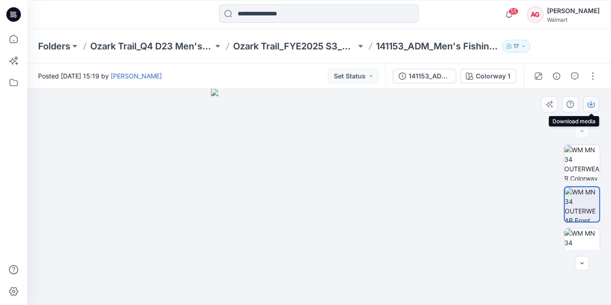
click at [589, 98] on button "button" at bounding box center [591, 104] width 16 height 16
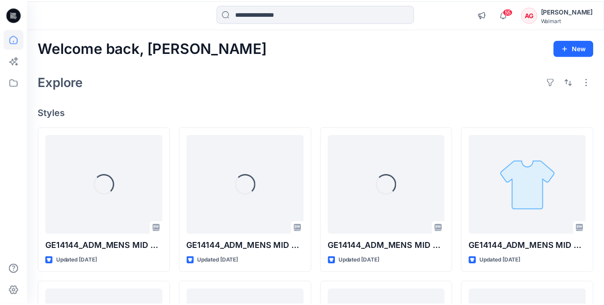
scroll to position [5138, 0]
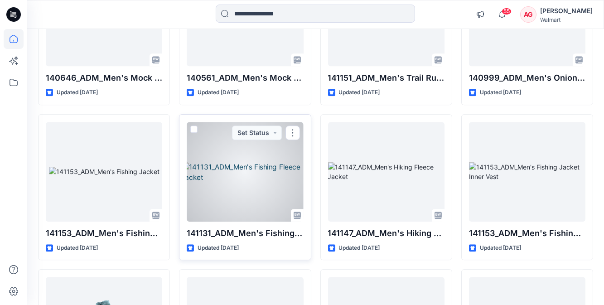
click at [240, 188] on div at bounding box center [245, 172] width 117 height 100
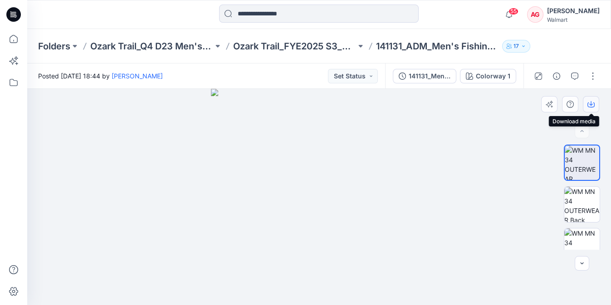
click at [588, 103] on icon "button" at bounding box center [590, 104] width 7 height 7
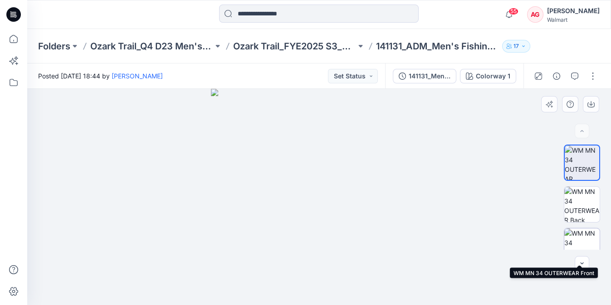
click at [573, 242] on img at bounding box center [581, 246] width 35 height 35
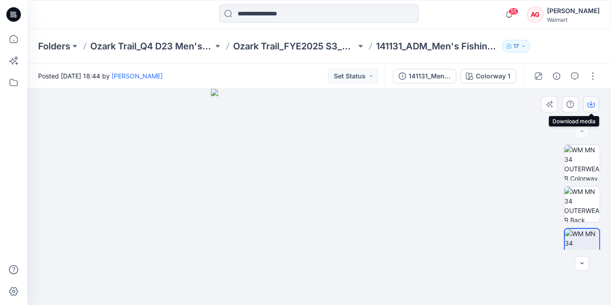
click at [593, 105] on icon "button" at bounding box center [590, 104] width 7 height 7
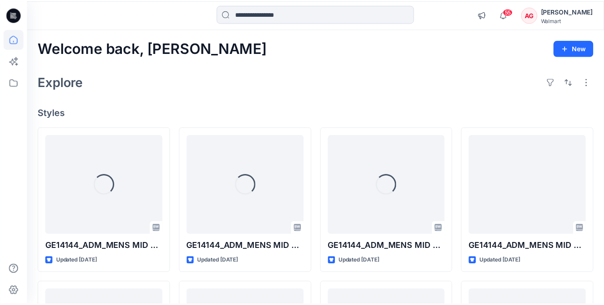
scroll to position [5138, 0]
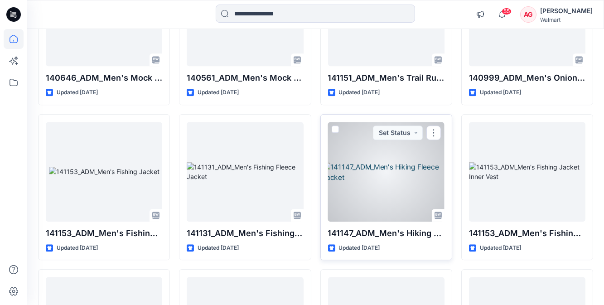
click at [385, 165] on div at bounding box center [386, 172] width 117 height 100
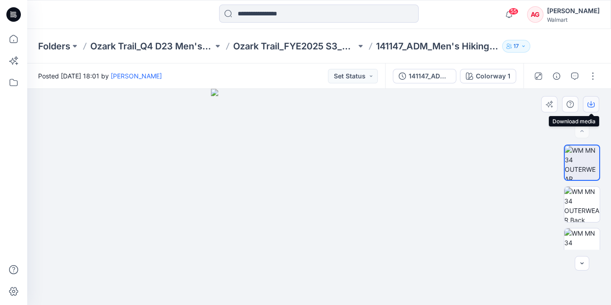
click at [588, 100] on button "button" at bounding box center [591, 104] width 16 height 16
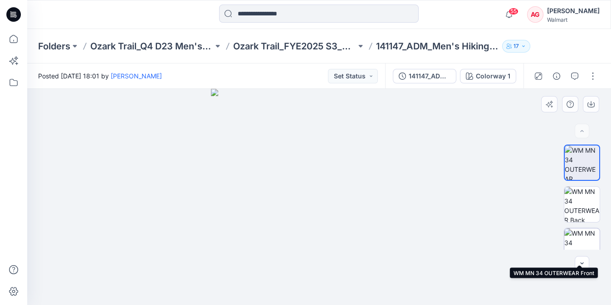
click at [583, 229] on img at bounding box center [581, 246] width 35 height 35
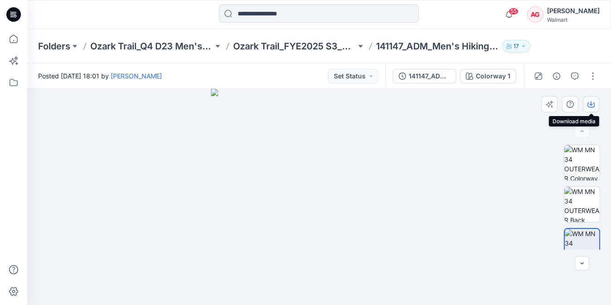
click at [588, 105] on icon "button" at bounding box center [590, 104] width 7 height 7
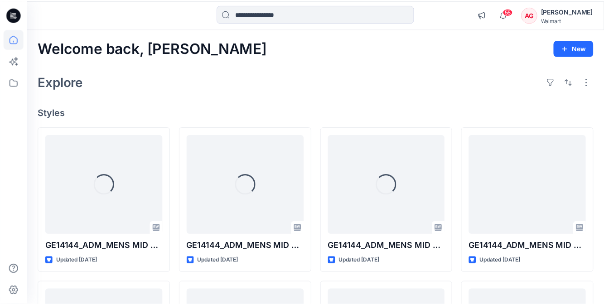
scroll to position [5138, 0]
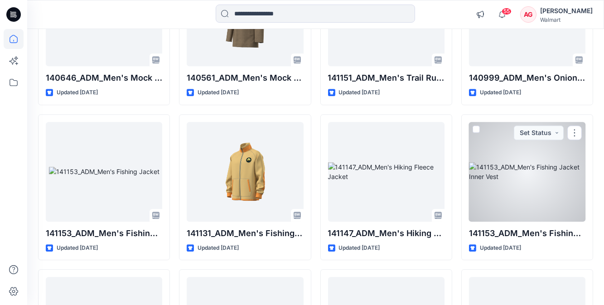
click at [532, 171] on div at bounding box center [527, 172] width 117 height 100
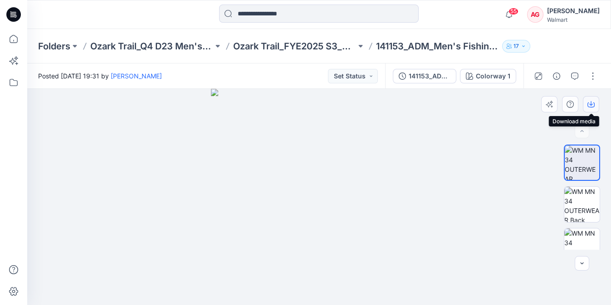
click at [585, 101] on button "button" at bounding box center [591, 104] width 16 height 16
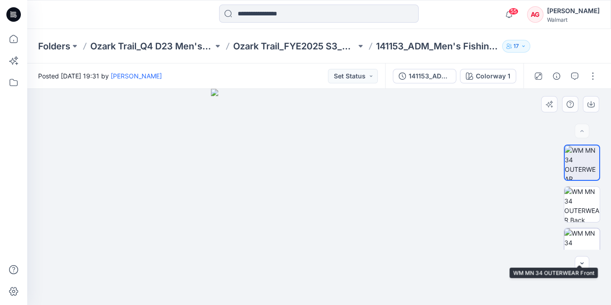
click at [583, 235] on img at bounding box center [581, 246] width 35 height 35
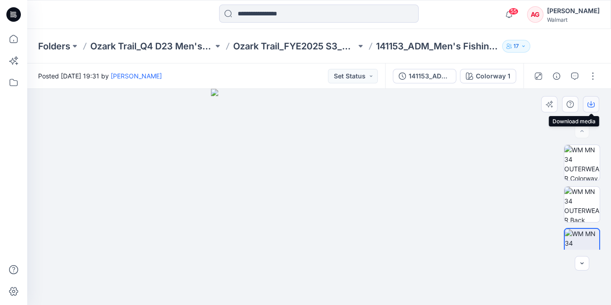
click at [592, 104] on icon "button" at bounding box center [591, 103] width 4 height 5
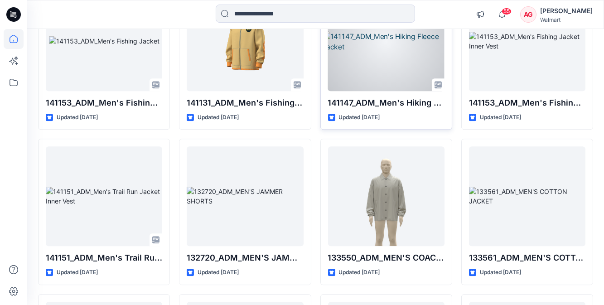
scroll to position [5303, 0]
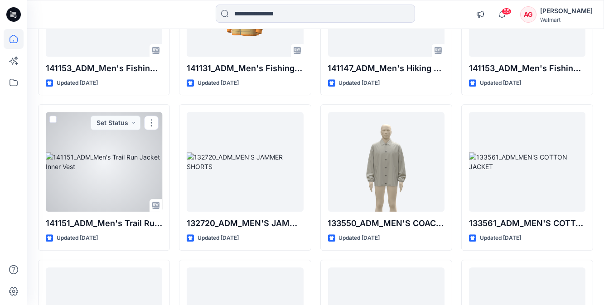
click at [117, 177] on div at bounding box center [104, 162] width 117 height 100
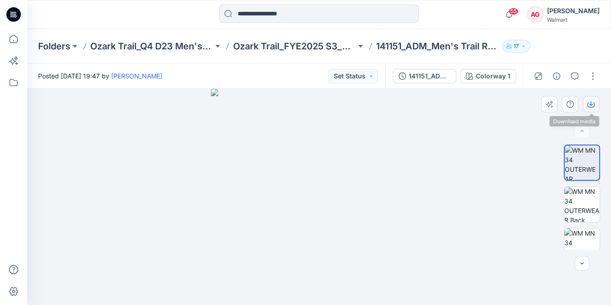
click at [588, 102] on icon "button" at bounding box center [590, 104] width 7 height 7
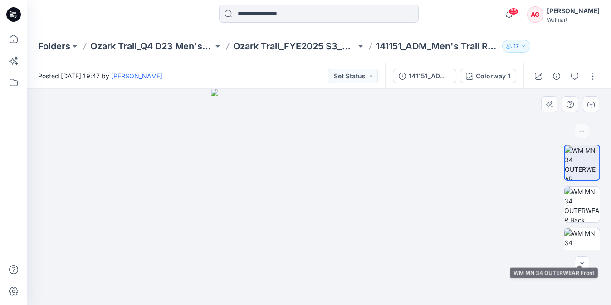
click at [585, 248] on img at bounding box center [581, 246] width 35 height 35
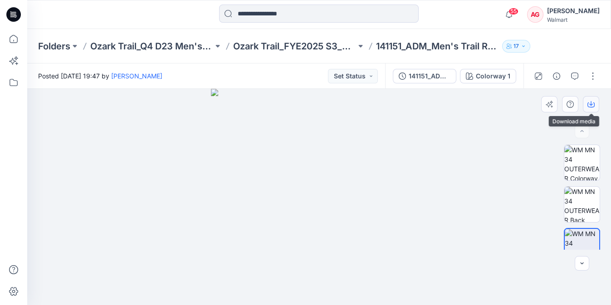
click at [587, 99] on button "button" at bounding box center [591, 104] width 16 height 16
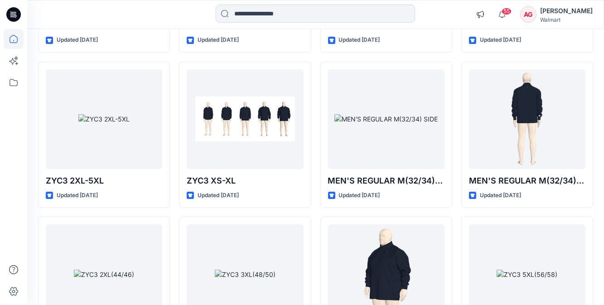
scroll to position [6122, 0]
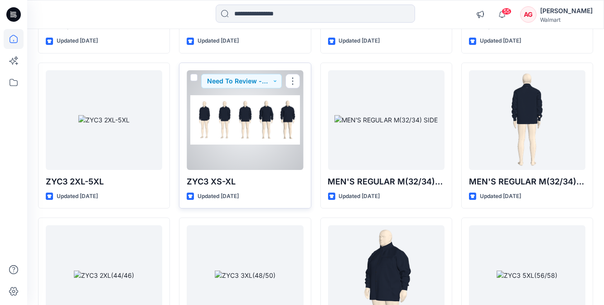
click at [242, 109] on div at bounding box center [245, 120] width 117 height 100
